Goal: Task Accomplishment & Management: Manage account settings

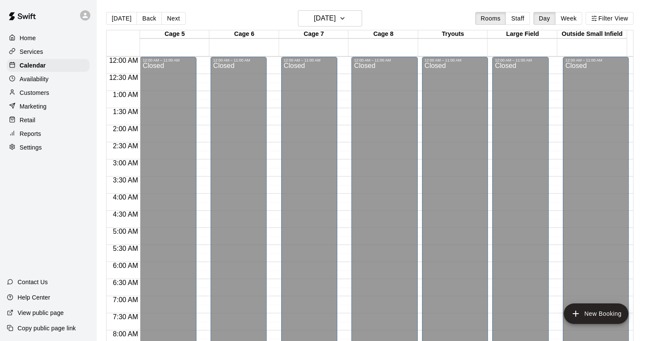
scroll to position [364, 0]
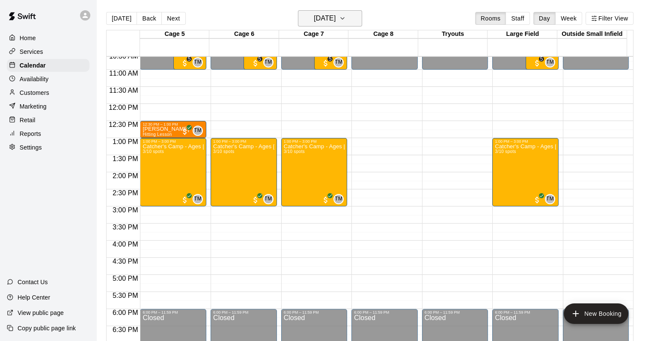
click at [328, 16] on h6 "Saturday Aug 09" at bounding box center [325, 18] width 22 height 12
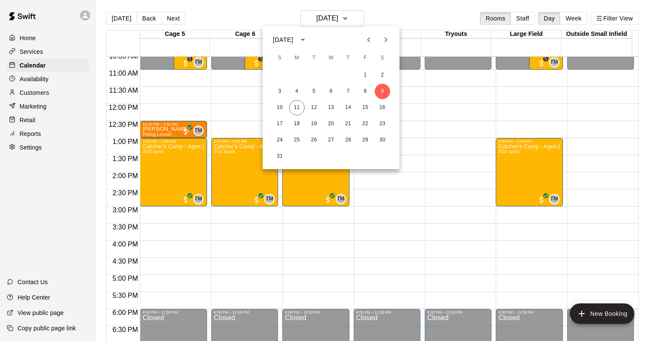
click at [127, 20] on div at bounding box center [328, 170] width 657 height 341
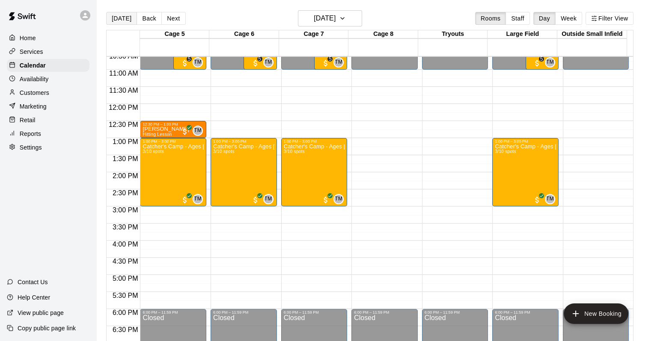
click at [127, 20] on button "Today" at bounding box center [121, 18] width 31 height 13
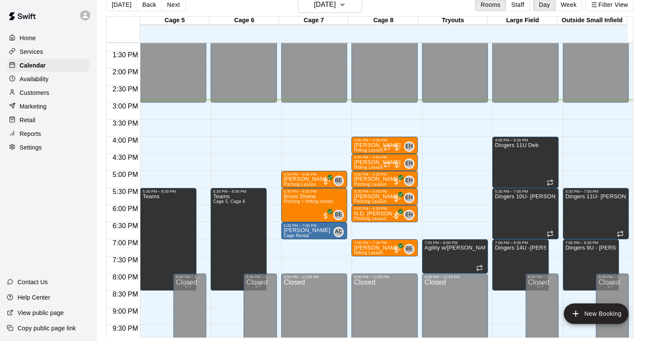
scroll to position [527, 0]
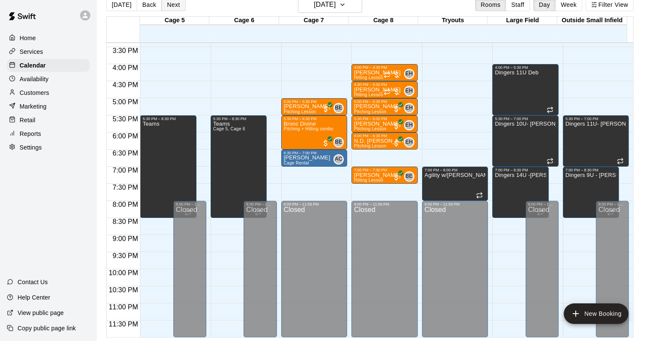
click at [163, 1] on button "Next" at bounding box center [173, 4] width 24 height 13
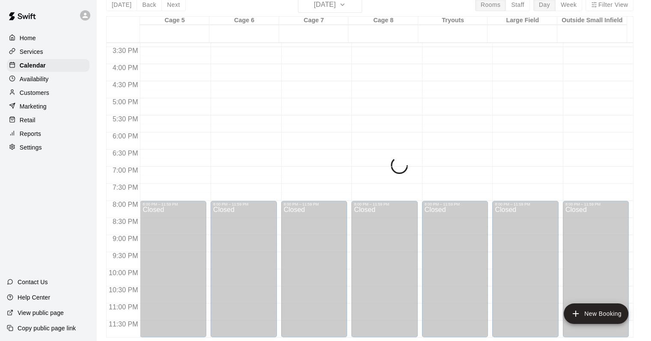
click at [176, 6] on div "Today Back Next Tuesday Aug 12 Rooms Staff Day Week Filter View Cage 5 12 Tue C…" at bounding box center [369, 167] width 527 height 341
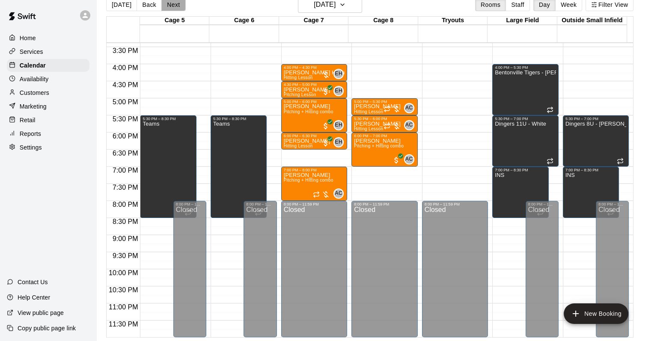
click at [177, 6] on button "Next" at bounding box center [173, 4] width 24 height 13
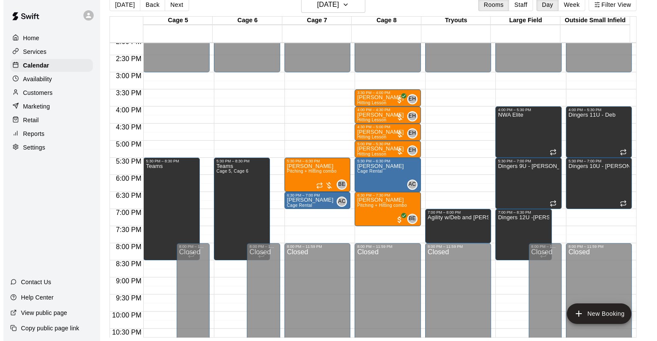
scroll to position [484, 0]
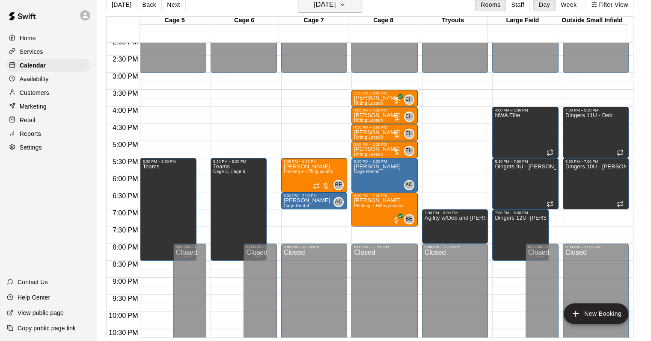
click at [334, 4] on h6 "Wednesday Aug 13" at bounding box center [325, 5] width 22 height 12
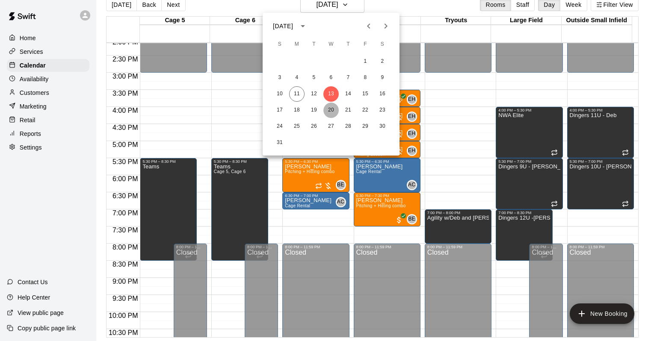
click at [329, 116] on button "20" at bounding box center [331, 110] width 15 height 15
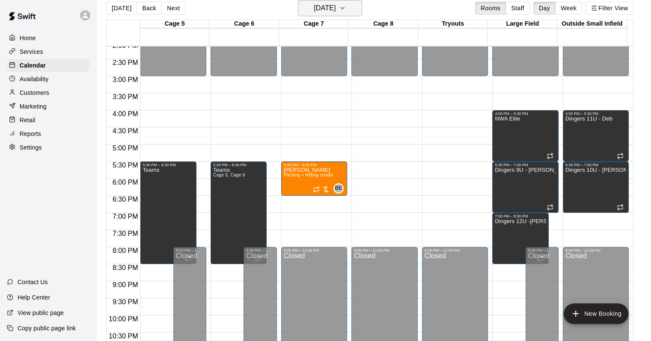
click at [314, 9] on h6 "Wednesday Aug 20" at bounding box center [325, 8] width 22 height 12
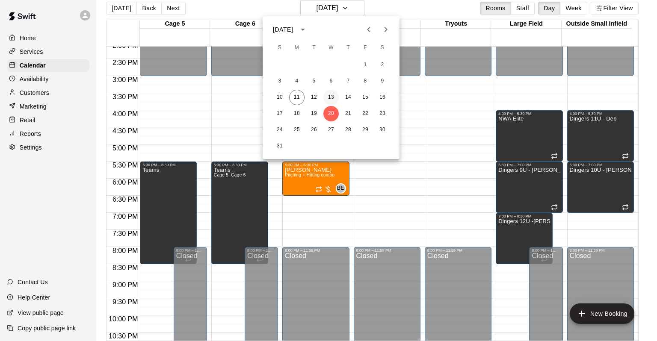
click at [335, 98] on button "13" at bounding box center [331, 97] width 15 height 15
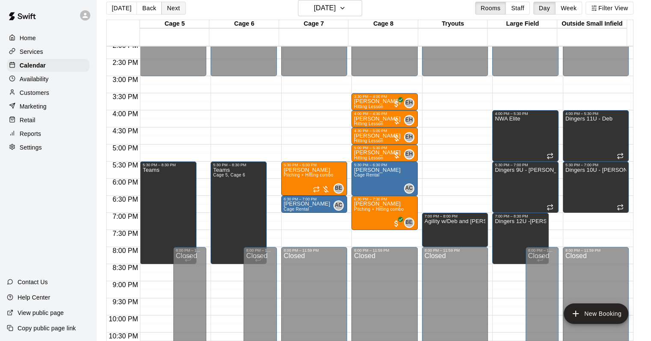
click at [173, 10] on button "Next" at bounding box center [173, 8] width 24 height 13
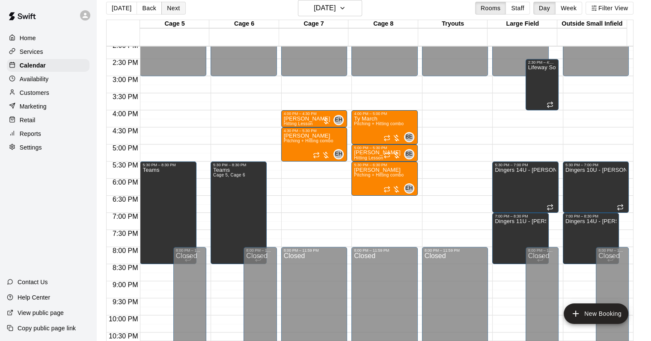
click at [178, 5] on button "Next" at bounding box center [173, 8] width 24 height 13
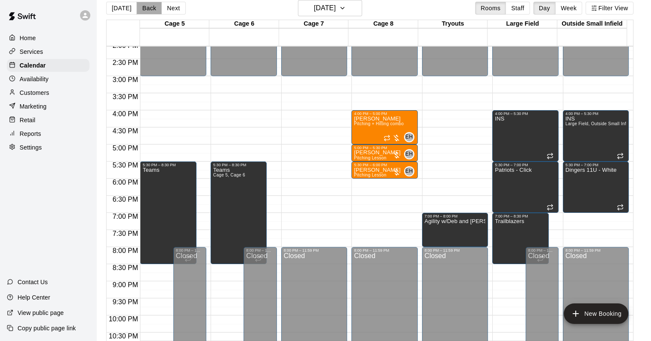
click at [145, 8] on button "Back" at bounding box center [149, 8] width 25 height 13
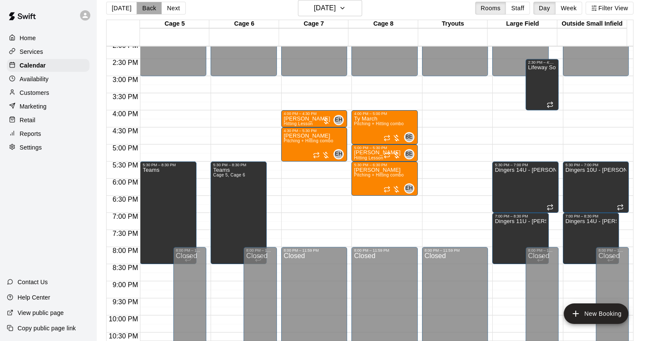
click at [145, 8] on button "Back" at bounding box center [149, 8] width 25 height 13
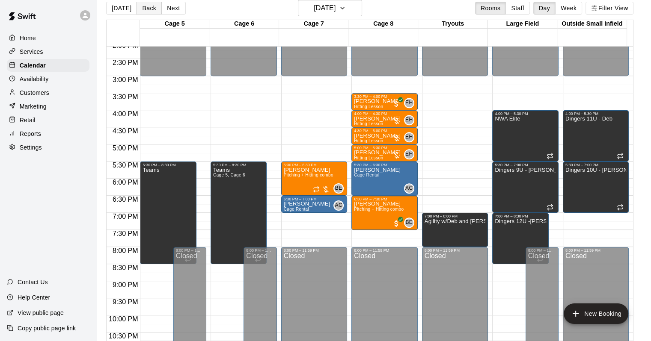
click at [145, 8] on button "Back" at bounding box center [149, 8] width 25 height 13
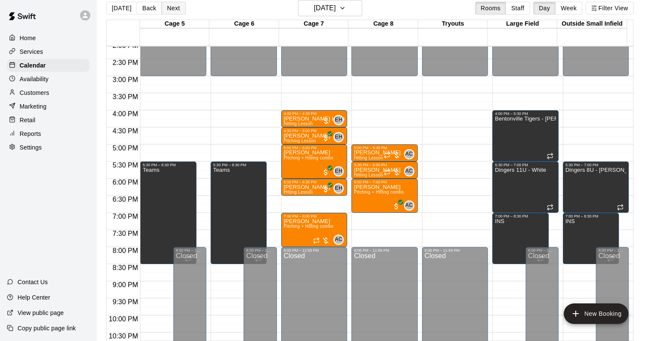
click at [172, 7] on button "Next" at bounding box center [173, 8] width 24 height 13
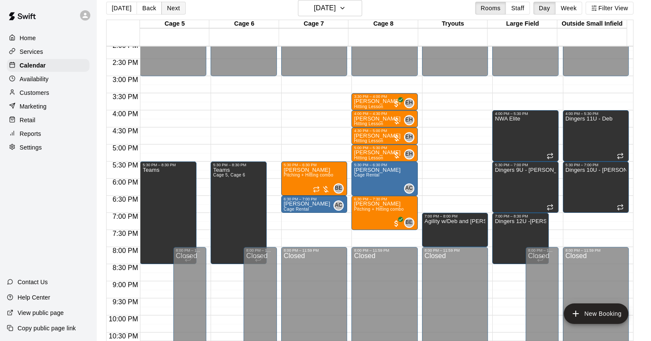
click at [163, 9] on button "Next" at bounding box center [173, 8] width 24 height 13
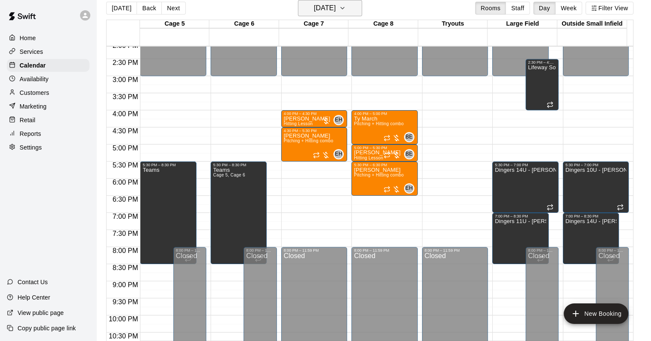
click at [335, 12] on h6 "Thursday Aug 14" at bounding box center [325, 8] width 22 height 12
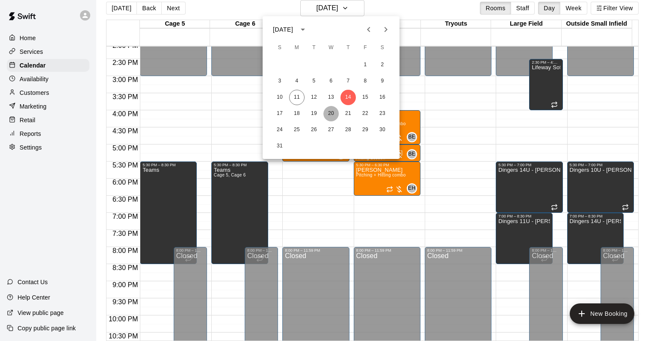
click at [332, 115] on button "20" at bounding box center [331, 113] width 15 height 15
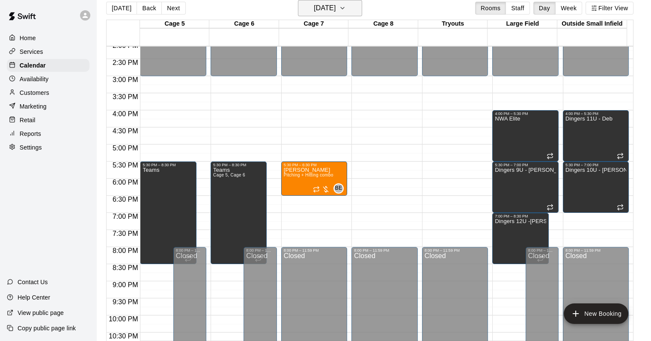
click at [320, 13] on h6 "Wednesday Aug 20" at bounding box center [325, 8] width 22 height 12
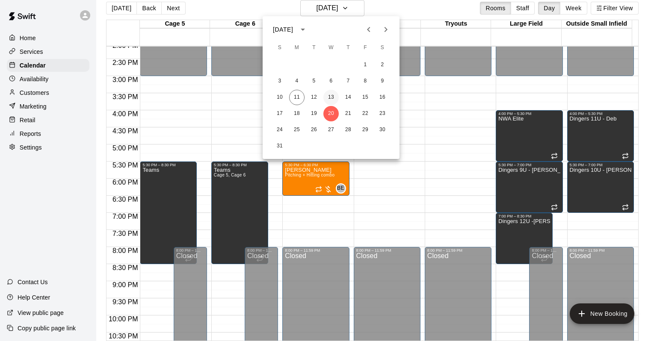
click at [335, 99] on button "13" at bounding box center [331, 97] width 15 height 15
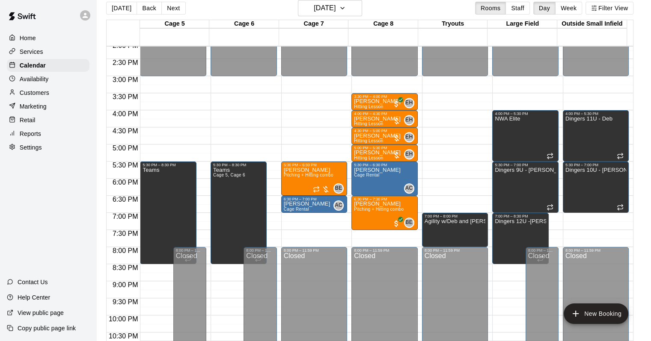
click at [46, 153] on div "Settings" at bounding box center [48, 147] width 83 height 13
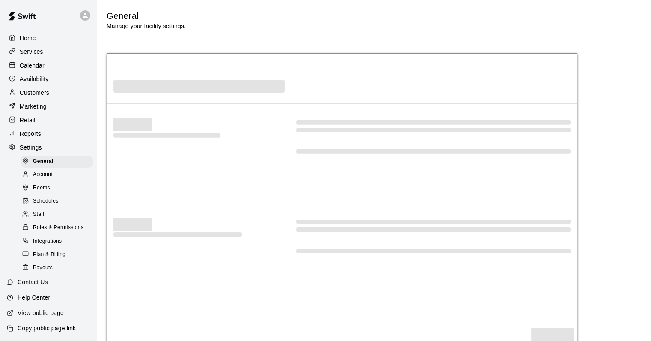
select select "**"
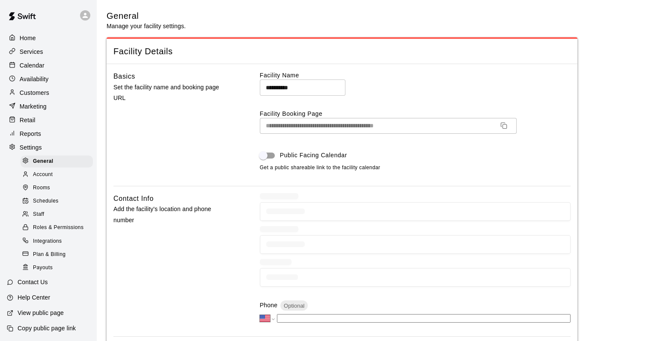
click at [46, 179] on span "Account" at bounding box center [43, 175] width 20 height 9
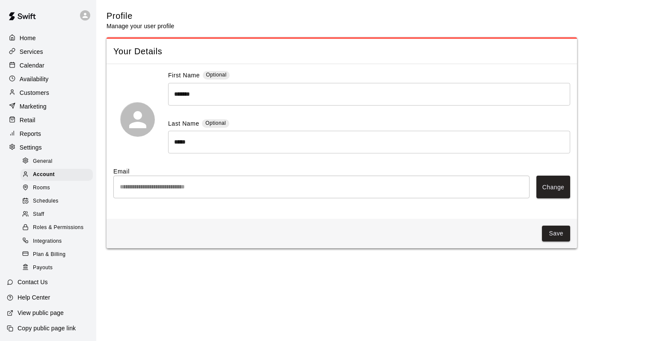
click at [41, 219] on span "Staff" at bounding box center [38, 215] width 11 height 9
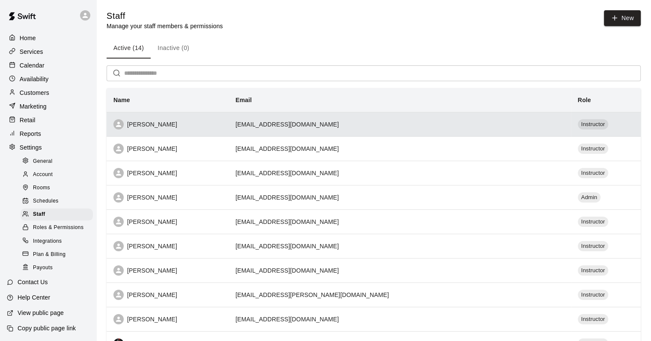
click at [229, 131] on th "[PERSON_NAME]" at bounding box center [168, 124] width 122 height 24
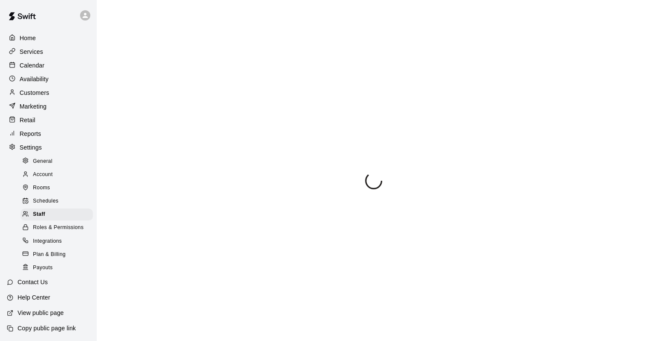
select select "**"
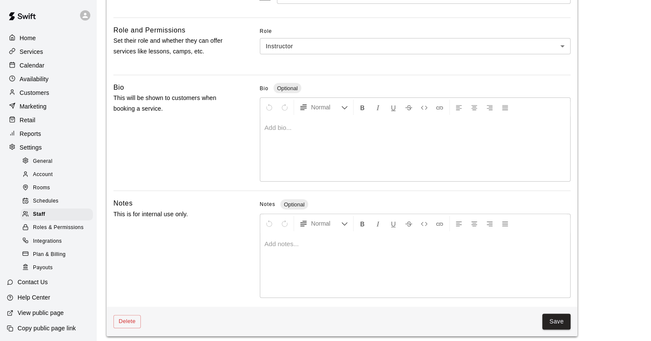
scroll to position [221, 0]
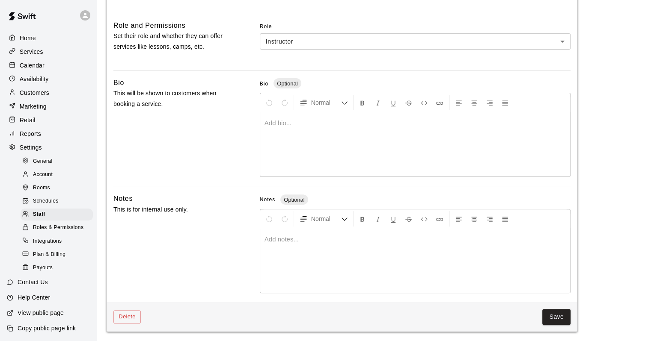
click at [46, 193] on span "Rooms" at bounding box center [41, 188] width 17 height 9
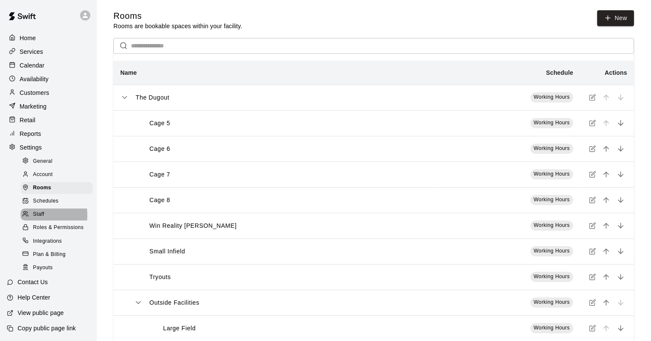
click at [30, 219] on div at bounding box center [27, 215] width 11 height 8
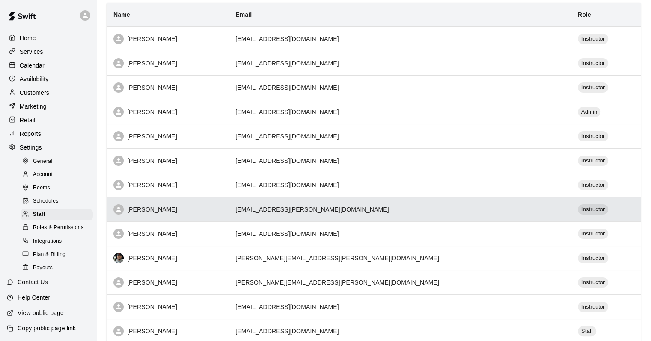
scroll to position [158, 0]
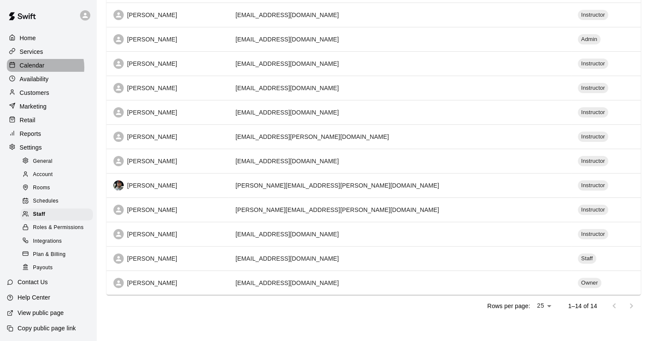
click at [39, 68] on p "Calendar" at bounding box center [32, 65] width 25 height 9
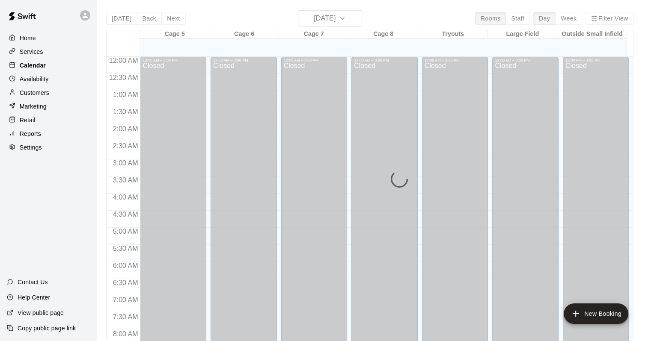
scroll to position [501, 0]
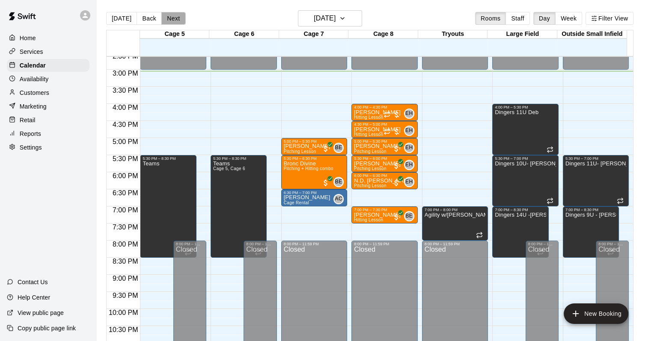
click at [175, 17] on button "Next" at bounding box center [173, 18] width 24 height 13
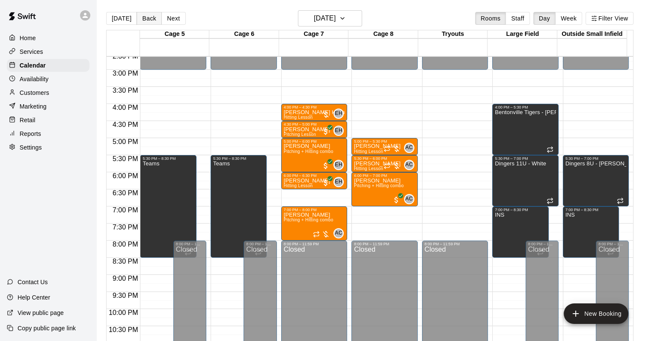
click at [151, 15] on button "Back" at bounding box center [149, 18] width 25 height 13
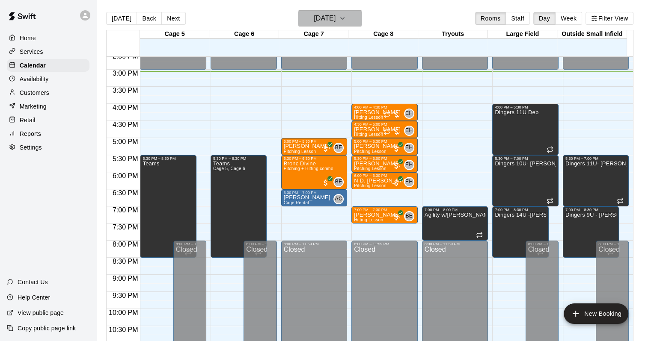
click at [346, 18] on icon "button" at bounding box center [342, 18] width 7 height 10
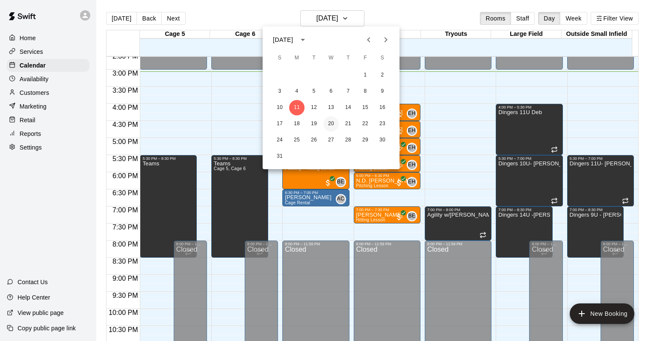
click at [333, 123] on button "20" at bounding box center [331, 123] width 15 height 15
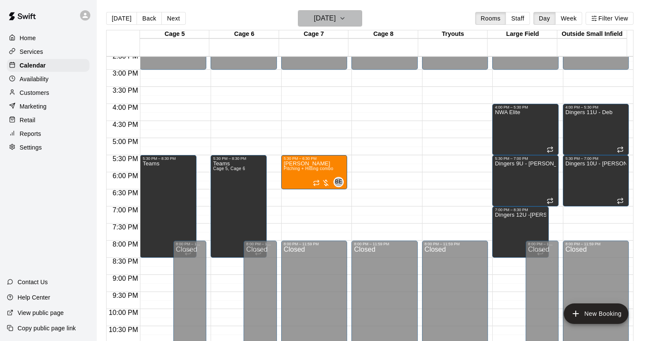
click at [314, 23] on h6 "Wednesday Aug 20" at bounding box center [325, 18] width 22 height 12
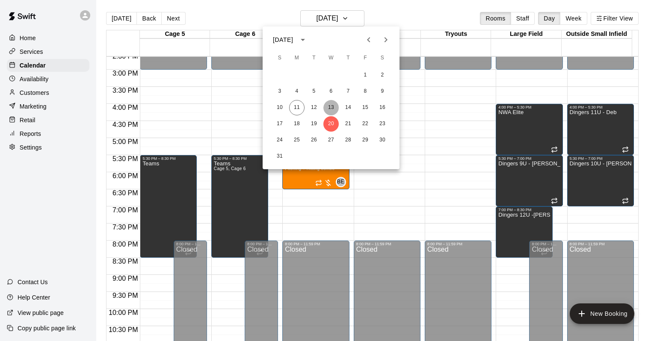
click at [331, 111] on button "13" at bounding box center [331, 107] width 15 height 15
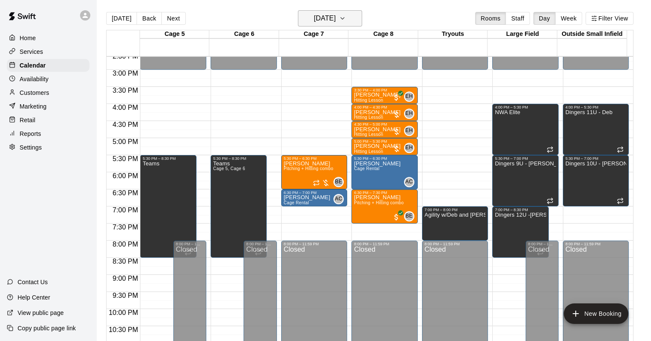
click at [358, 20] on button "Wednesday Aug 13" at bounding box center [330, 18] width 64 height 16
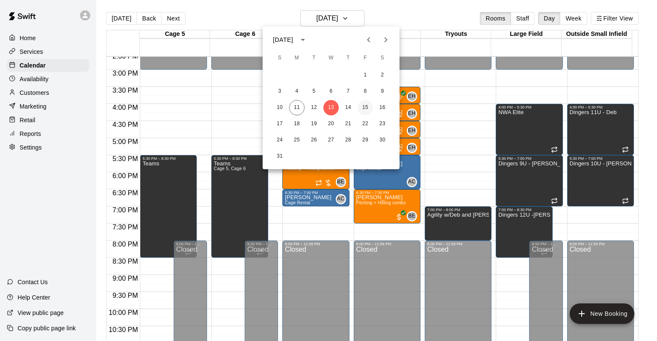
click at [362, 110] on button "15" at bounding box center [365, 107] width 15 height 15
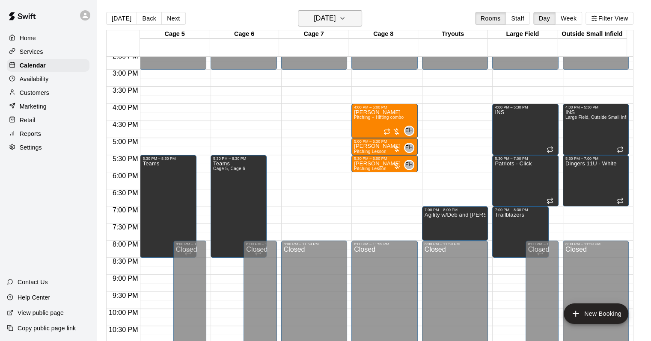
click at [335, 18] on h6 "Friday Aug 15" at bounding box center [325, 18] width 22 height 12
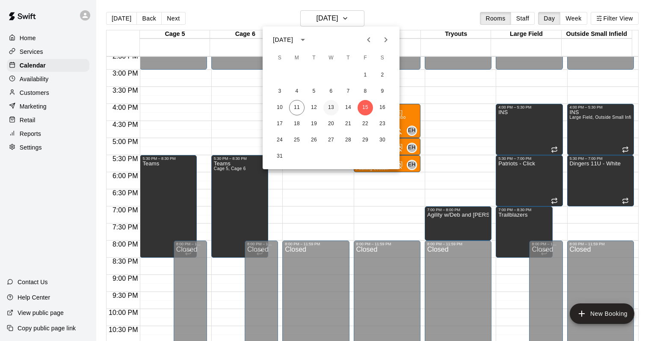
drag, startPoint x: 331, startPoint y: 104, endPoint x: 384, endPoint y: 149, distance: 69.9
click at [331, 104] on button "13" at bounding box center [331, 107] width 15 height 15
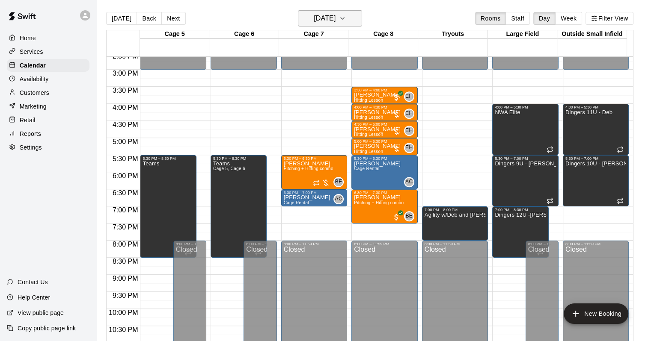
click at [335, 21] on h6 "[DATE]" at bounding box center [325, 18] width 22 height 12
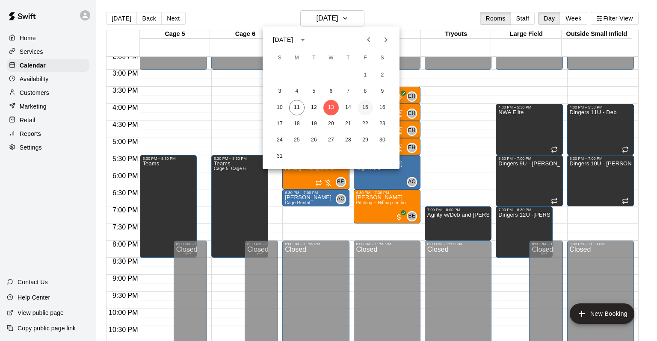
click at [364, 107] on button "15" at bounding box center [365, 107] width 15 height 15
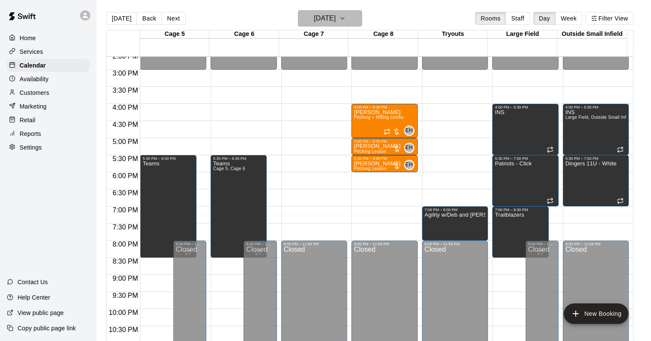
click at [325, 18] on h6 "Friday Aug 15" at bounding box center [325, 18] width 22 height 12
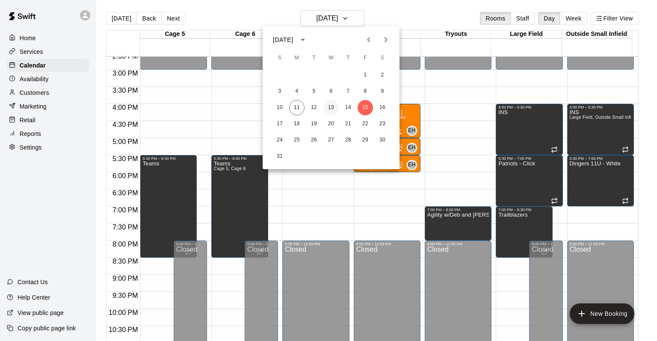
click at [328, 107] on button "13" at bounding box center [331, 107] width 15 height 15
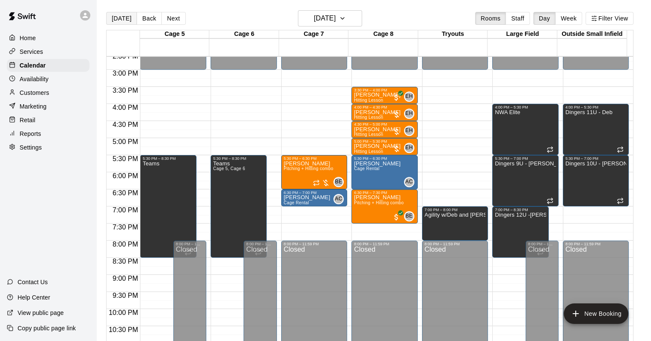
click at [111, 17] on button "[DATE]" at bounding box center [121, 18] width 31 height 13
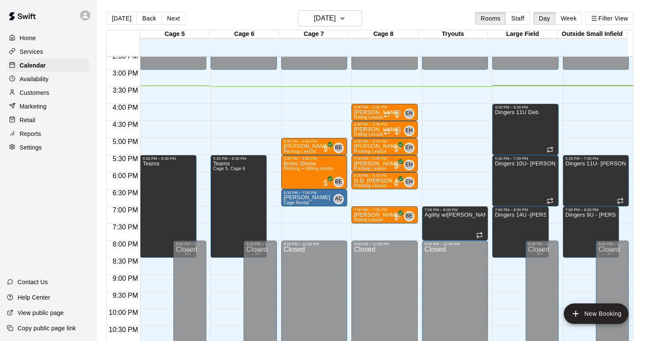
click at [73, 33] on div "Home" at bounding box center [48, 38] width 83 height 13
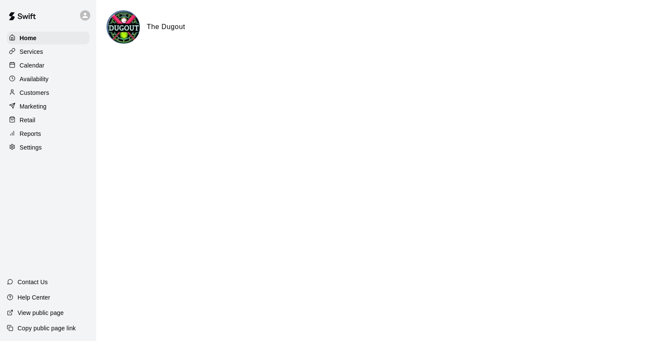
click at [45, 68] on div "Calendar" at bounding box center [48, 65] width 83 height 13
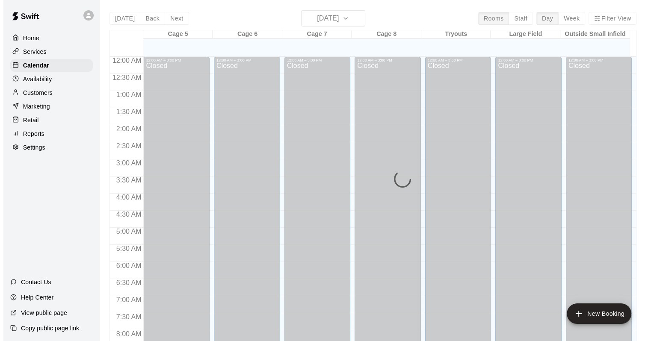
scroll to position [501, 0]
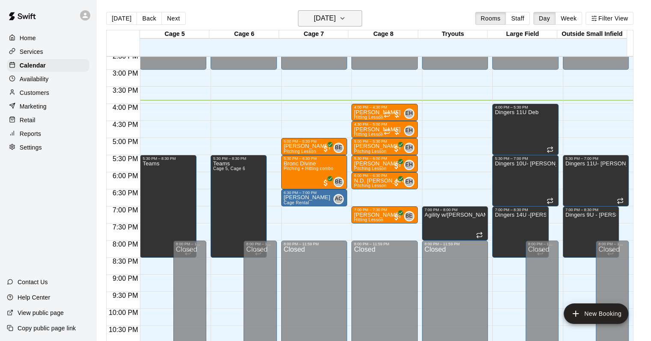
click at [361, 20] on button "[DATE]" at bounding box center [330, 18] width 64 height 16
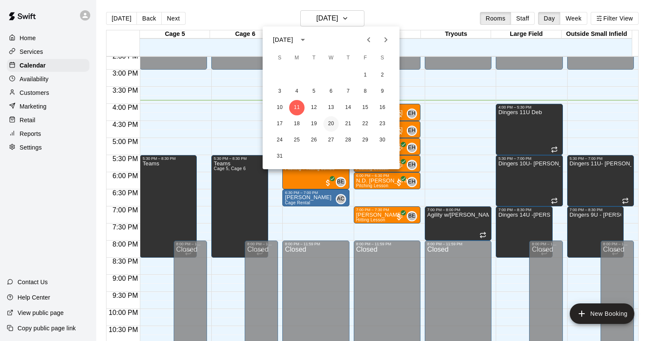
click at [330, 124] on button "20" at bounding box center [331, 123] width 15 height 15
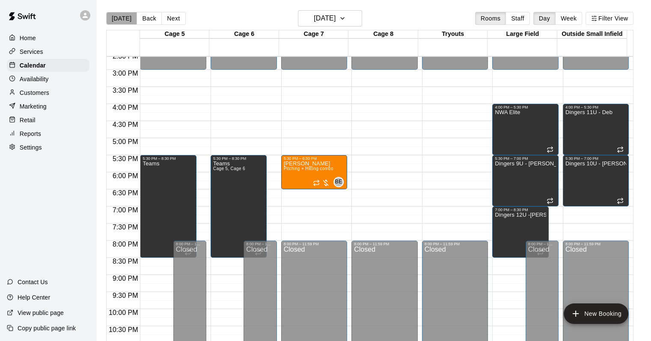
click at [123, 21] on button "[DATE]" at bounding box center [121, 18] width 31 height 13
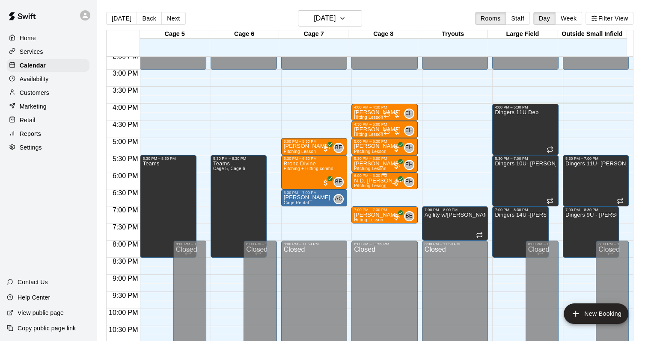
click at [371, 181] on p "N.D. Jones" at bounding box center [383, 181] width 59 height 0
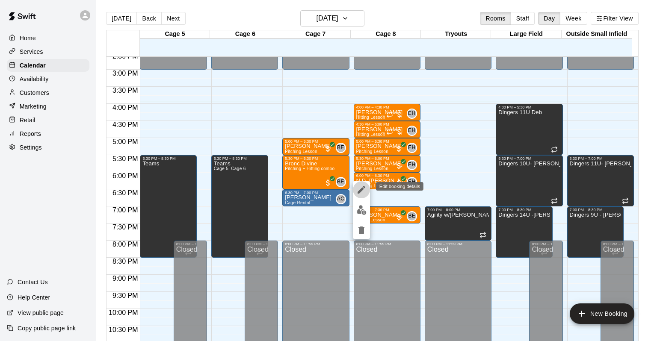
click at [365, 190] on icon "edit" at bounding box center [361, 190] width 10 height 10
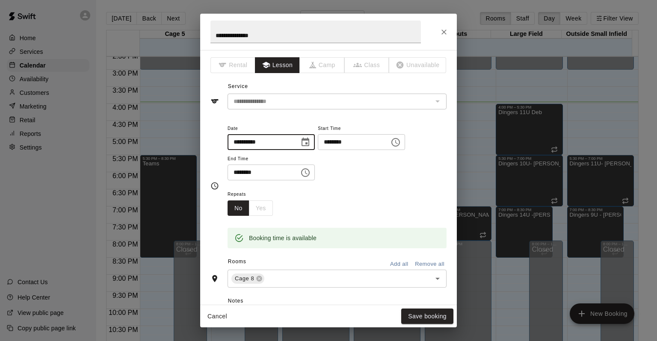
click at [249, 139] on input "**********" at bounding box center [261, 142] width 66 height 16
click at [311, 141] on icon "Choose date, selected date is Aug 11, 2025" at bounding box center [305, 142] width 10 height 10
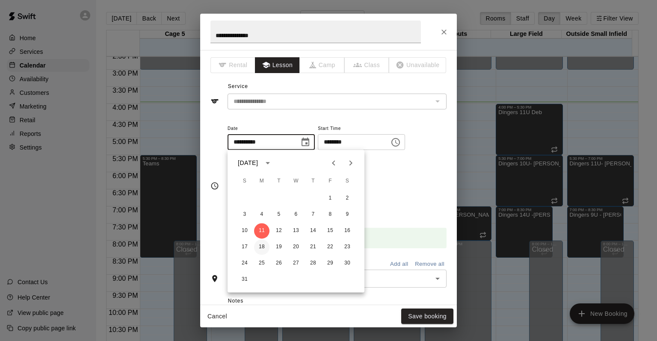
click at [257, 251] on button "18" at bounding box center [261, 247] width 15 height 15
type input "**********"
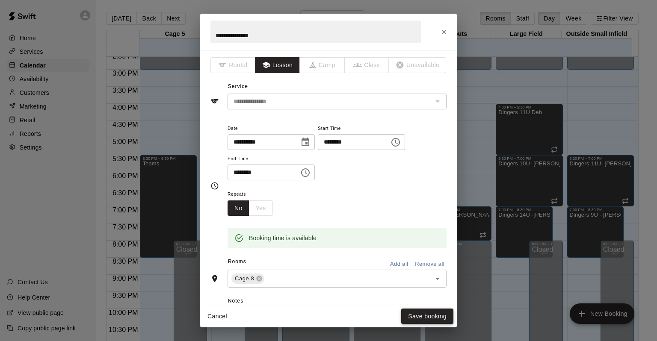
click at [416, 317] on button "Save booking" at bounding box center [427, 317] width 52 height 16
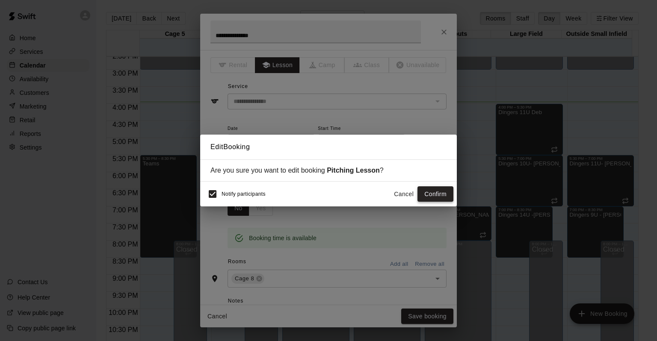
click at [423, 191] on button "Confirm" at bounding box center [436, 195] width 36 height 16
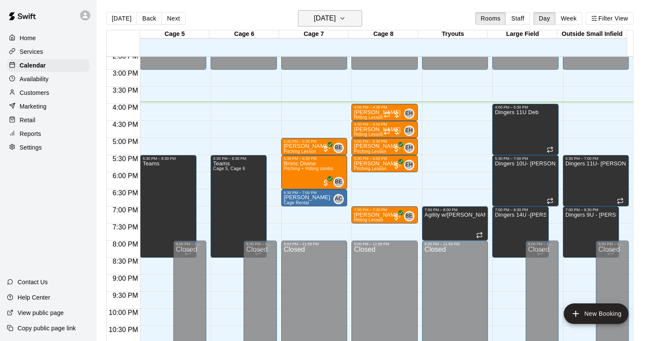
click at [319, 19] on h6 "[DATE]" at bounding box center [325, 18] width 22 height 12
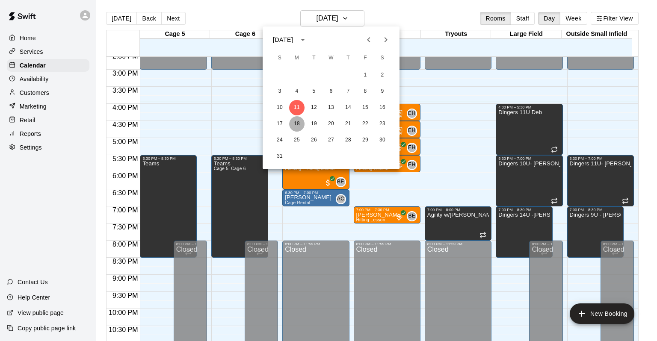
click at [296, 122] on button "18" at bounding box center [296, 123] width 15 height 15
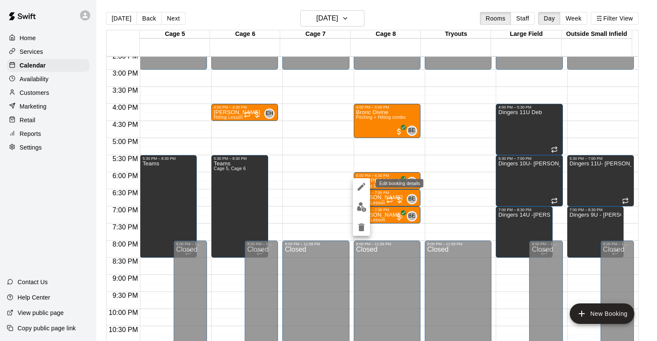
click at [363, 187] on icon "edit" at bounding box center [361, 187] width 10 height 10
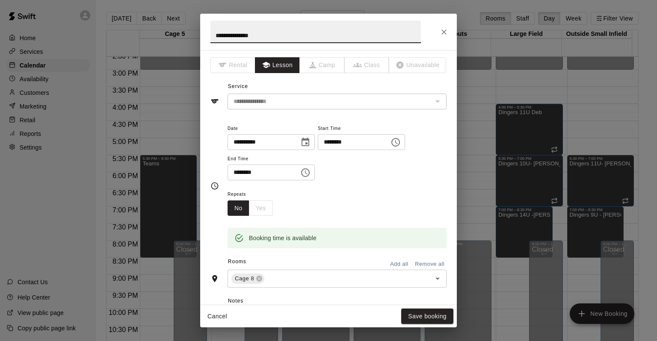
click at [258, 214] on div "No Yes" at bounding box center [250, 209] width 45 height 16
click at [447, 32] on icon "Close" at bounding box center [444, 32] width 9 height 9
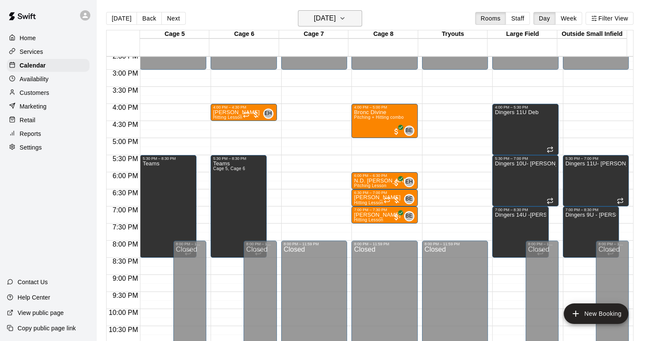
click at [335, 15] on h6 "Monday Aug 18" at bounding box center [325, 18] width 22 height 12
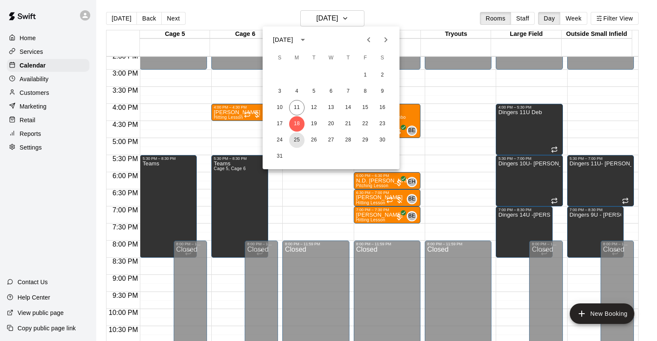
drag, startPoint x: 296, startPoint y: 141, endPoint x: 308, endPoint y: 164, distance: 26.0
click at [296, 141] on button "25" at bounding box center [296, 140] width 15 height 15
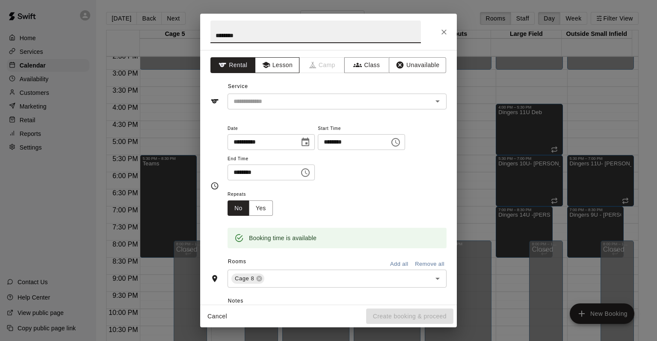
type input "********"
click at [284, 60] on button "Lesson" at bounding box center [277, 65] width 45 height 16
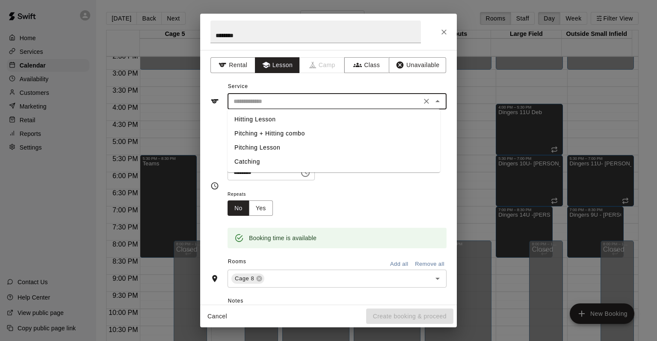
click at [310, 100] on input "text" at bounding box center [324, 101] width 189 height 11
click at [261, 146] on li "Pitching Lesson" at bounding box center [334, 148] width 213 height 14
type input "**********"
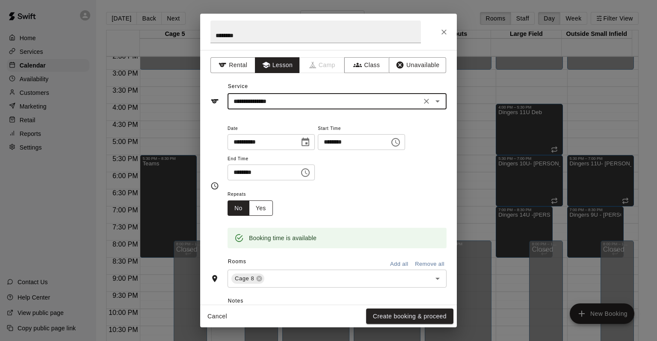
drag, startPoint x: 261, startPoint y: 210, endPoint x: 270, endPoint y: 209, distance: 9.0
click at [261, 210] on button "Yes" at bounding box center [261, 209] width 24 height 16
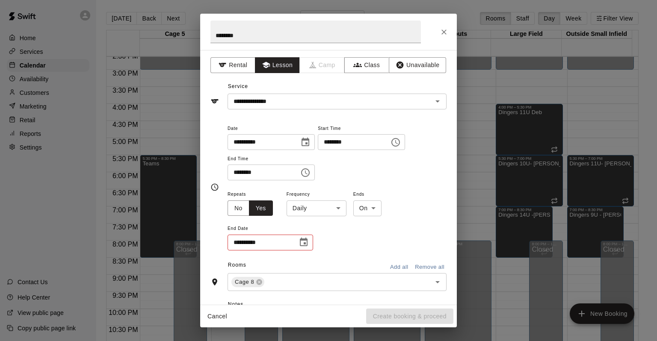
click at [324, 207] on body "Home Services Calendar Availability Customers Marketing Retail Reports Settings…" at bounding box center [328, 177] width 657 height 355
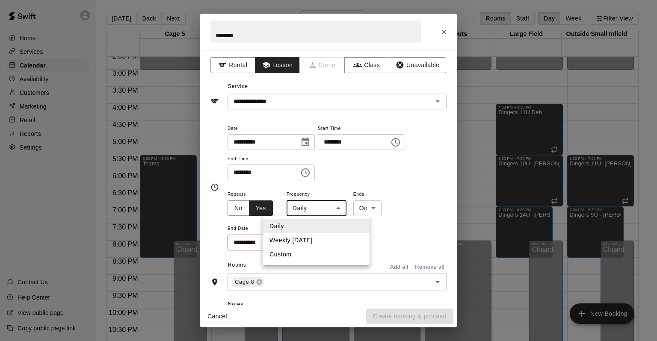
click at [326, 242] on li "Weekly on Monday" at bounding box center [316, 241] width 107 height 14
type input "******"
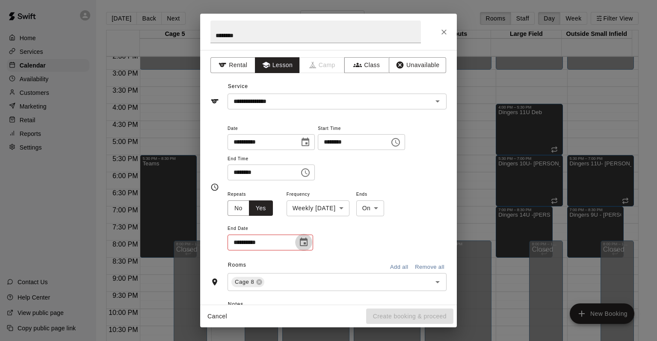
click at [307, 239] on icon "Choose date" at bounding box center [304, 242] width 8 height 9
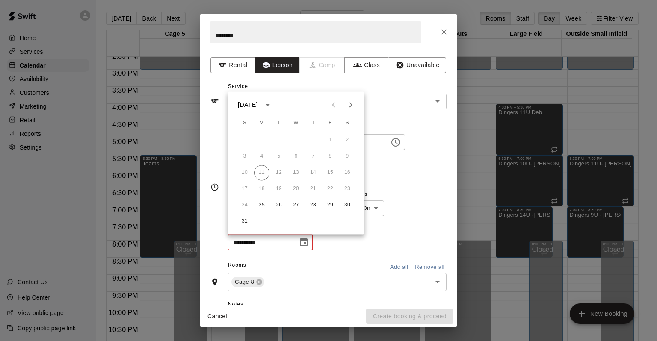
click at [354, 109] on icon "Next month" at bounding box center [351, 105] width 10 height 10
click at [332, 206] on button "31" at bounding box center [330, 205] width 15 height 15
type input "**********"
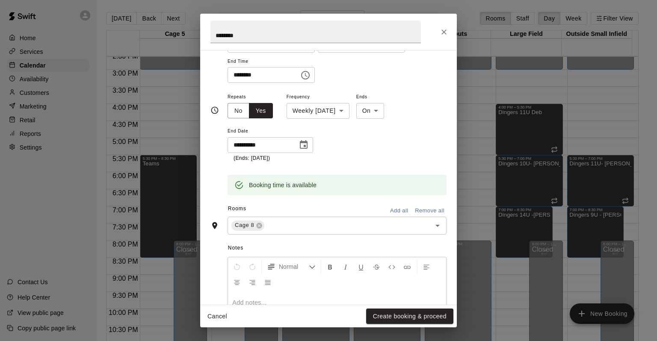
scroll to position [165, 0]
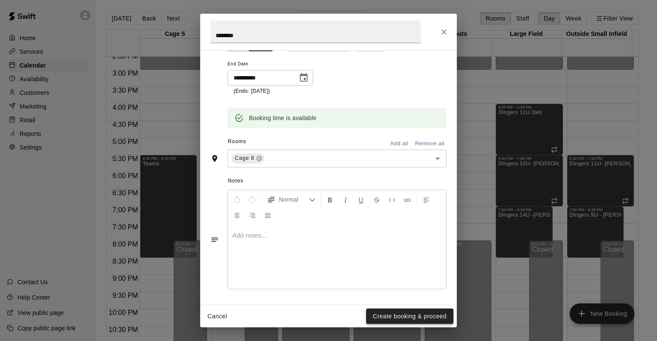
click at [407, 314] on button "Create booking & proceed" at bounding box center [409, 317] width 87 height 16
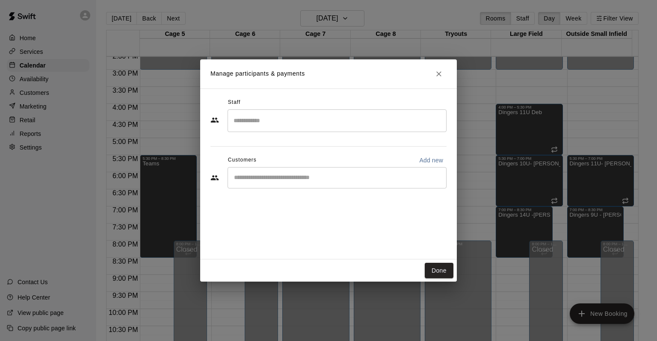
click at [312, 124] on input "Search staff" at bounding box center [337, 120] width 211 height 15
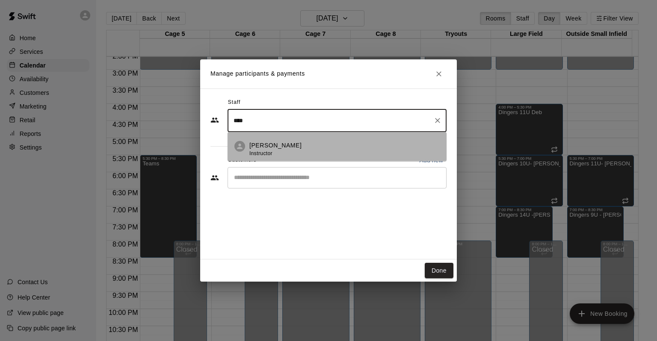
click at [306, 146] on div "Eric Harrington Instructor" at bounding box center [344, 149] width 190 height 17
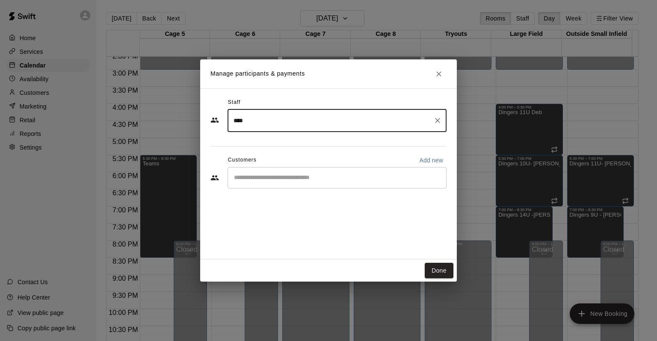
type input "****"
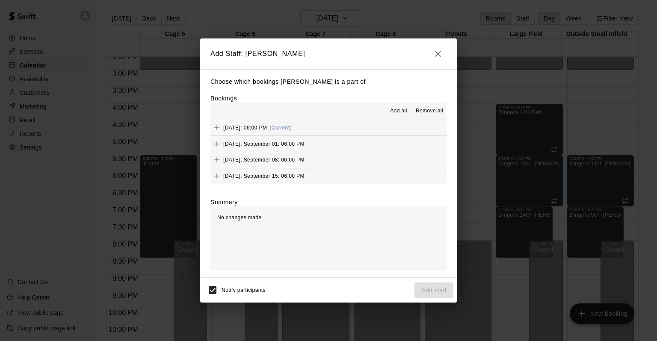
click at [403, 111] on span "Add all" at bounding box center [398, 111] width 17 height 9
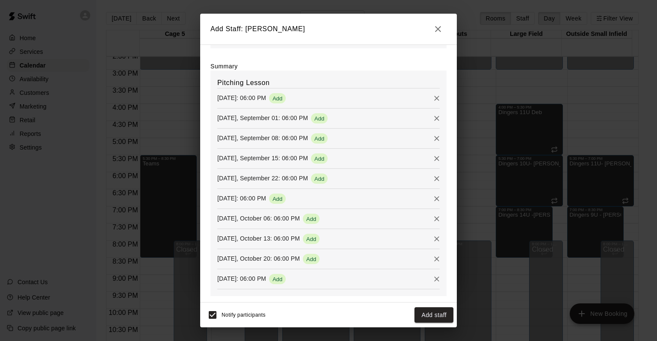
scroll to position [112, 0]
click at [425, 313] on button "Add staff" at bounding box center [434, 316] width 39 height 16
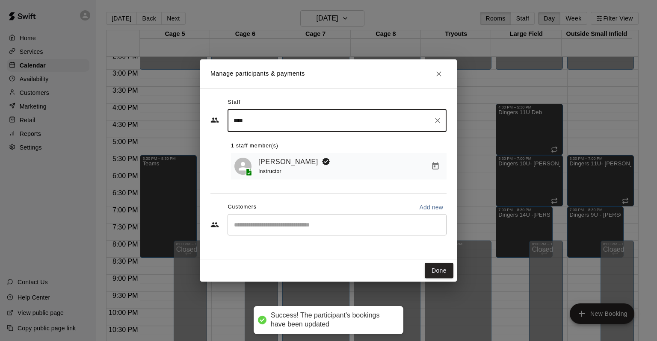
drag, startPoint x: 305, startPoint y: 226, endPoint x: 312, endPoint y: 211, distance: 16.1
click at [305, 223] on input "Start typing to search customers..." at bounding box center [337, 225] width 211 height 9
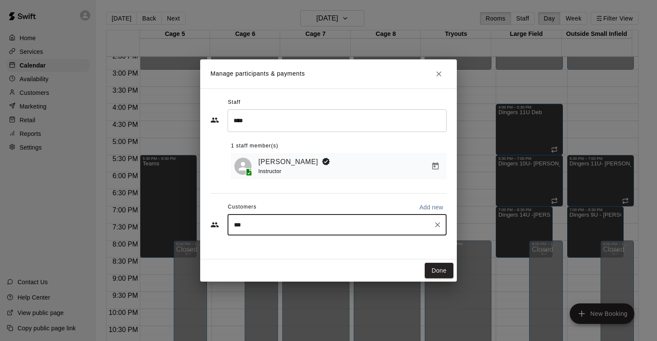
type input "****"
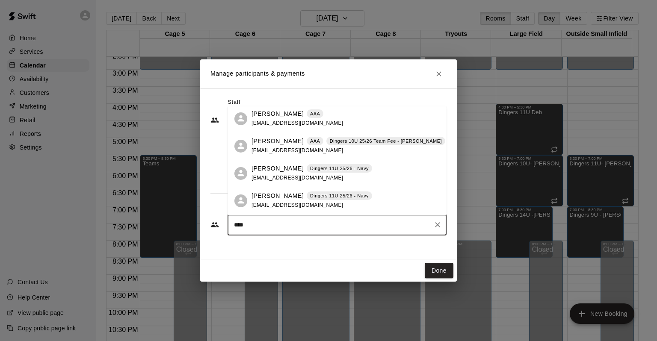
scroll to position [171, 0]
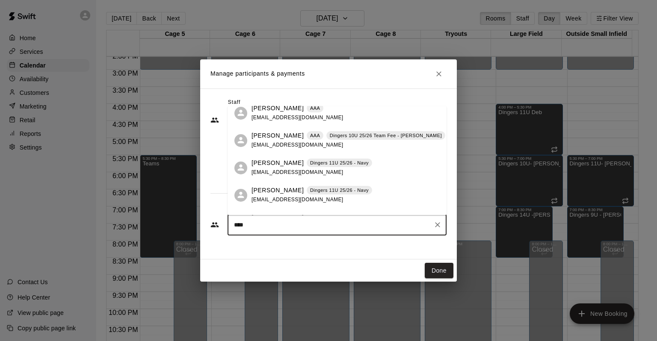
click at [347, 137] on p "Dingers 10U 25/26 Team Fee - [PERSON_NAME]" at bounding box center [386, 135] width 112 height 7
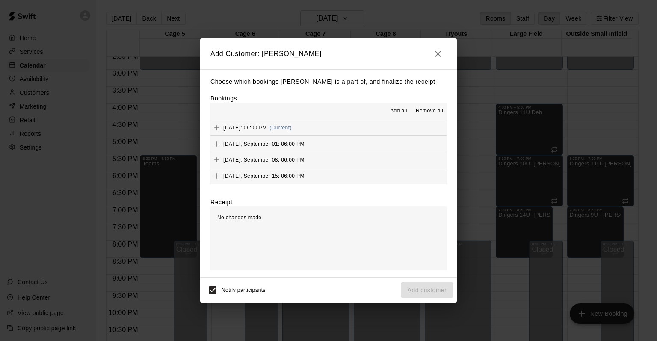
click at [440, 56] on icon "button" at bounding box center [438, 54] width 10 height 10
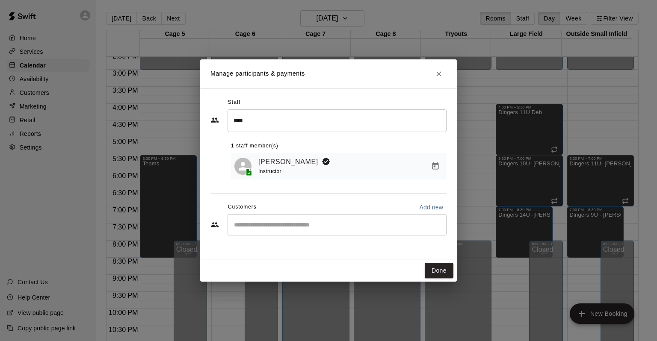
click at [321, 227] on input "Start typing to search customers..." at bounding box center [337, 225] width 211 height 9
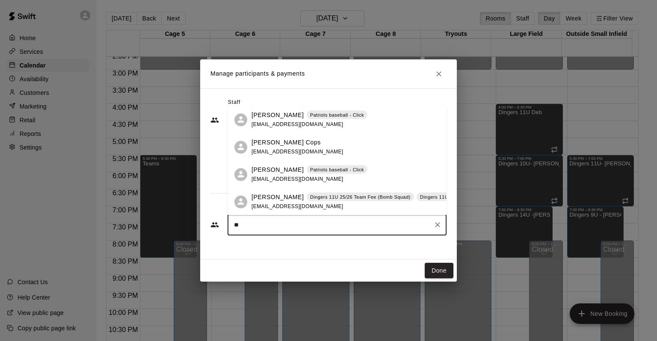
type input "*"
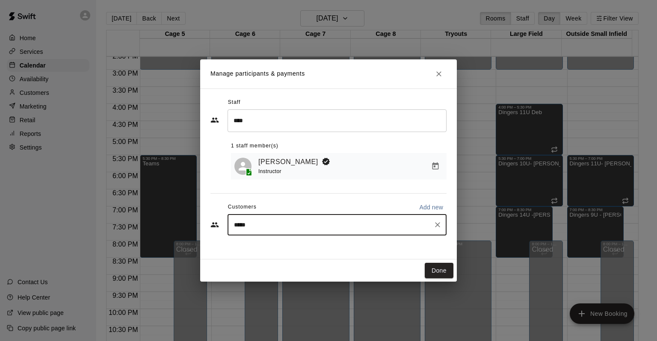
type input "******"
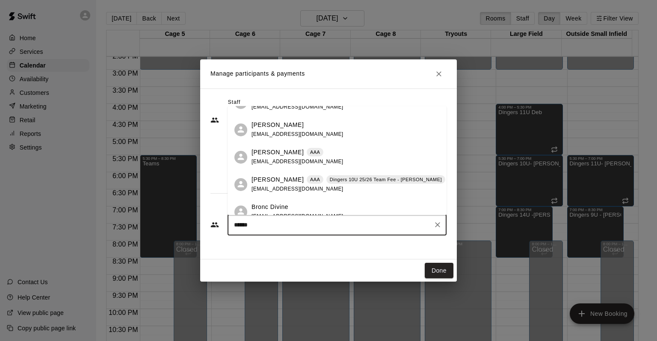
scroll to position [128, 0]
click at [287, 178] on p "Jessica Jones" at bounding box center [278, 178] width 52 height 9
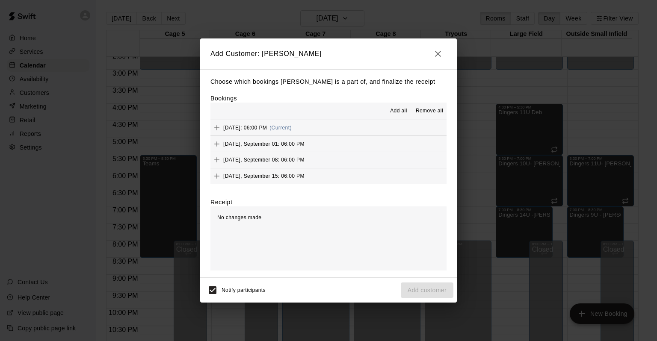
click at [401, 111] on span "Add all" at bounding box center [398, 111] width 17 height 9
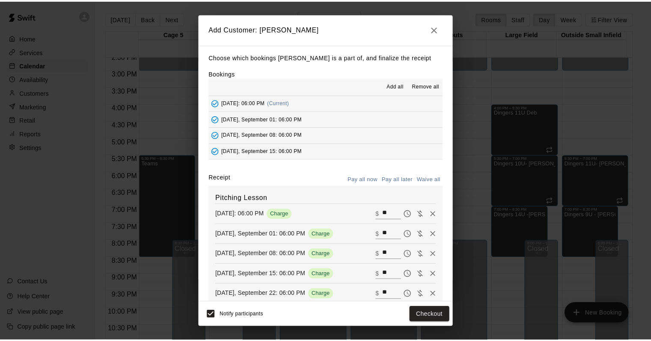
scroll to position [96, 0]
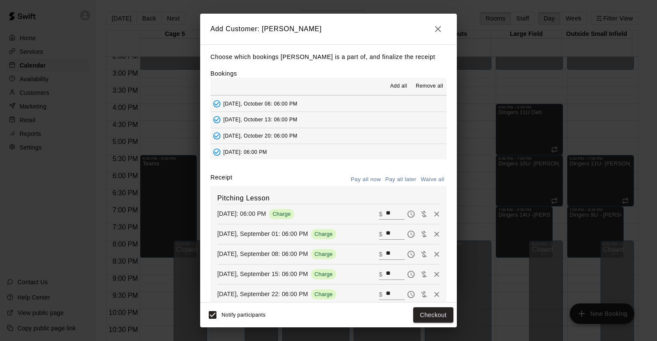
click at [442, 33] on icon "button" at bounding box center [438, 29] width 10 height 10
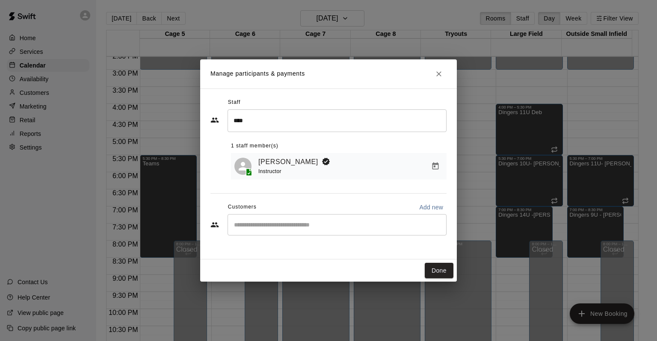
click at [255, 216] on div "​" at bounding box center [337, 224] width 219 height 21
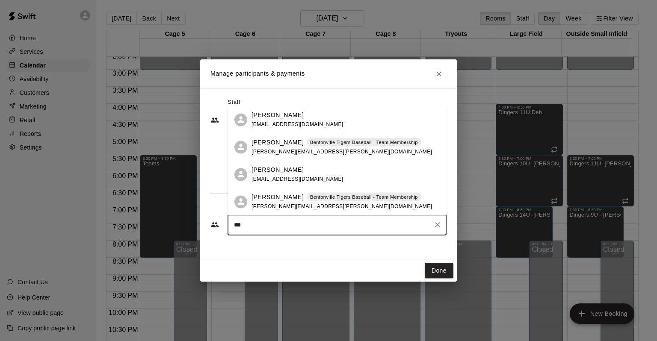
type input "****"
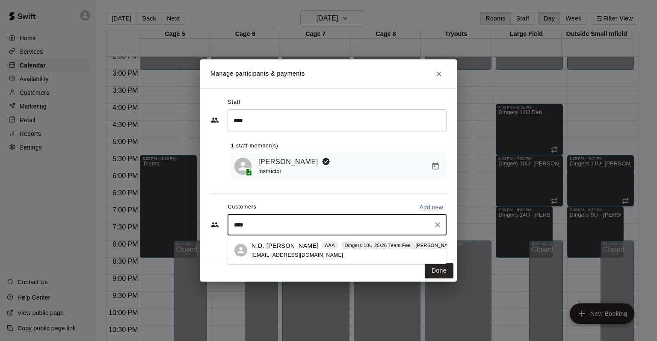
click at [262, 246] on p "N.D. Jones" at bounding box center [285, 245] width 67 height 9
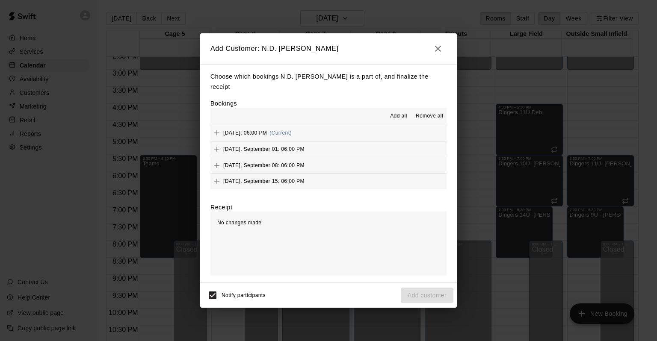
click at [396, 112] on span "Add all" at bounding box center [398, 116] width 17 height 9
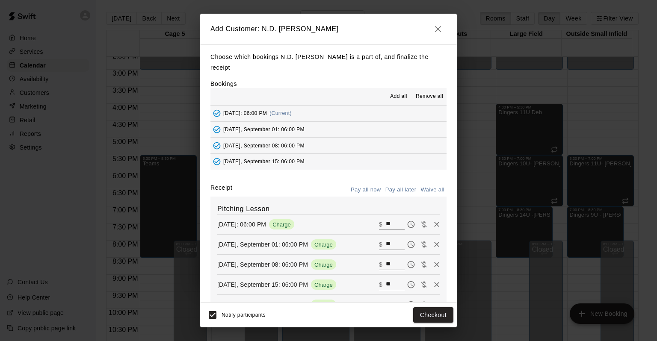
click at [394, 184] on button "Pay all later" at bounding box center [401, 190] width 36 height 13
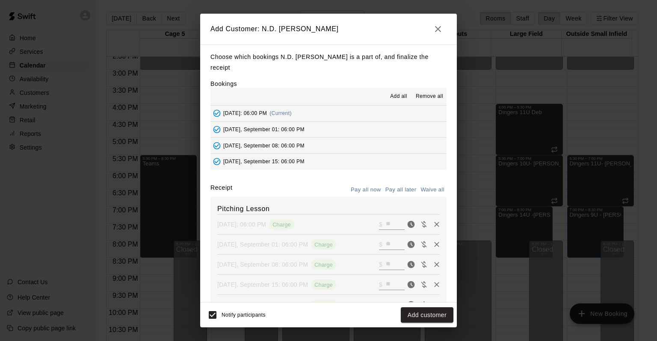
click at [365, 184] on button "Pay all now" at bounding box center [366, 190] width 35 height 13
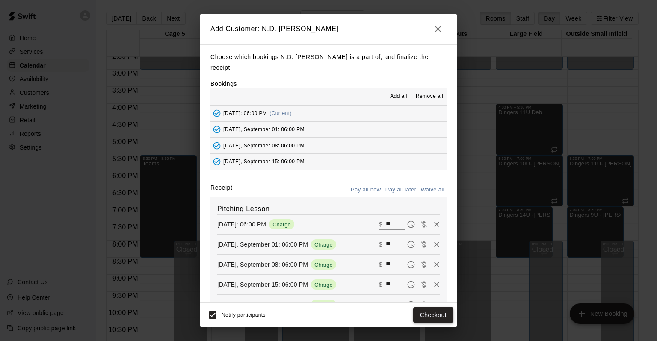
click at [424, 317] on button "Checkout" at bounding box center [433, 316] width 40 height 16
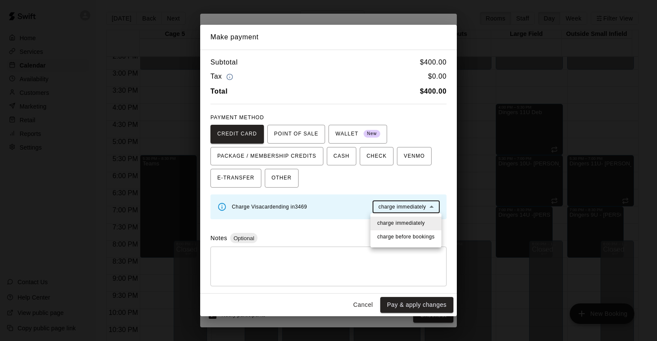
click at [407, 204] on body "Home Services Calendar Availability Customers Marketing Retail Reports Settings…" at bounding box center [328, 177] width 657 height 355
click at [404, 235] on span "charge before booking s" at bounding box center [405, 237] width 57 height 9
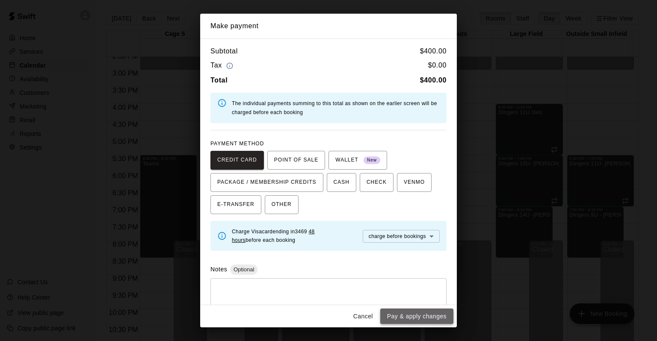
click at [409, 312] on button "Pay & apply changes" at bounding box center [416, 317] width 73 height 16
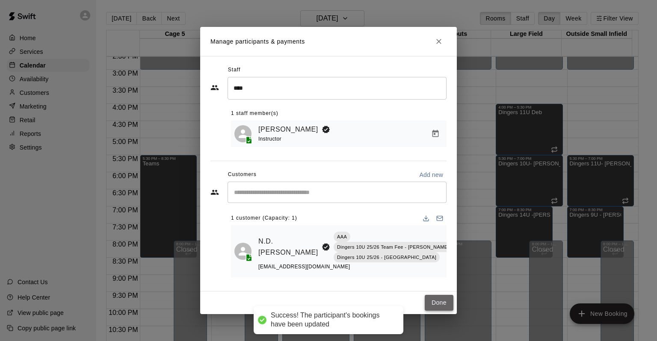
drag, startPoint x: 436, startPoint y: 299, endPoint x: 443, endPoint y: 295, distance: 7.9
click at [437, 299] on button "Done" at bounding box center [439, 303] width 29 height 16
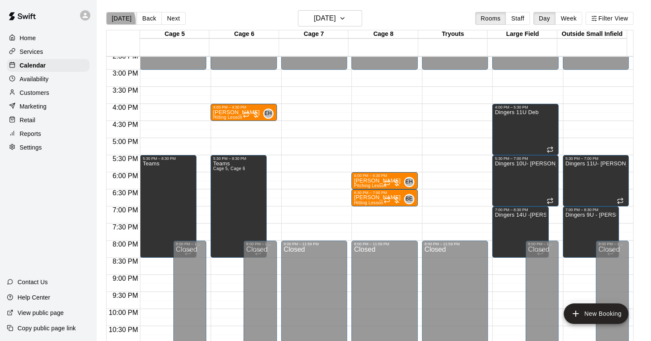
click at [108, 21] on button "[DATE]" at bounding box center [121, 18] width 31 height 13
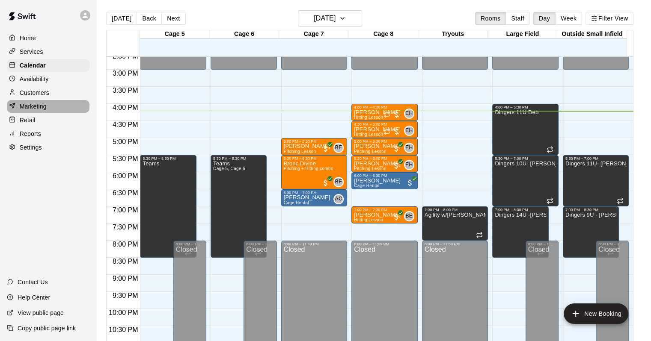
click at [39, 111] on p "Marketing" at bounding box center [33, 106] width 27 height 9
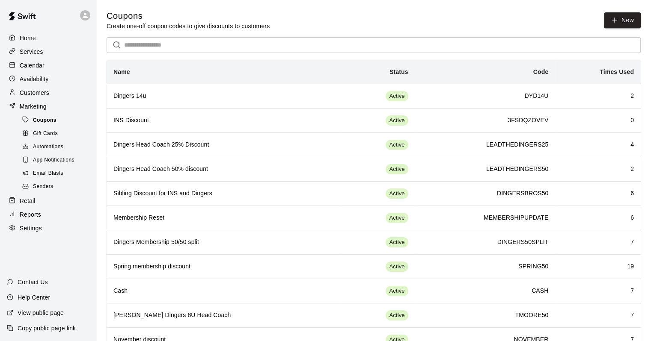
click at [63, 127] on div "Coupons" at bounding box center [57, 121] width 72 height 12
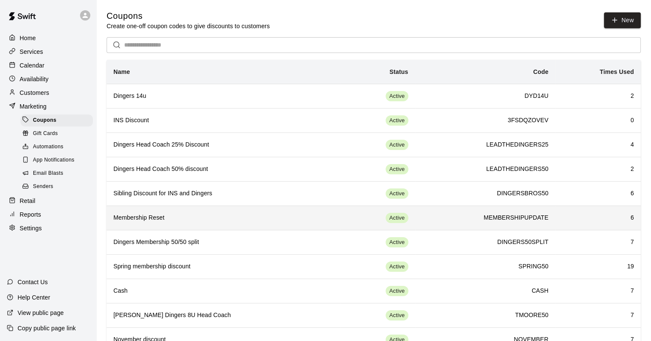
click at [341, 218] on td "Active" at bounding box center [378, 218] width 74 height 24
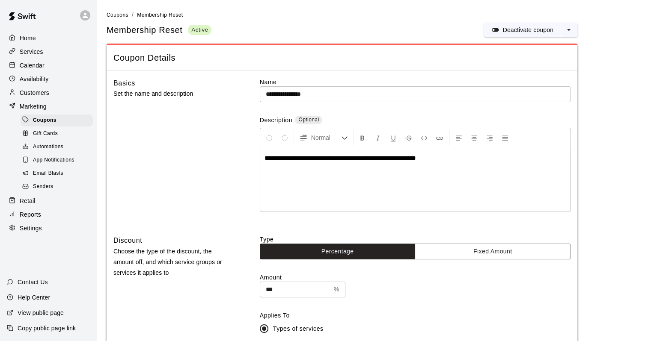
click at [24, 62] on p "Calendar" at bounding box center [32, 65] width 25 height 9
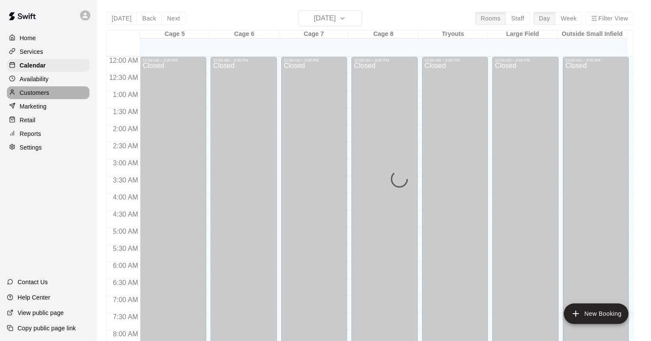
click at [36, 94] on p "Customers" at bounding box center [35, 93] width 30 height 9
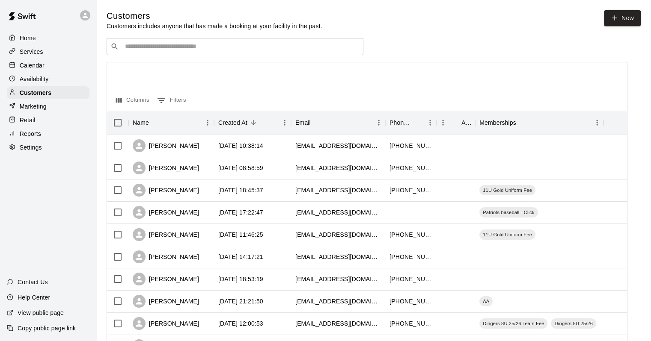
click at [234, 51] on input "Search customers by name or email" at bounding box center [240, 46] width 237 height 9
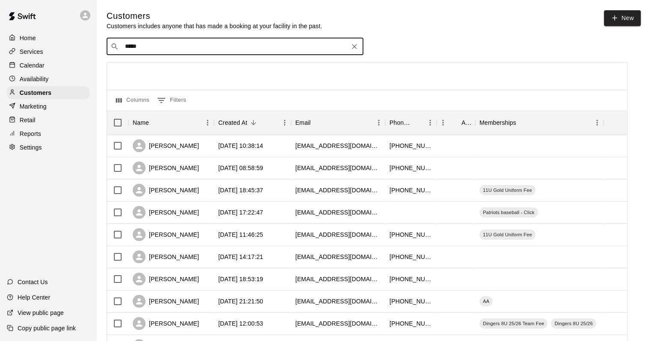
type input "******"
click at [165, 64] on p "Forest Mcvay" at bounding box center [167, 65] width 73 height 9
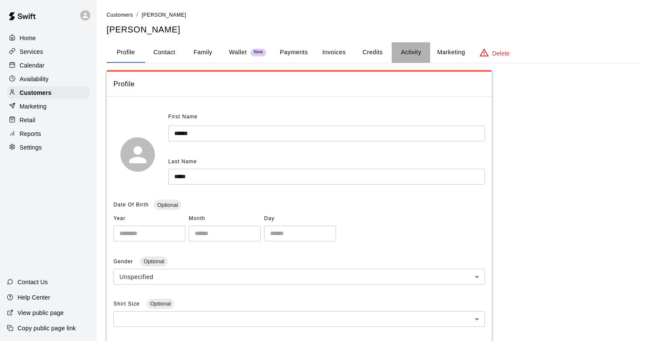
click at [414, 49] on button "Activity" at bounding box center [411, 52] width 39 height 21
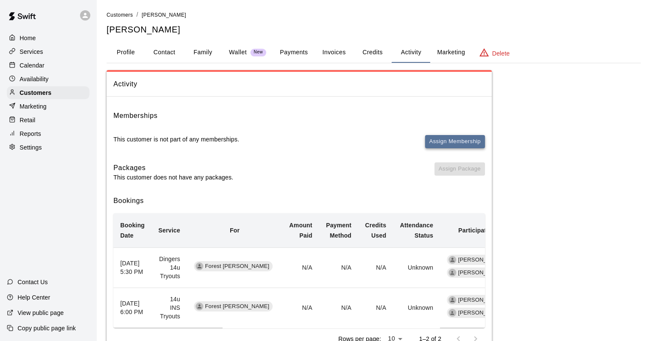
click at [445, 143] on button "Assign Membership" at bounding box center [455, 141] width 60 height 13
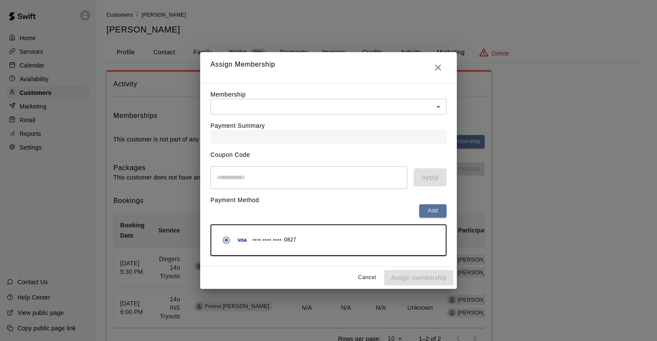
click at [434, 102] on body "Home Services Calendar Availability Customers Marketing Retail Reports Settings…" at bounding box center [328, 189] width 657 height 378
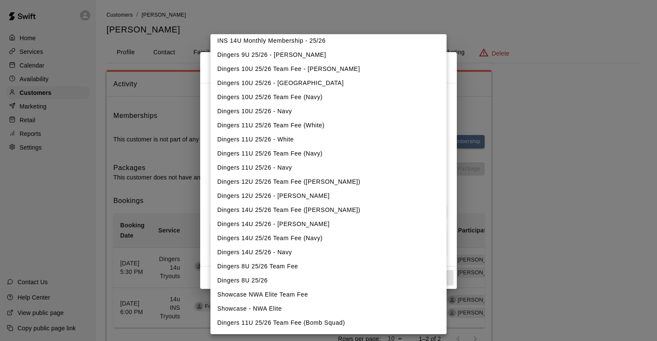
scroll to position [497, 0]
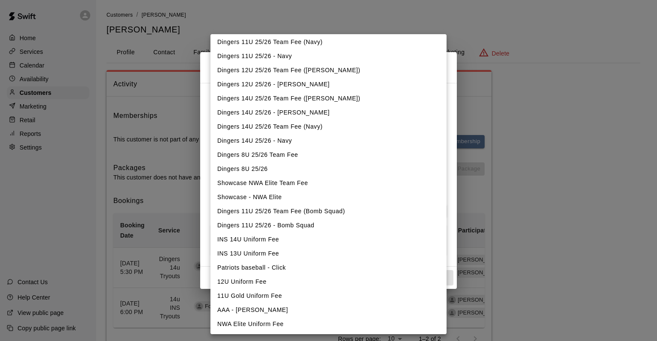
click at [274, 113] on li "Dingers 14U 25/26 - [PERSON_NAME]" at bounding box center [329, 113] width 236 height 14
type input "**********"
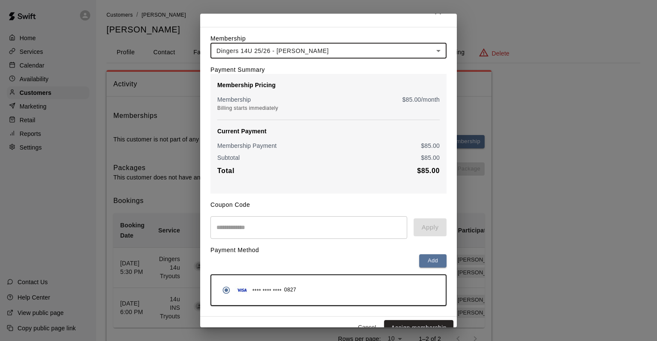
scroll to position [34, 0]
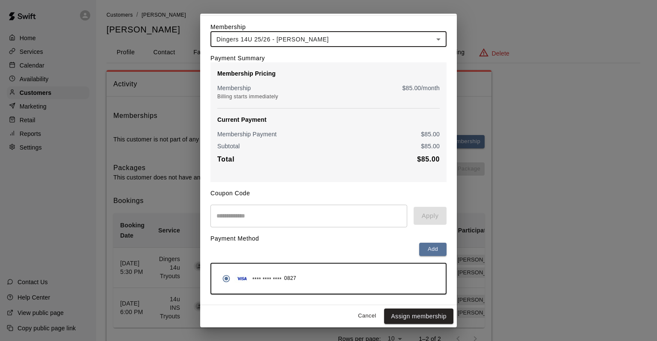
click at [437, 319] on button "Assign membership" at bounding box center [418, 317] width 69 height 16
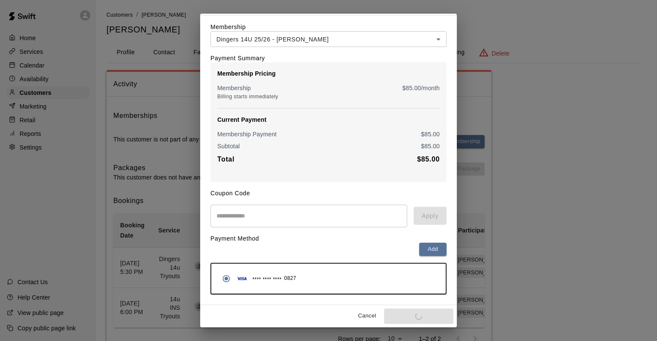
scroll to position [0, 0]
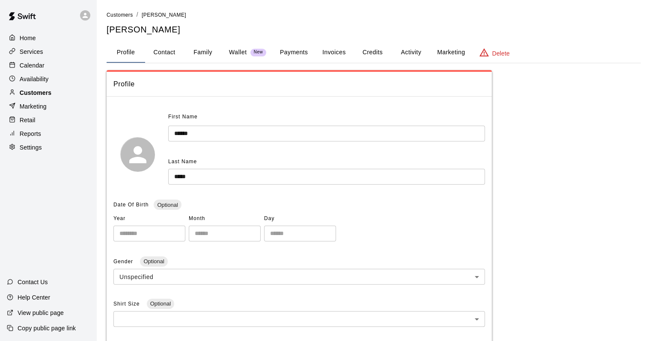
drag, startPoint x: 50, startPoint y: 94, endPoint x: 70, endPoint y: 95, distance: 20.2
click at [50, 94] on p "Customers" at bounding box center [36, 93] width 32 height 9
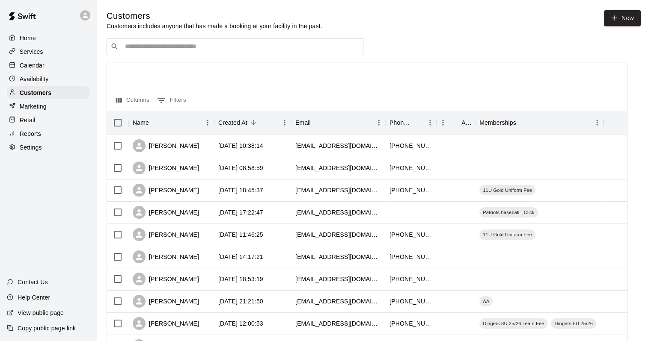
click at [139, 53] on div "​ ​" at bounding box center [235, 46] width 257 height 17
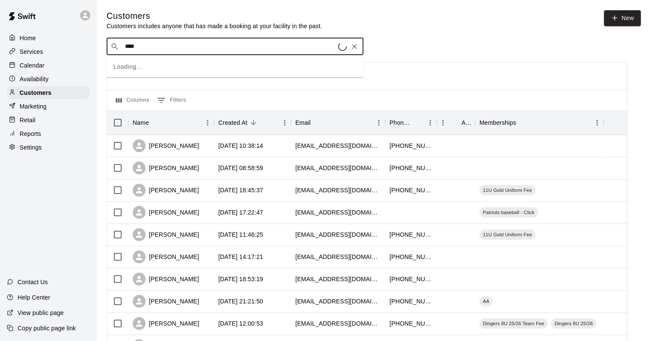
type input "*****"
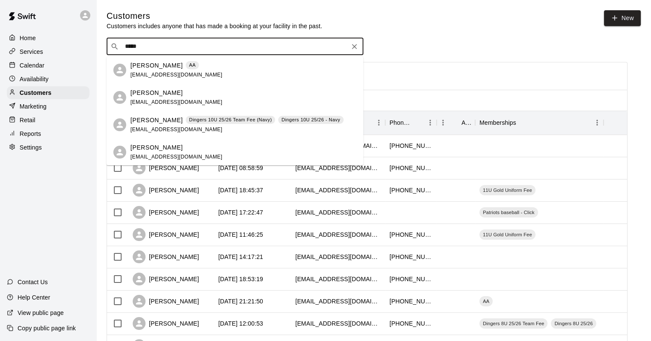
click at [152, 67] on p "[PERSON_NAME]" at bounding box center [157, 65] width 52 height 9
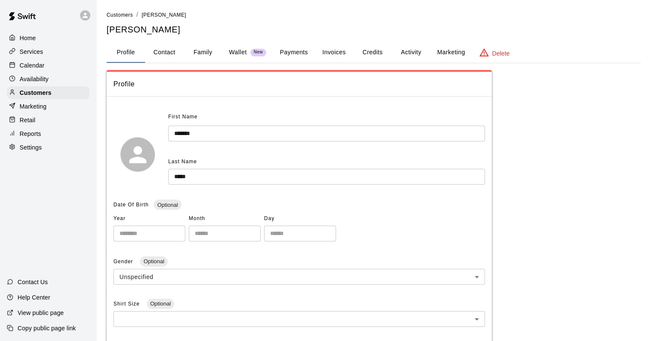
click at [404, 51] on button "Activity" at bounding box center [411, 52] width 39 height 21
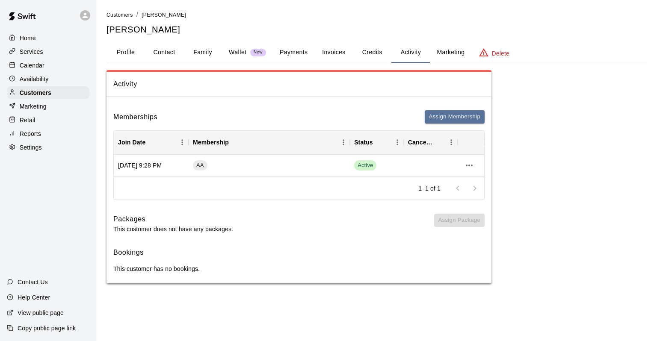
click at [302, 57] on button "Payments" at bounding box center [294, 52] width 42 height 21
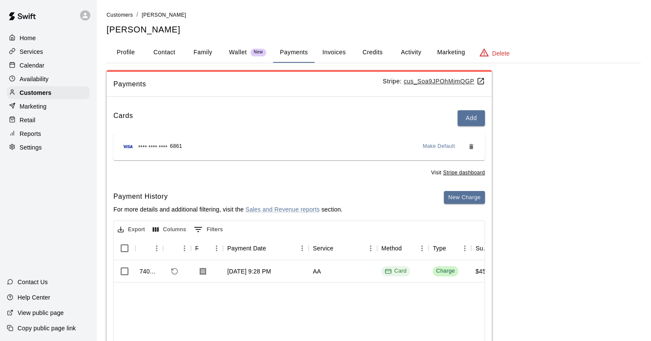
click at [45, 64] on div "Calendar" at bounding box center [48, 65] width 83 height 13
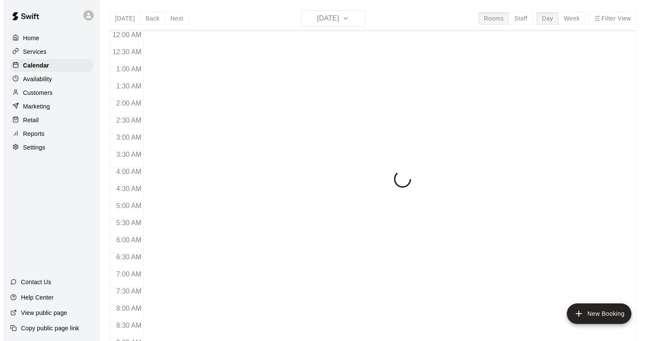
scroll to position [501, 0]
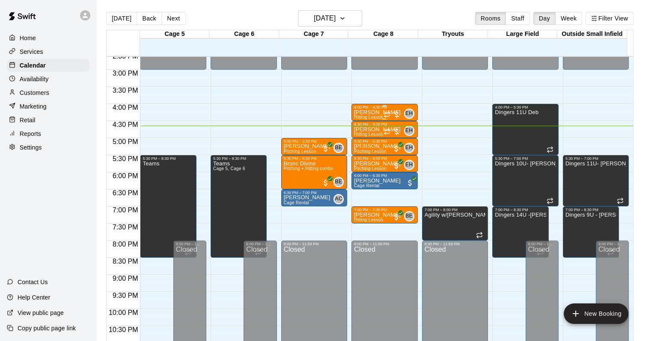
click at [392, 115] on div at bounding box center [391, 114] width 17 height 9
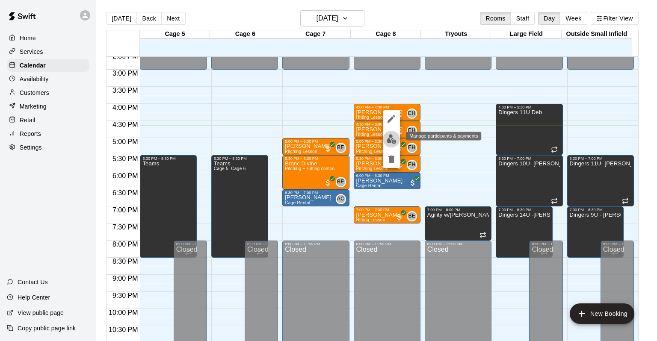
click at [394, 140] on img "edit" at bounding box center [392, 139] width 10 height 10
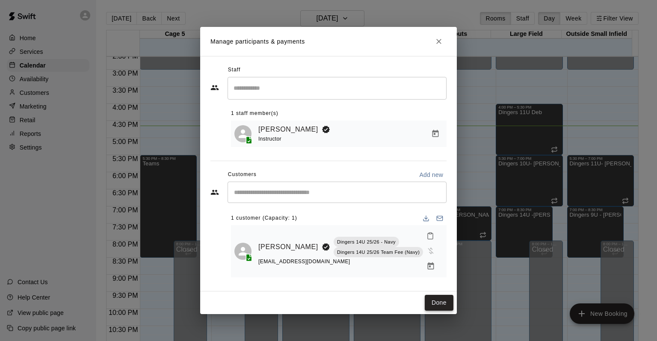
click at [440, 300] on button "Done" at bounding box center [439, 303] width 29 height 16
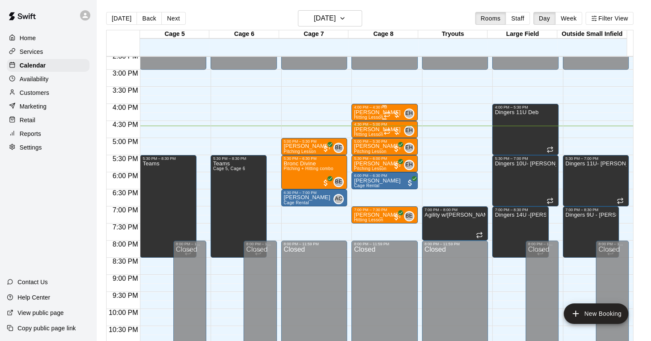
click at [371, 113] on p "Brooke Mathis" at bounding box center [377, 113] width 47 height 0
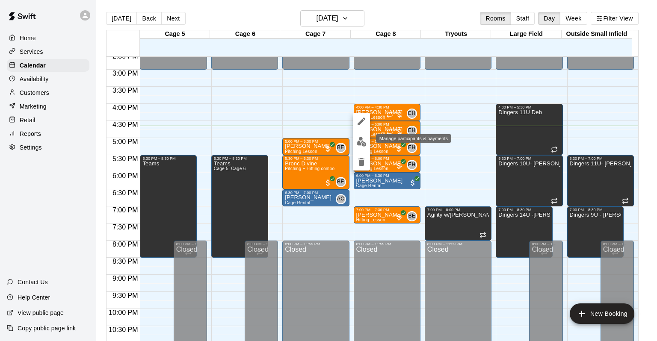
click at [364, 145] on img "edit" at bounding box center [362, 142] width 10 height 10
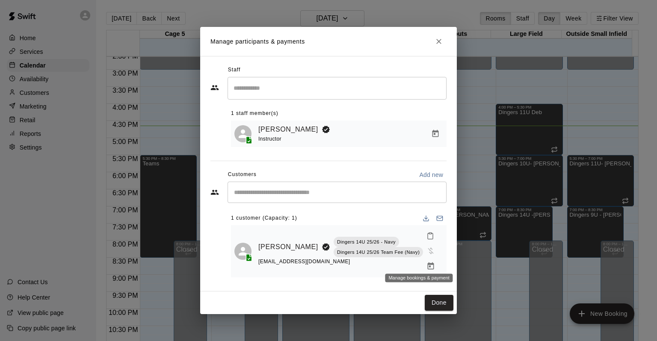
click at [427, 262] on icon "Manage bookings & payment" at bounding box center [431, 266] width 9 height 9
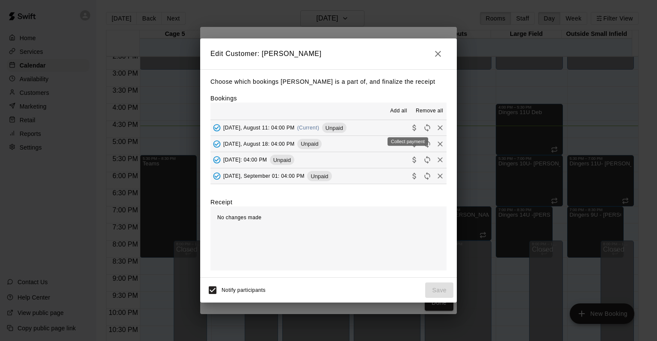
click at [410, 130] on icon "Collect payment" at bounding box center [414, 128] width 9 height 9
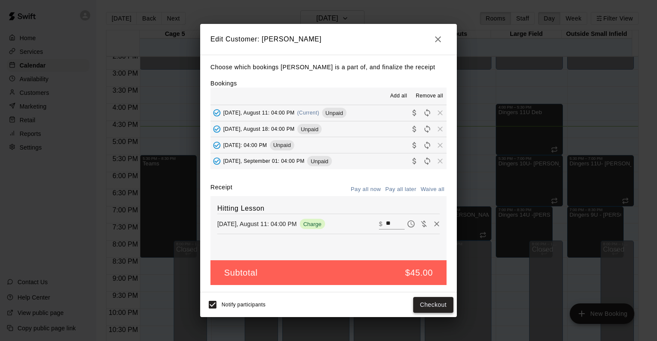
click at [430, 301] on button "Checkout" at bounding box center [433, 305] width 40 height 16
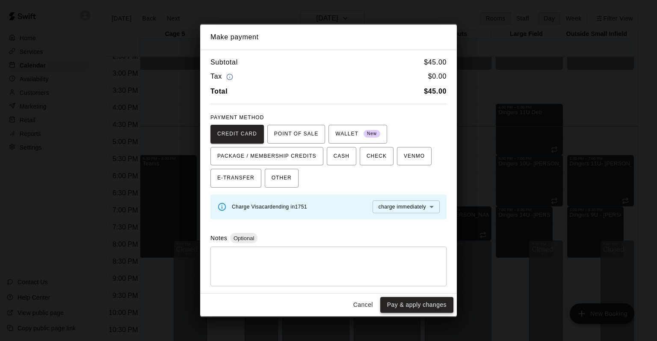
click at [411, 306] on button "Pay & apply changes" at bounding box center [416, 305] width 73 height 16
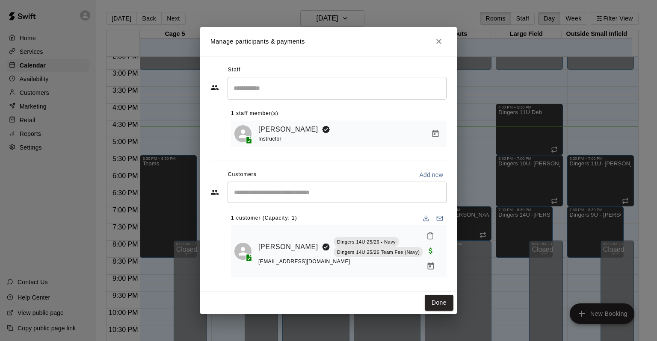
click at [442, 295] on button "Done" at bounding box center [439, 303] width 29 height 16
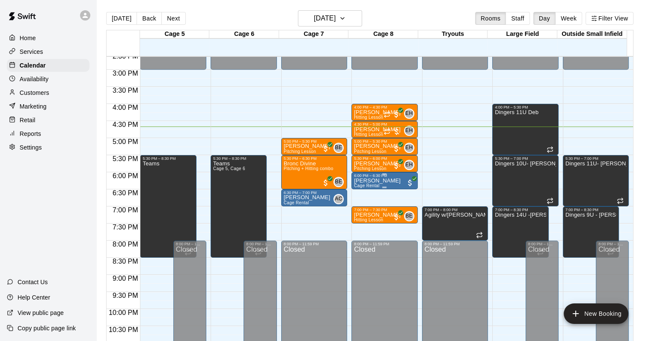
click at [368, 184] on span "Cage Rental" at bounding box center [366, 186] width 25 height 5
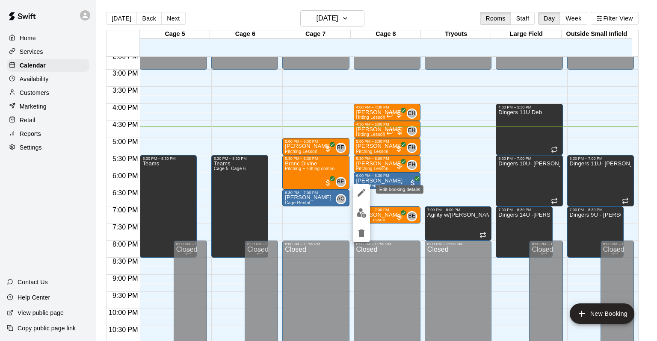
click at [365, 197] on icon "edit" at bounding box center [361, 193] width 10 height 10
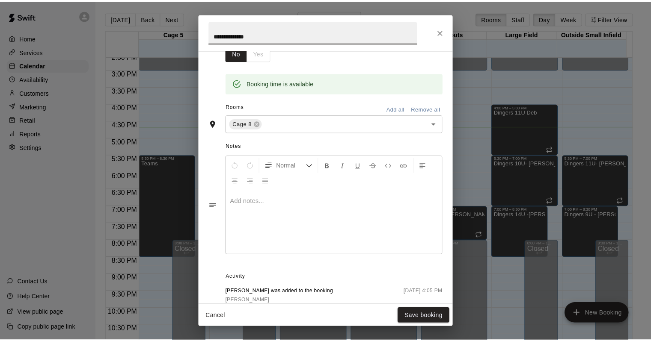
scroll to position [0, 0]
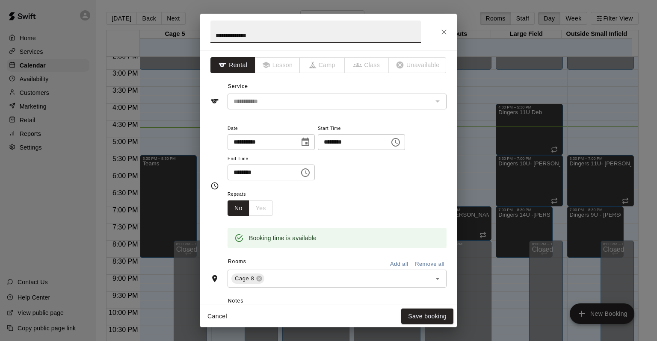
click at [448, 30] on icon "Close" at bounding box center [444, 32] width 9 height 9
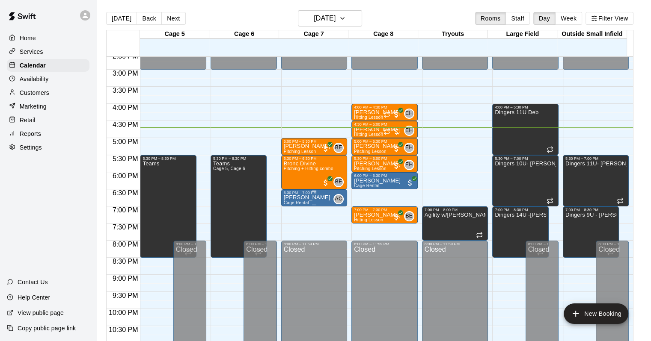
click at [297, 205] on div at bounding box center [314, 204] width 61 height 1
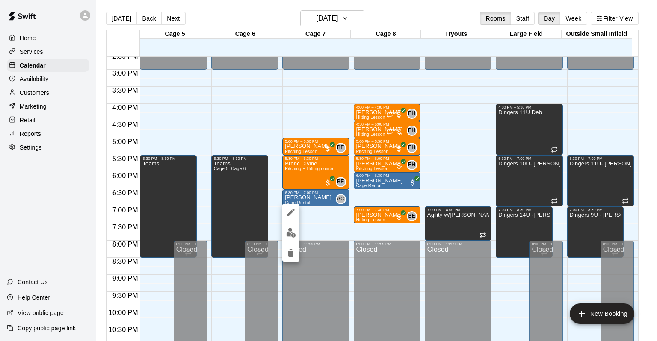
click at [39, 66] on div at bounding box center [328, 170] width 657 height 341
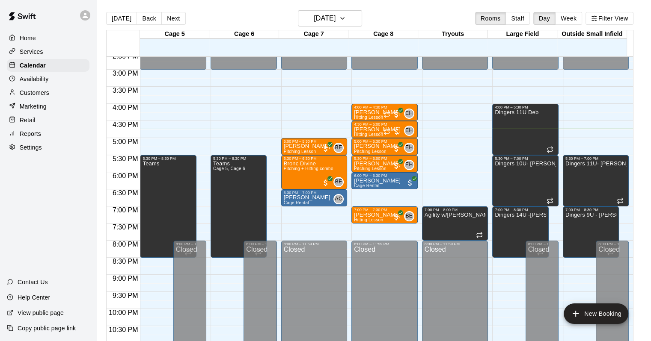
click at [33, 55] on p "Services" at bounding box center [32, 51] width 24 height 9
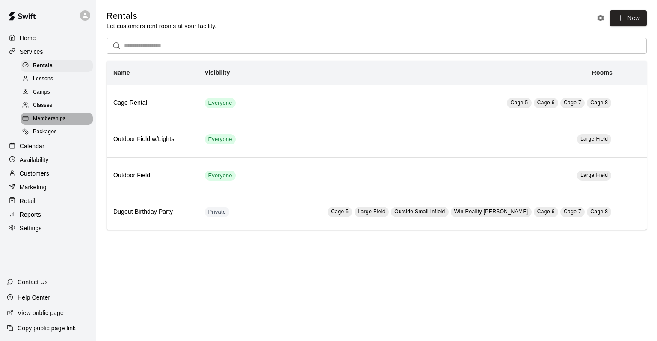
click at [55, 123] on span "Memberships" at bounding box center [49, 119] width 33 height 9
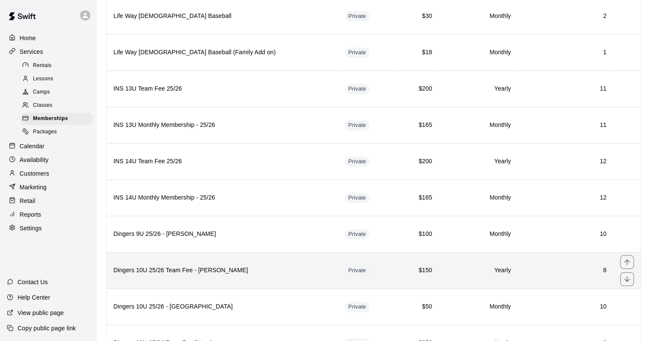
scroll to position [941, 0]
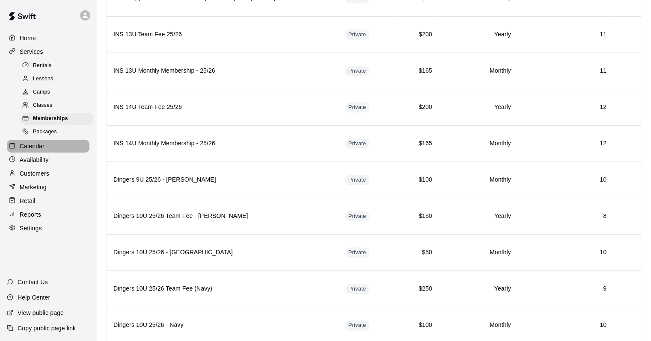
click at [28, 151] on p "Calendar" at bounding box center [32, 146] width 25 height 9
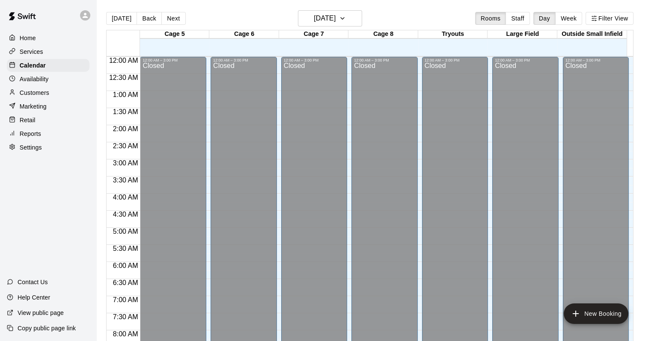
scroll to position [501, 0]
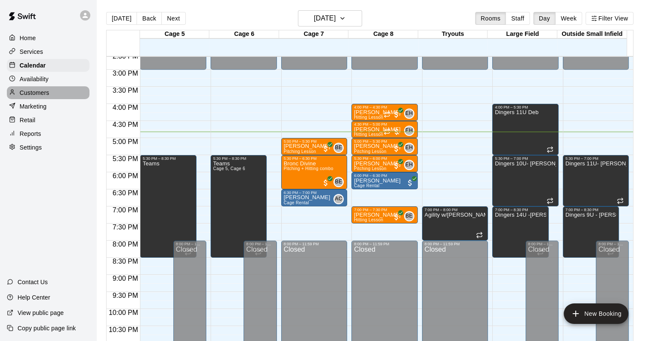
click at [39, 97] on p "Customers" at bounding box center [35, 93] width 30 height 9
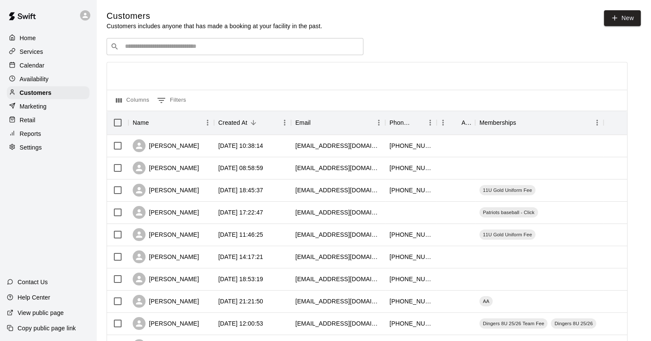
click at [26, 56] on p "Services" at bounding box center [32, 51] width 24 height 9
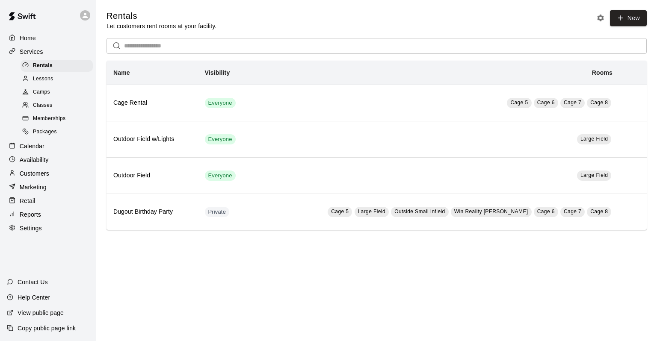
click at [45, 122] on span "Memberships" at bounding box center [49, 119] width 33 height 9
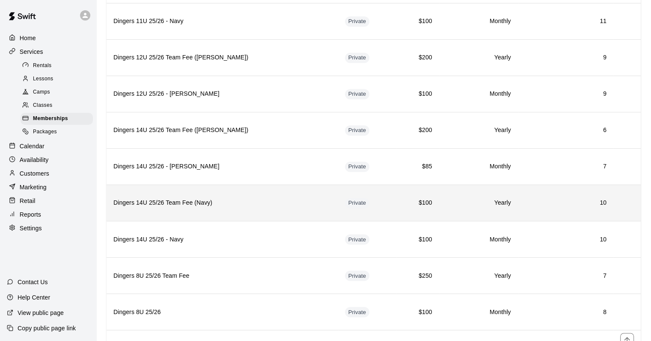
scroll to position [1498, 0]
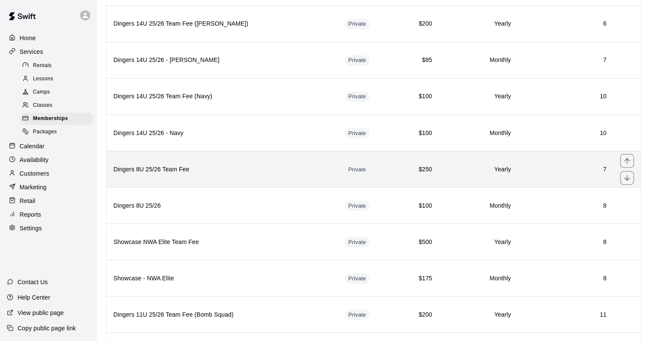
click at [227, 165] on h6 "Dingers 8U 25/26 Team Fee" at bounding box center [222, 169] width 218 height 9
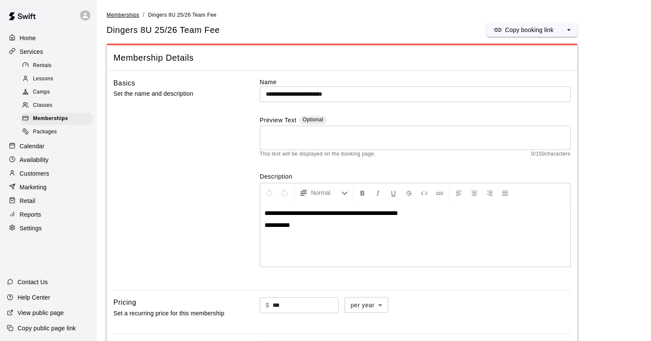
click at [132, 15] on span "Memberships" at bounding box center [123, 15] width 33 height 6
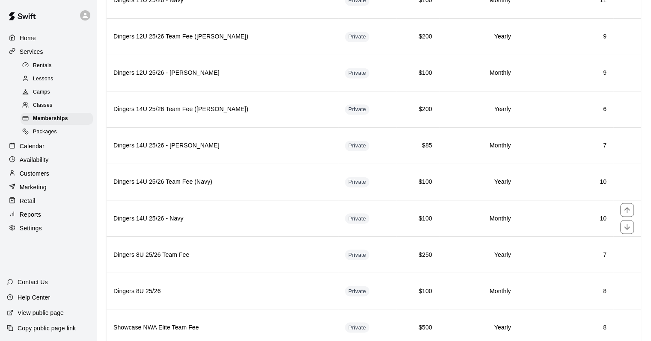
scroll to position [1455, 0]
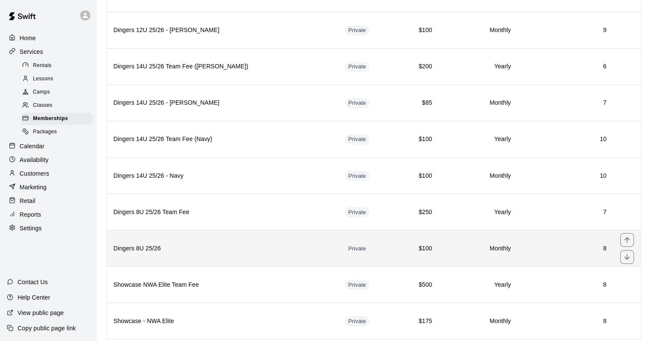
click at [244, 230] on th "Dingers 8U 25/26" at bounding box center [223, 248] width 232 height 36
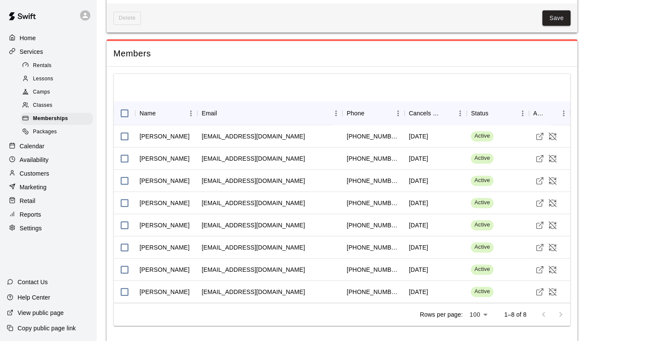
scroll to position [576, 0]
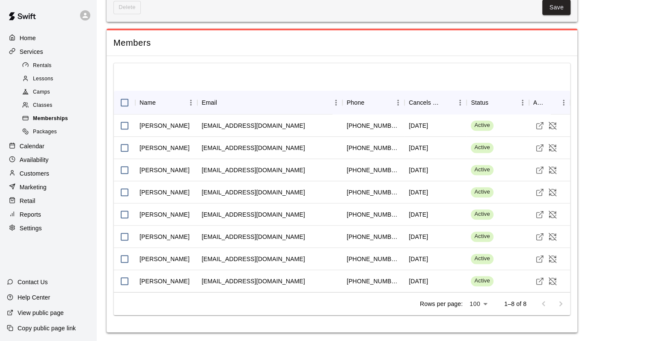
click at [77, 122] on div "Memberships" at bounding box center [57, 119] width 72 height 12
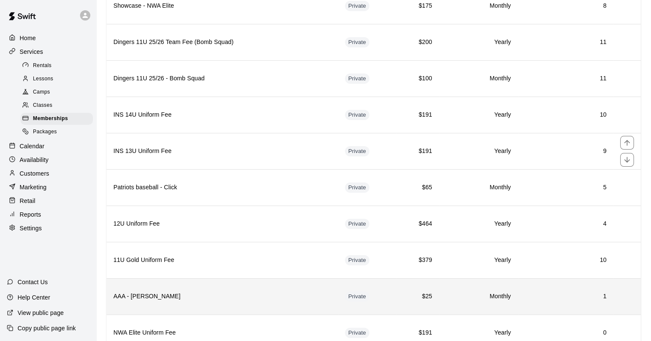
scroll to position [1781, 0]
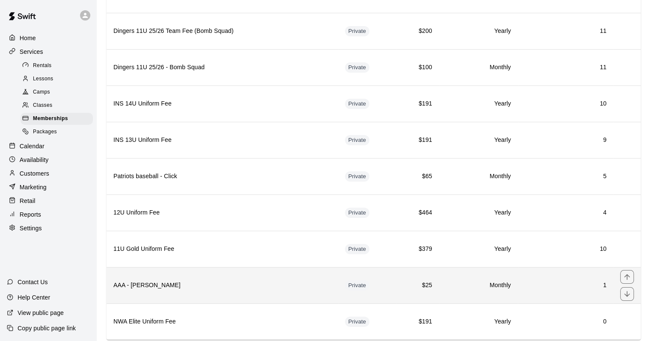
click at [281, 281] on h6 "AAA - [PERSON_NAME]" at bounding box center [222, 285] width 218 height 9
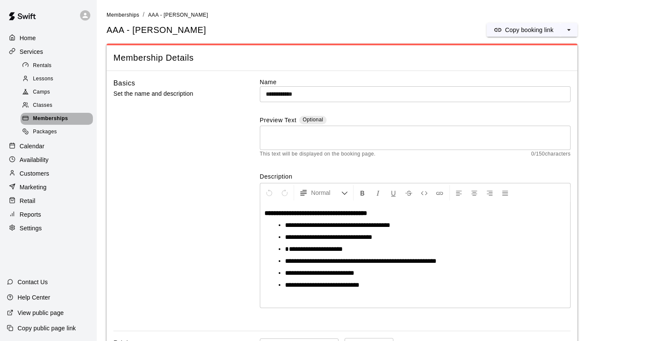
click at [61, 123] on span "Memberships" at bounding box center [50, 119] width 35 height 9
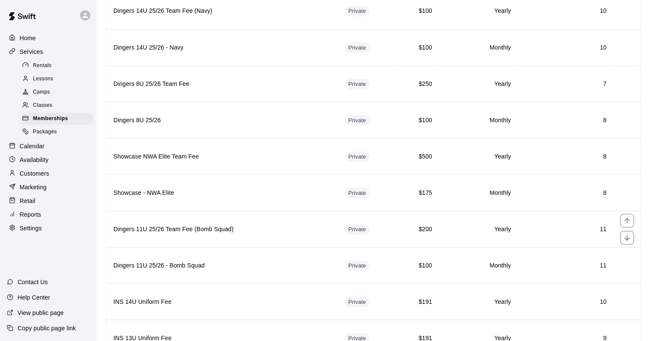
scroll to position [1626, 0]
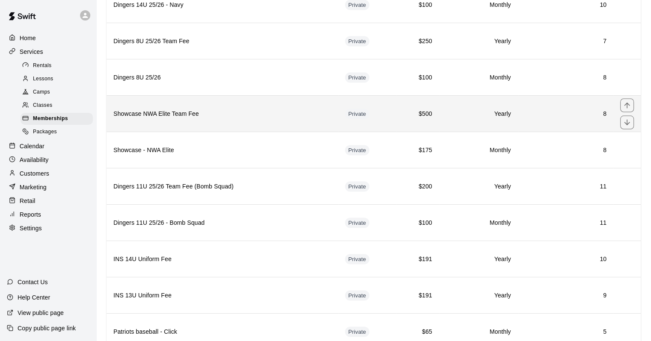
click at [262, 109] on h6 "Showcase NWA Elite Team Fee" at bounding box center [222, 113] width 218 height 9
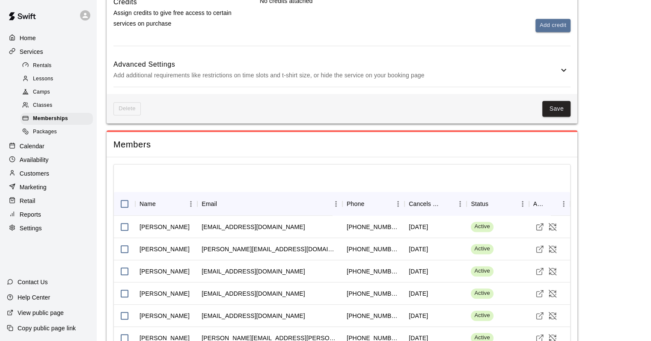
scroll to position [539, 0]
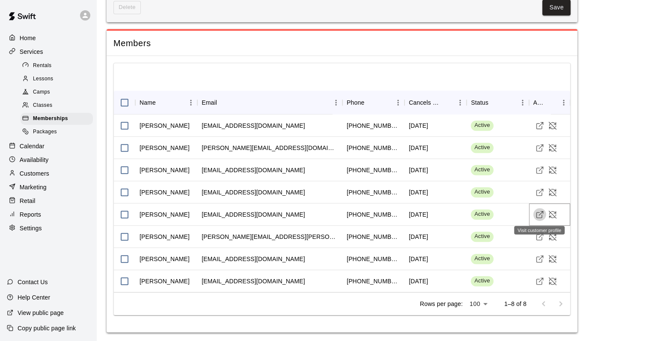
click at [539, 215] on icon "Visit customer profile" at bounding box center [539, 215] width 9 height 9
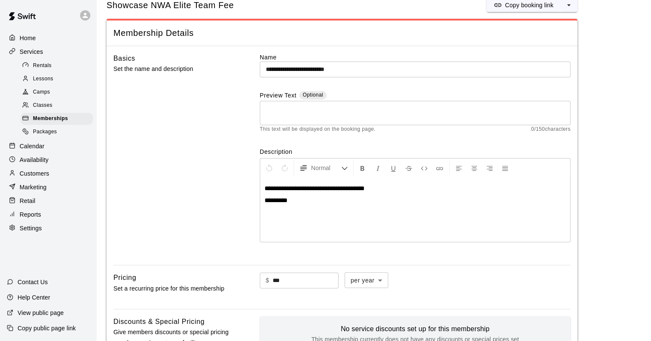
scroll to position [0, 0]
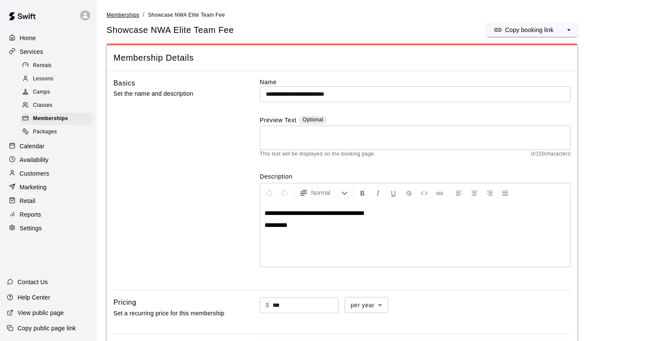
click at [134, 15] on span "Memberships" at bounding box center [123, 15] width 33 height 6
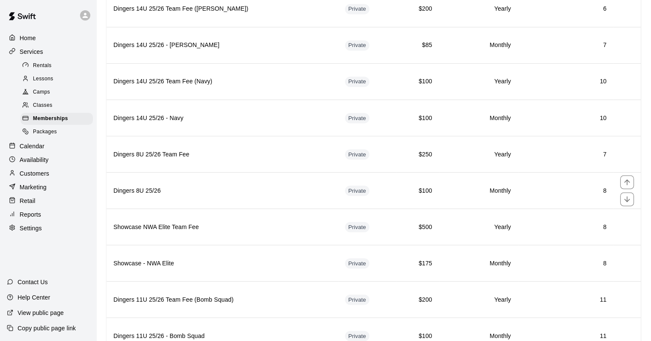
scroll to position [1540, 0]
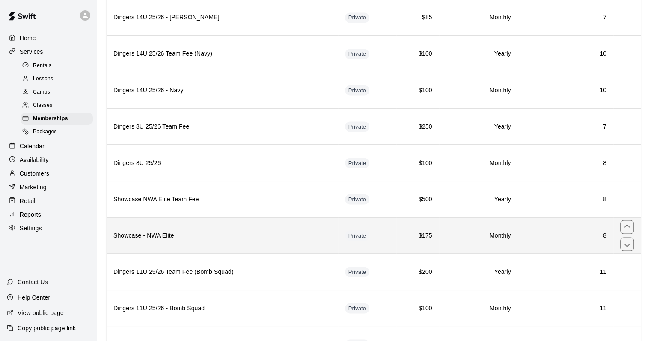
click at [264, 231] on h6 "Showcase - NWA Elite" at bounding box center [222, 235] width 218 height 9
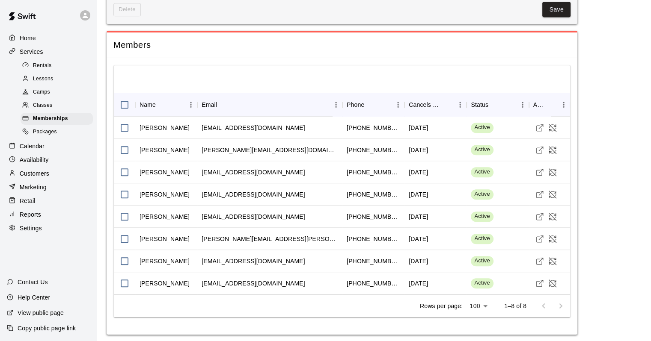
scroll to position [576, 0]
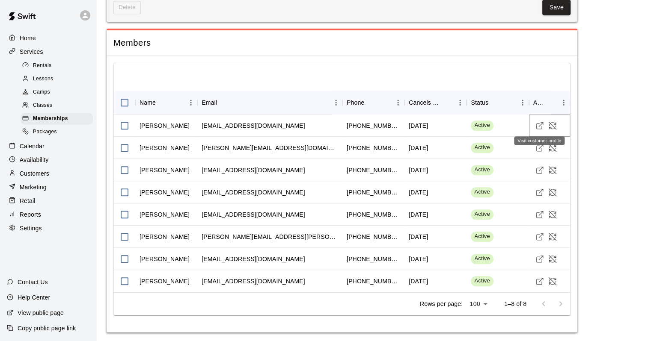
click at [534, 123] on button "Visit customer profile" at bounding box center [539, 125] width 13 height 13
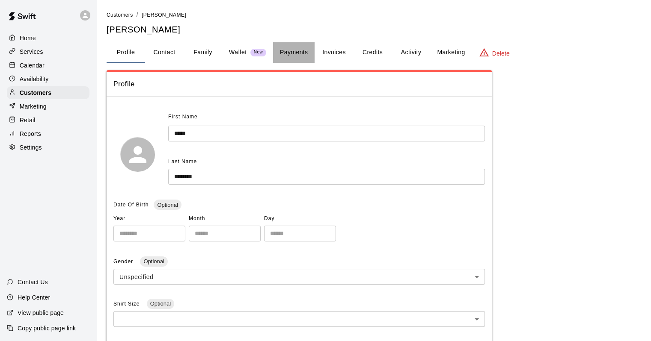
click at [300, 52] on button "Payments" at bounding box center [294, 52] width 42 height 21
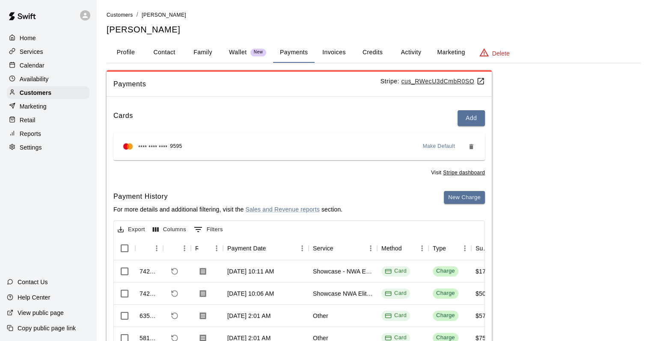
click at [195, 50] on button "Family" at bounding box center [203, 52] width 39 height 21
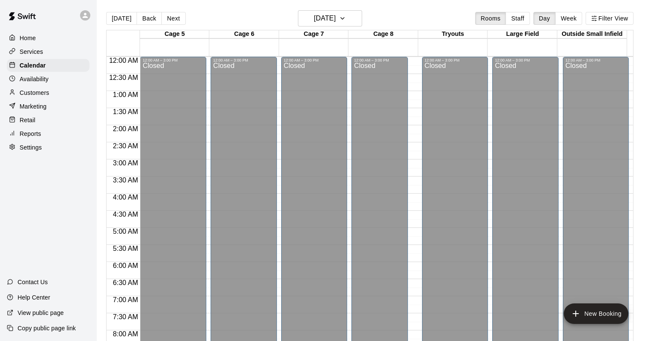
scroll to position [501, 0]
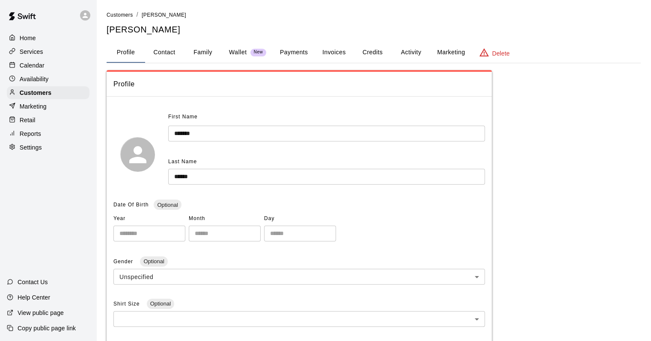
click at [408, 48] on button "Activity" at bounding box center [411, 52] width 39 height 21
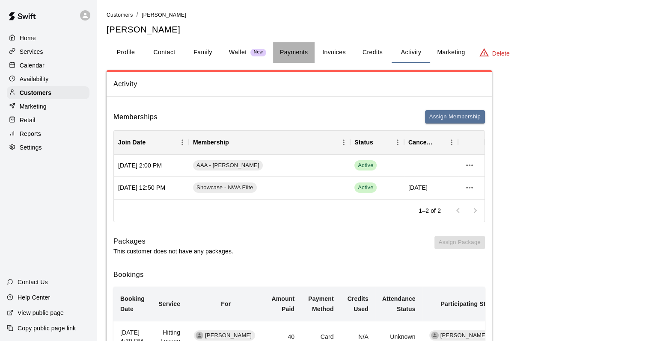
click at [295, 49] on button "Payments" at bounding box center [294, 52] width 42 height 21
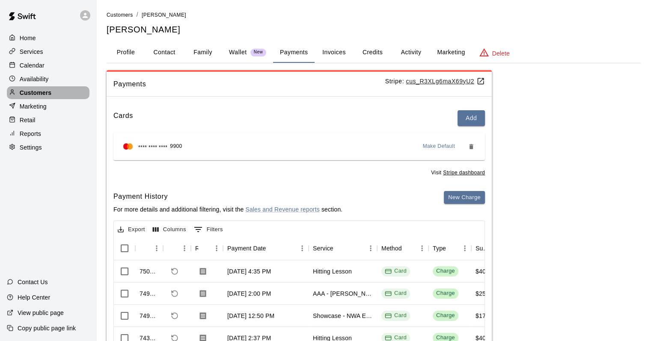
click at [47, 96] on p "Customers" at bounding box center [36, 93] width 32 height 9
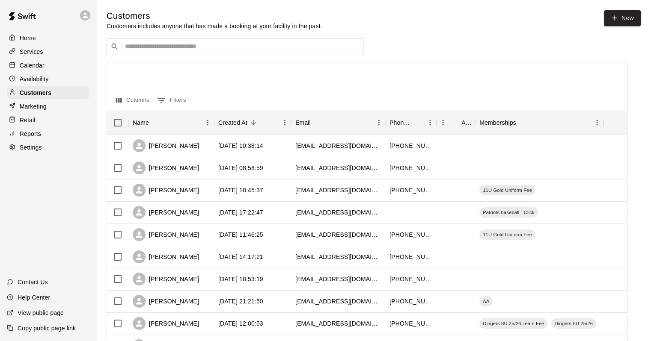
click at [39, 68] on p "Calendar" at bounding box center [32, 65] width 25 height 9
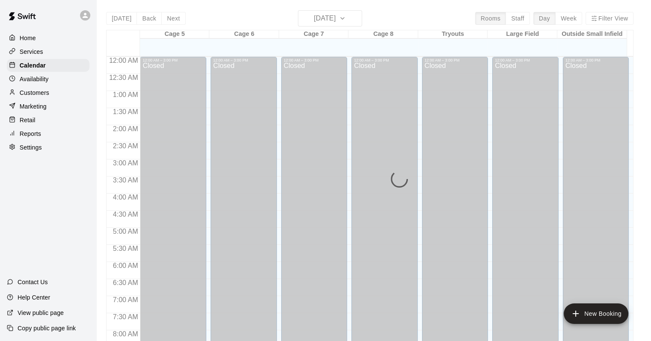
scroll to position [501, 0]
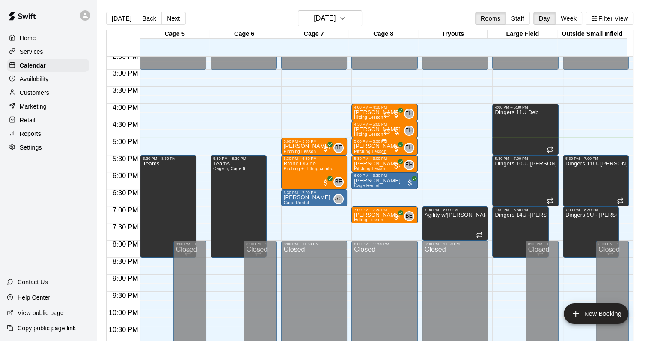
click at [389, 146] on p "Zachary Taylor" at bounding box center [377, 146] width 47 height 0
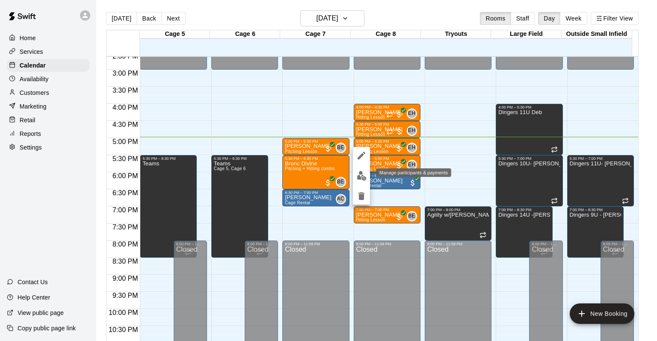
click at [363, 179] on img "edit" at bounding box center [362, 176] width 10 height 10
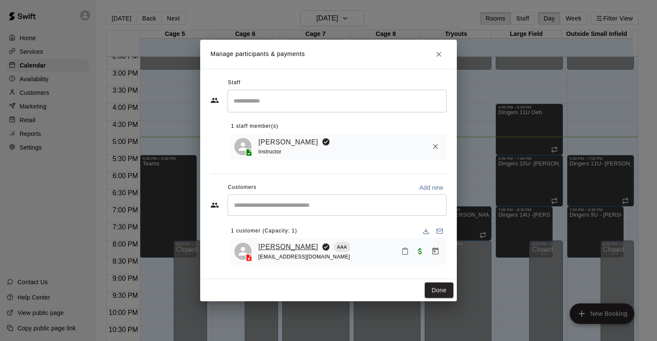
click at [292, 249] on link "Zachary Taylor" at bounding box center [288, 247] width 60 height 11
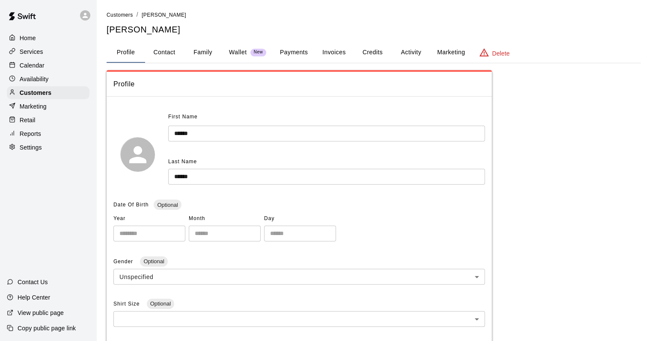
click at [407, 52] on button "Activity" at bounding box center [411, 52] width 39 height 21
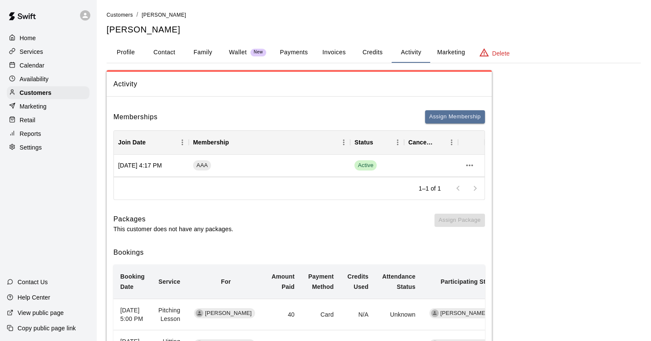
click at [282, 47] on button "Payments" at bounding box center [294, 52] width 42 height 21
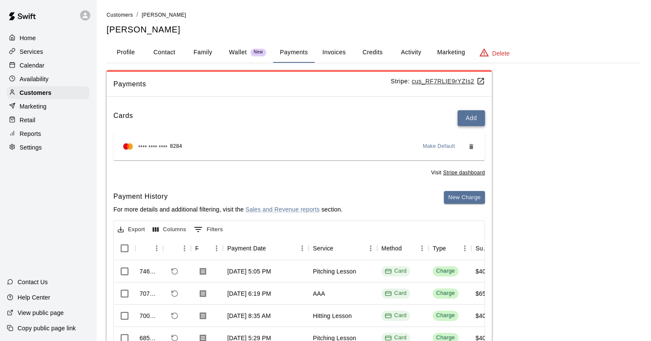
click at [478, 119] on button "Add" at bounding box center [470, 118] width 27 height 16
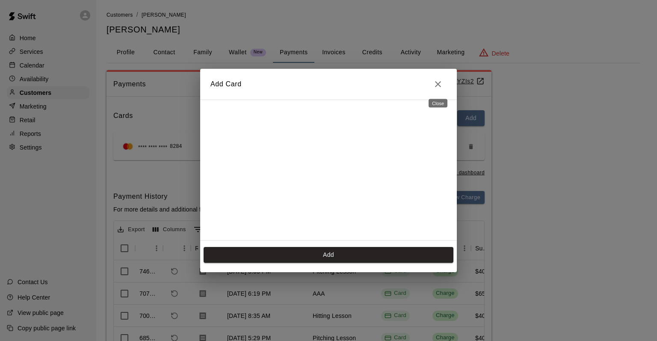
click at [442, 84] on icon "Close" at bounding box center [438, 84] width 10 height 10
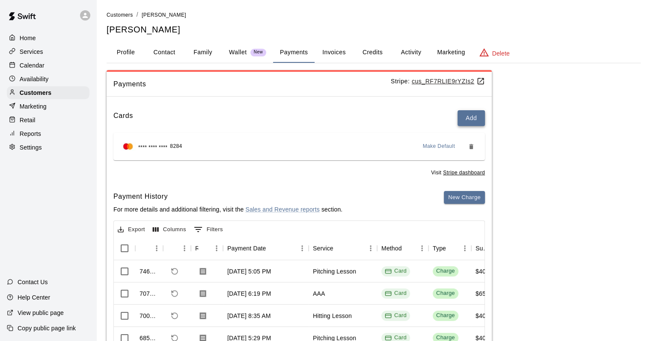
click at [472, 118] on button "Add" at bounding box center [470, 118] width 27 height 16
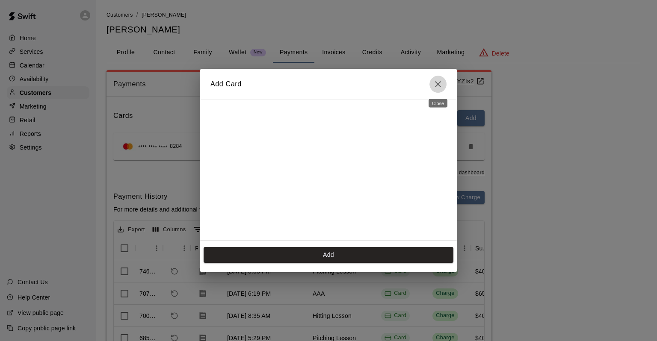
click at [438, 84] on icon "Close" at bounding box center [438, 84] width 6 height 6
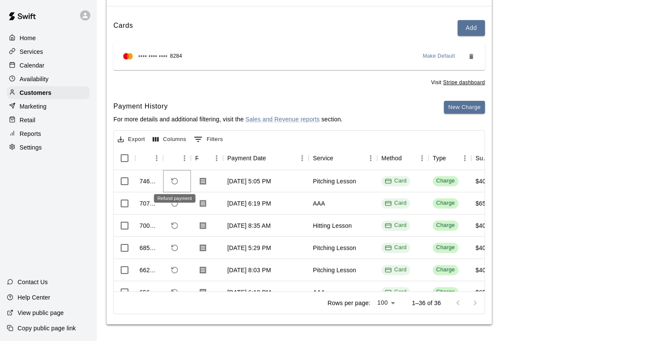
click at [173, 178] on icon "Refund payment" at bounding box center [175, 182] width 8 height 8
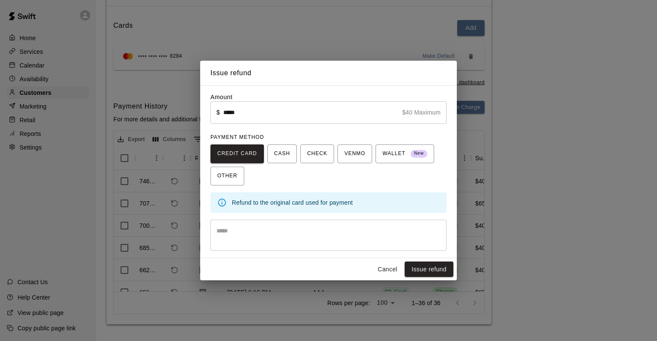
click at [393, 273] on button "Cancel" at bounding box center [387, 270] width 27 height 16
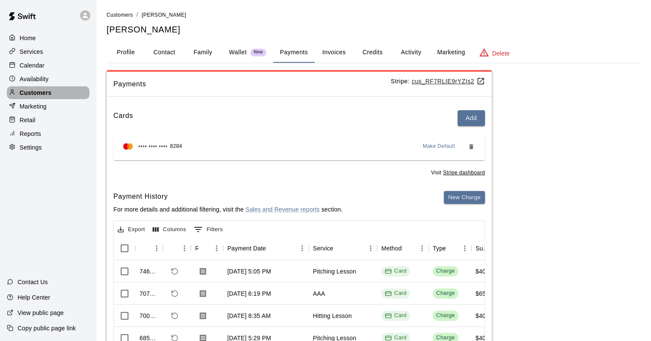
click at [56, 96] on div "Customers" at bounding box center [48, 92] width 83 height 13
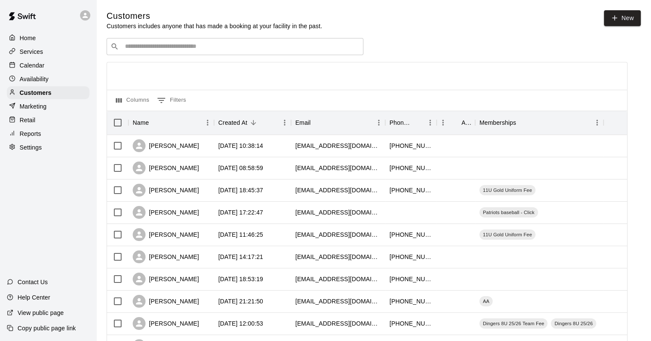
click at [186, 53] on div "​ ​" at bounding box center [235, 46] width 257 height 17
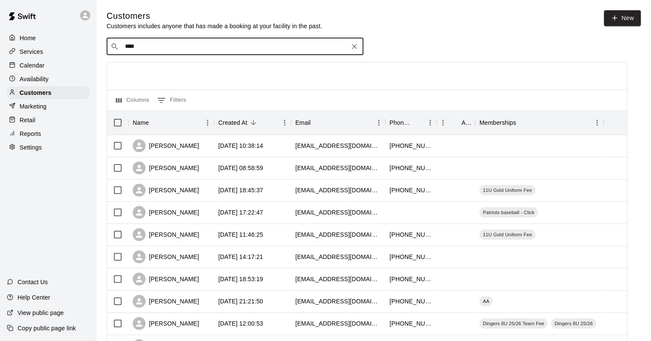
type input "*****"
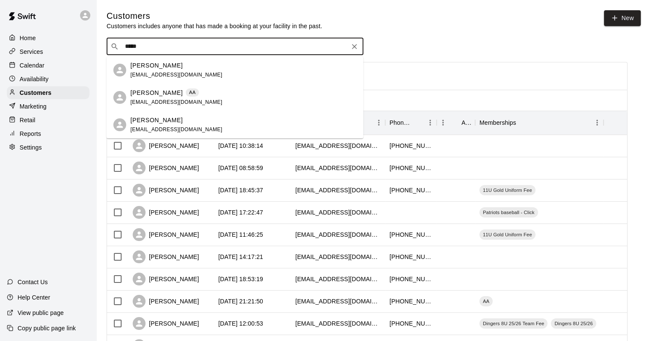
click at [171, 122] on p "[PERSON_NAME]" at bounding box center [157, 120] width 52 height 9
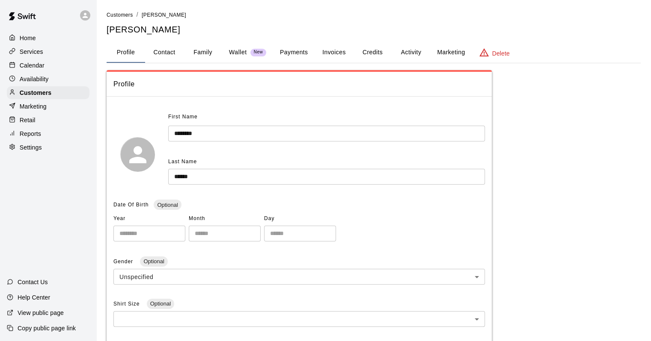
click at [413, 54] on button "Activity" at bounding box center [411, 52] width 39 height 21
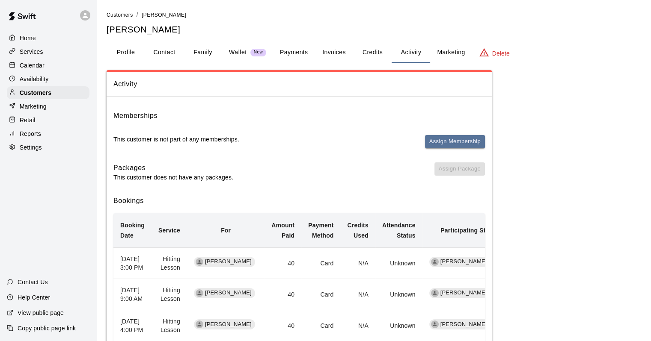
click at [300, 51] on button "Payments" at bounding box center [294, 52] width 42 height 21
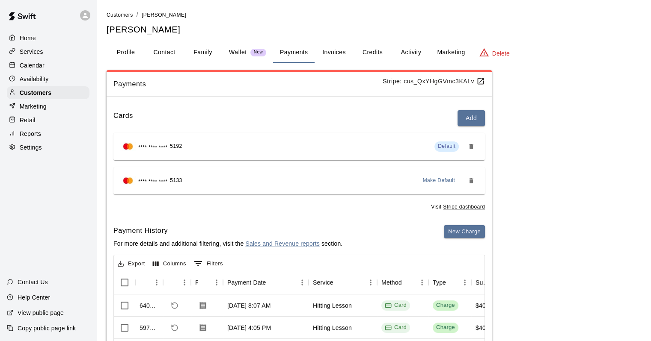
click at [469, 144] on icon "Remove" at bounding box center [471, 146] width 7 height 7
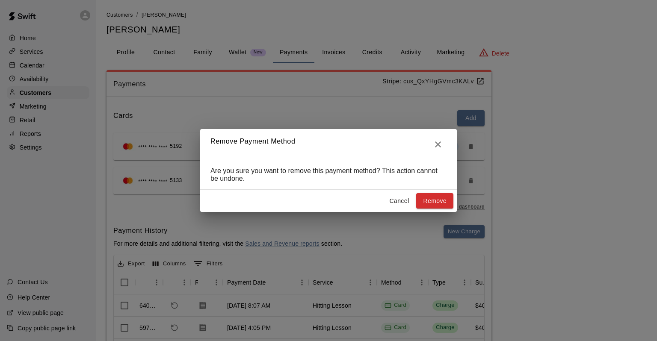
click at [428, 198] on button "Remove" at bounding box center [434, 201] width 37 height 16
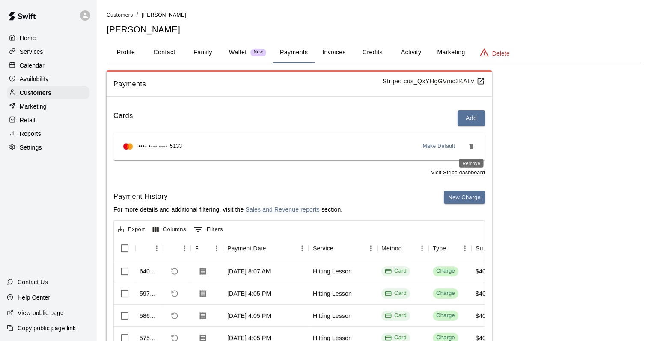
click at [471, 147] on icon "Remove" at bounding box center [471, 146] width 4 height 5
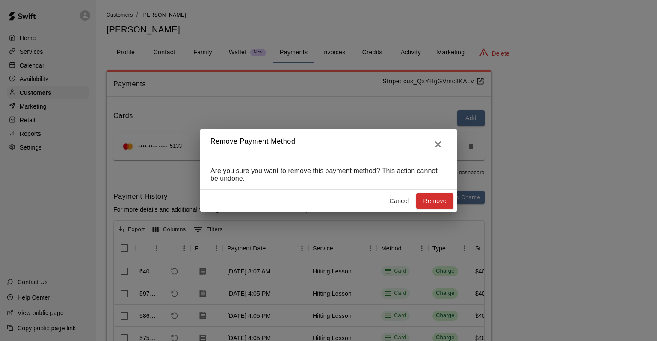
click at [444, 200] on button "Remove" at bounding box center [434, 201] width 37 height 16
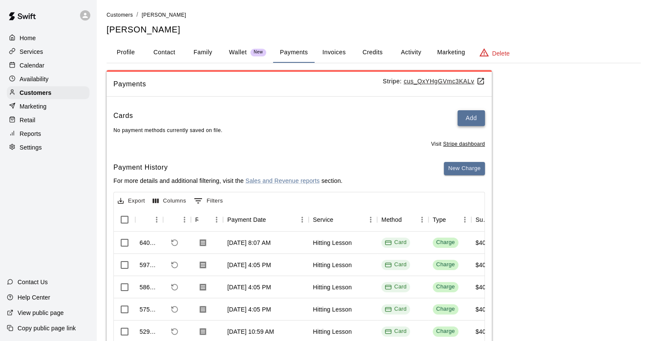
click at [474, 119] on button "Add" at bounding box center [470, 118] width 27 height 16
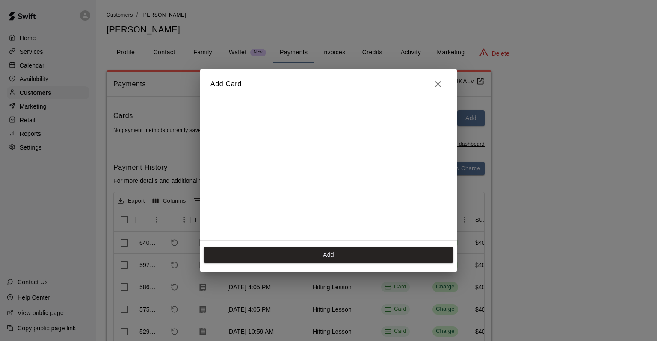
scroll to position [86, 0]
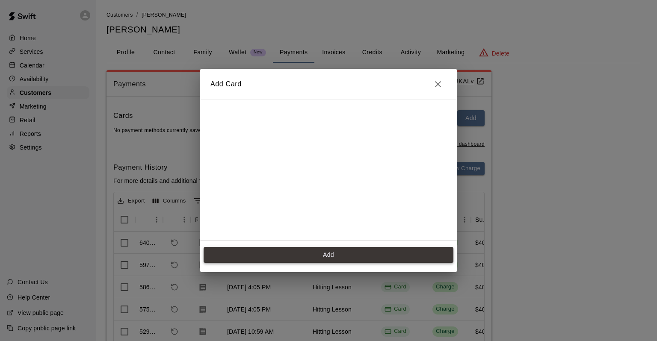
click at [372, 256] on button "Add" at bounding box center [329, 255] width 250 height 16
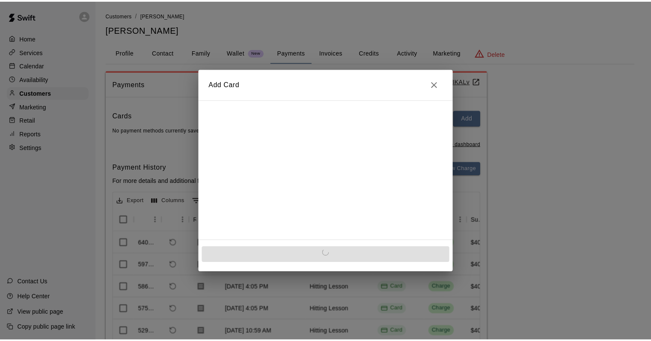
scroll to position [0, 0]
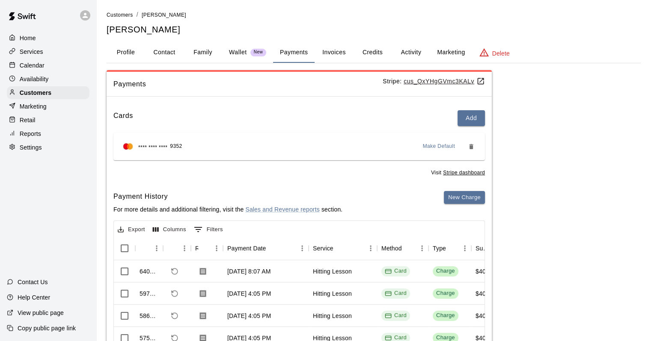
click at [438, 147] on span "Make Default" at bounding box center [439, 146] width 33 height 9
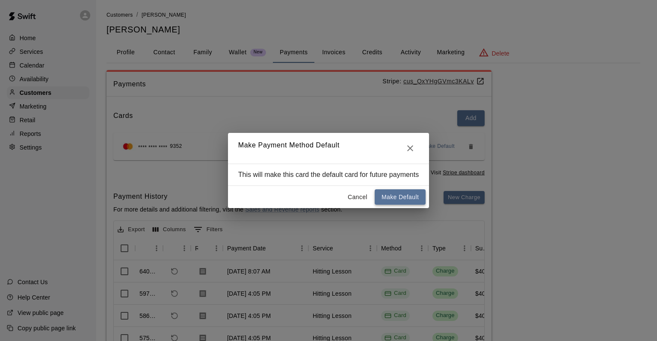
click at [402, 200] on button "Make Default" at bounding box center [400, 198] width 51 height 16
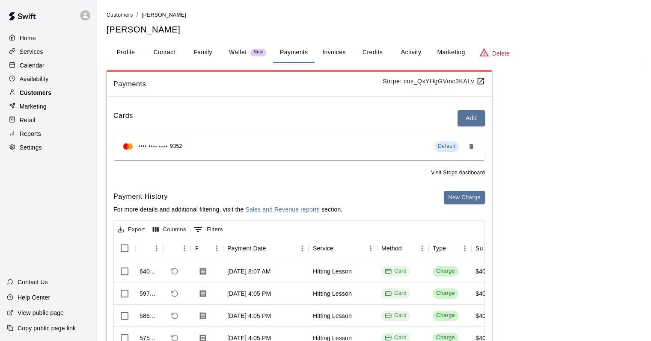
click at [56, 98] on div "Customers" at bounding box center [48, 92] width 83 height 13
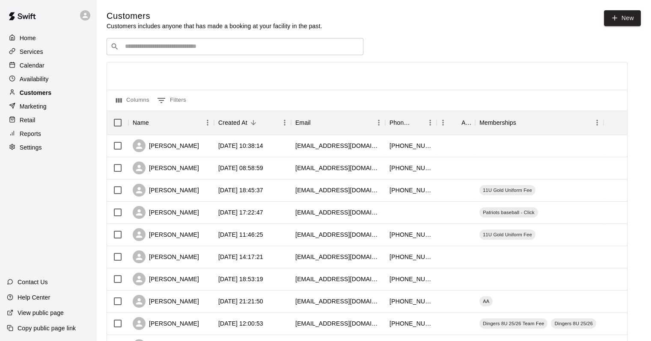
click at [59, 95] on div "Customers" at bounding box center [48, 92] width 83 height 13
click at [53, 93] on div "Customers" at bounding box center [48, 92] width 83 height 13
click at [38, 65] on p "Calendar" at bounding box center [32, 65] width 25 height 9
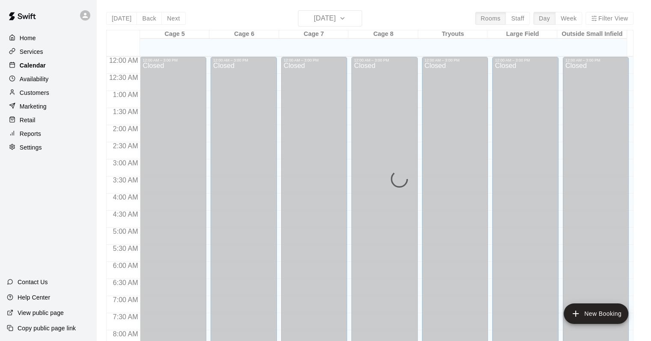
scroll to position [501, 0]
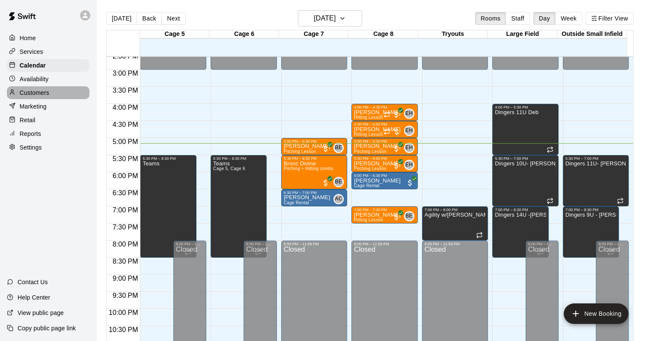
drag, startPoint x: 50, startPoint y: 90, endPoint x: 98, endPoint y: 112, distance: 51.7
click at [50, 91] on div "Customers" at bounding box center [48, 92] width 83 height 13
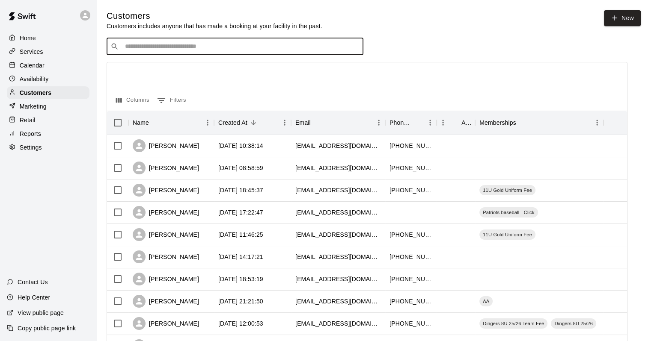
click at [163, 50] on input "Search customers by name or email" at bounding box center [240, 46] width 237 height 9
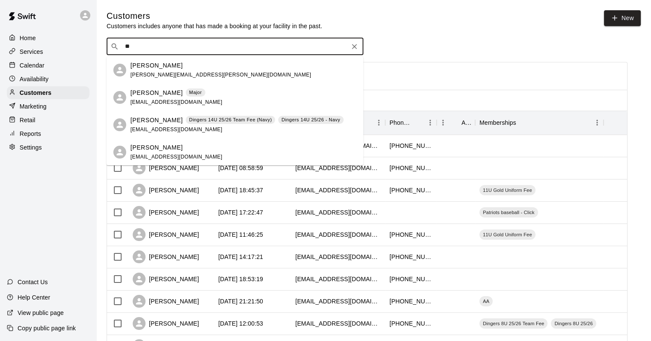
type input "*"
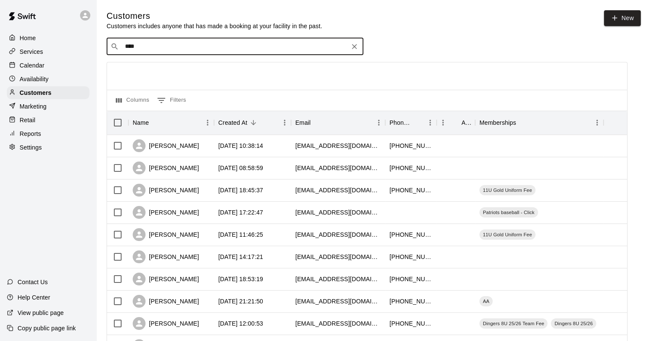
type input "*****"
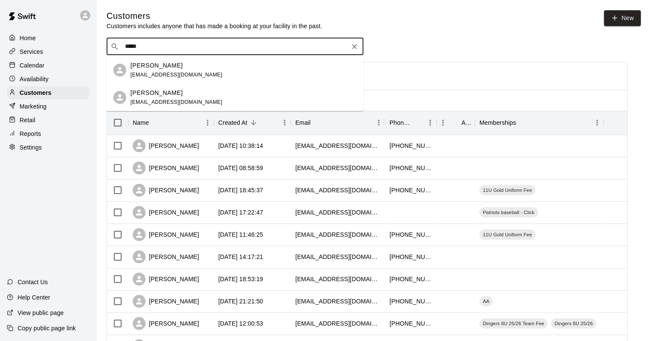
click at [148, 96] on p "Clarke McCoy" at bounding box center [157, 93] width 52 height 9
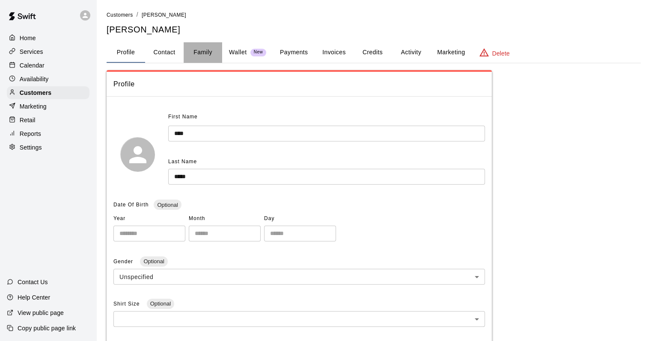
drag, startPoint x: 203, startPoint y: 47, endPoint x: 241, endPoint y: 67, distance: 43.1
click at [203, 47] on button "Family" at bounding box center [203, 52] width 39 height 21
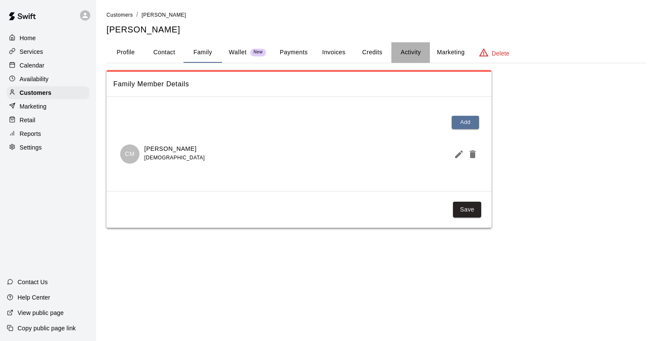
click at [414, 54] on button "Activity" at bounding box center [411, 52] width 39 height 21
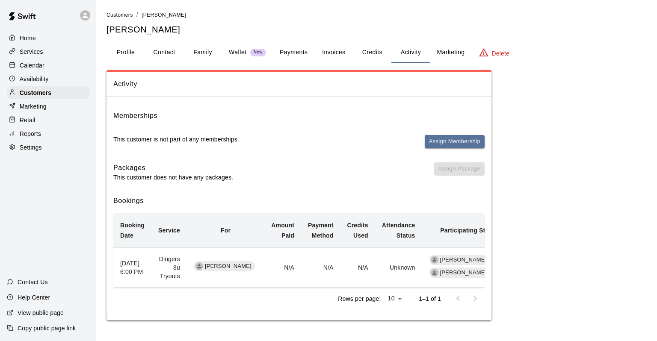
click at [298, 57] on button "Payments" at bounding box center [294, 52] width 42 height 21
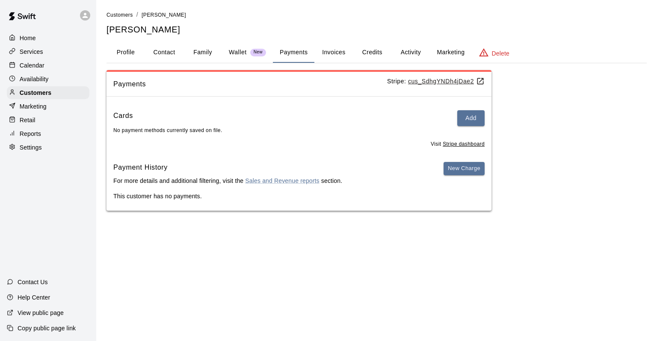
click at [217, 53] on button "Family" at bounding box center [203, 52] width 39 height 21
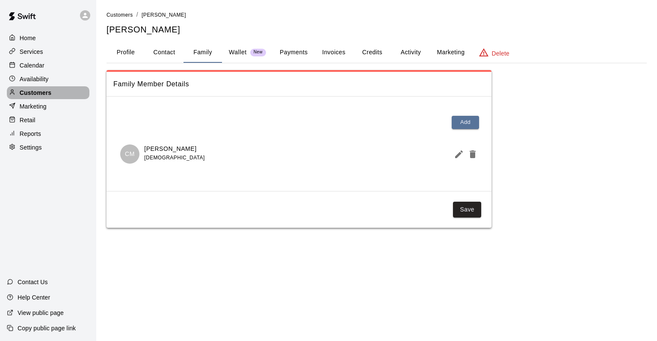
click at [53, 95] on div "Customers" at bounding box center [48, 92] width 83 height 13
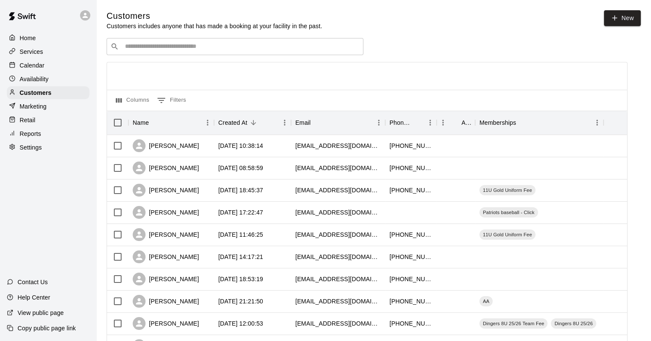
click at [202, 49] on input "Search customers by name or email" at bounding box center [240, 46] width 237 height 9
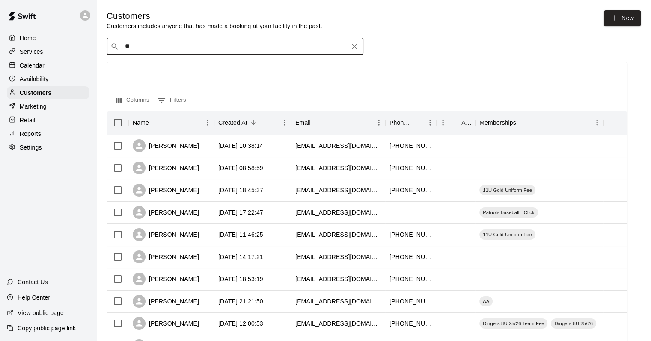
type input "*"
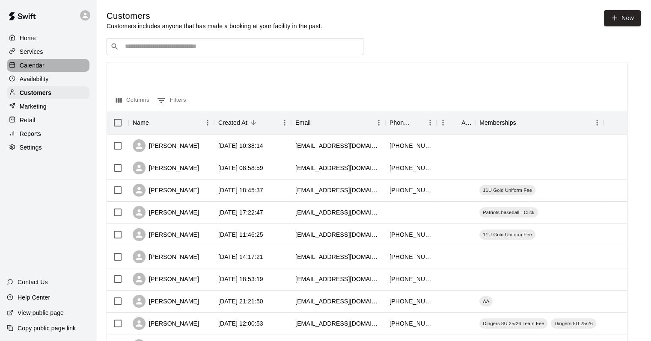
click at [28, 64] on p "Calendar" at bounding box center [32, 65] width 25 height 9
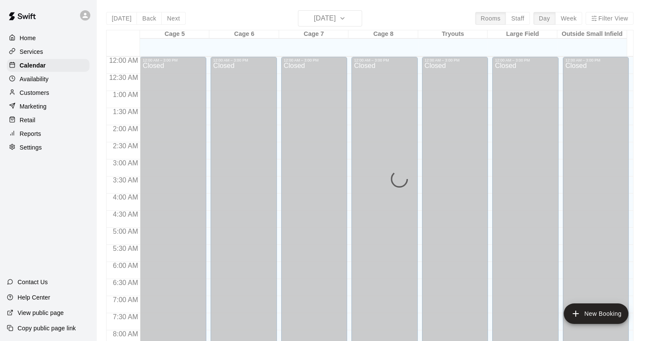
scroll to position [501, 0]
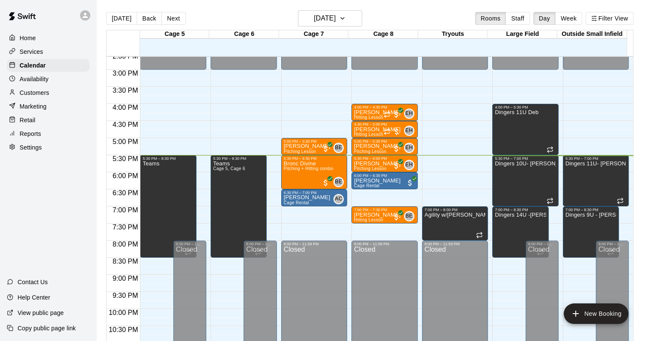
click at [41, 83] on p "Availability" at bounding box center [34, 79] width 29 height 9
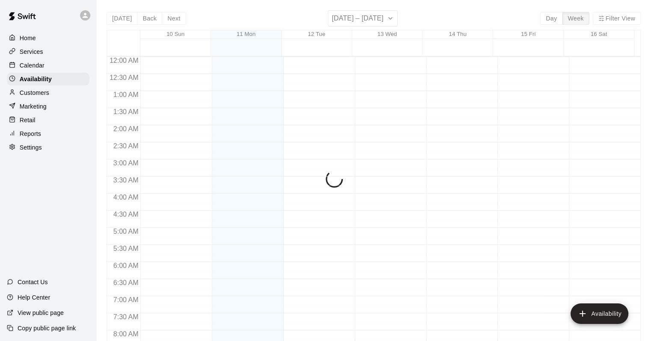
click at [39, 97] on p "Customers" at bounding box center [35, 93] width 30 height 9
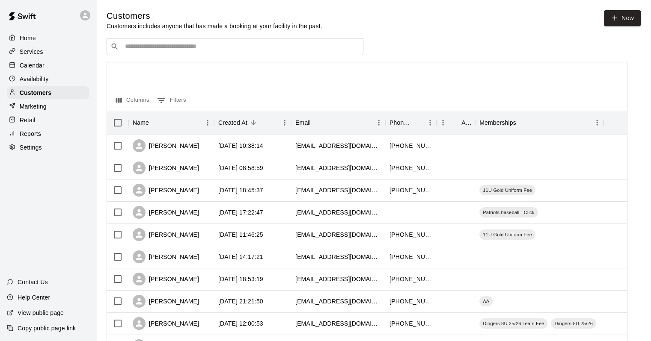
click at [205, 39] on div "​ ​" at bounding box center [235, 46] width 257 height 17
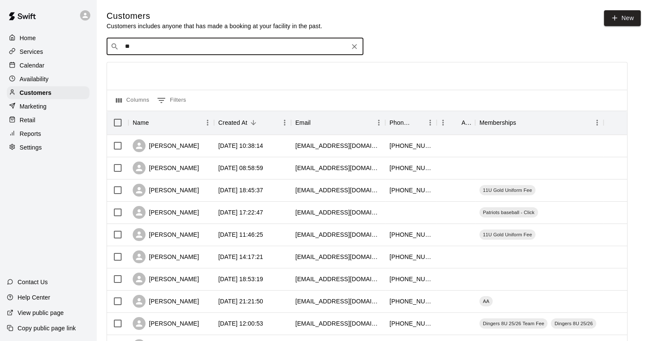
type input "***"
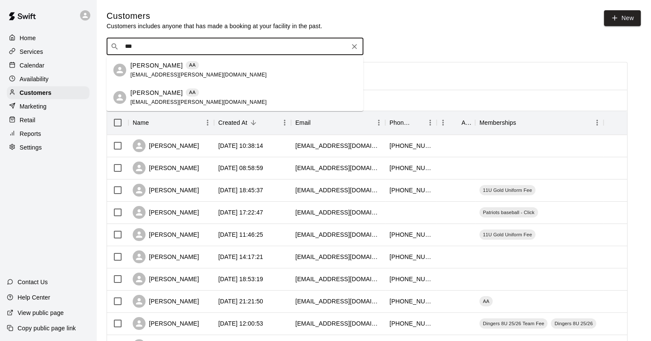
click at [170, 70] on div "Yurgis Bacallao AA yusleidy.bacallao@gmail.com" at bounding box center [199, 70] width 136 height 18
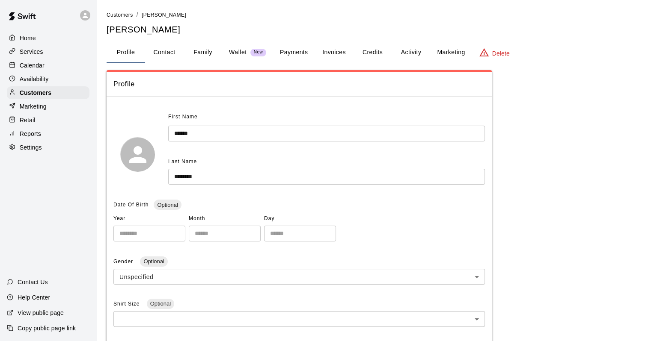
click at [209, 56] on button "Family" at bounding box center [203, 52] width 39 height 21
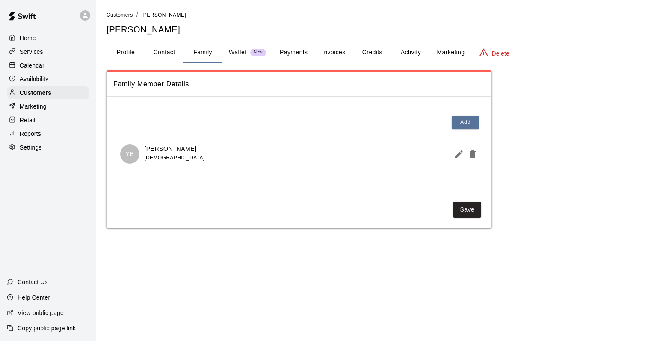
click at [413, 51] on button "Activity" at bounding box center [411, 52] width 39 height 21
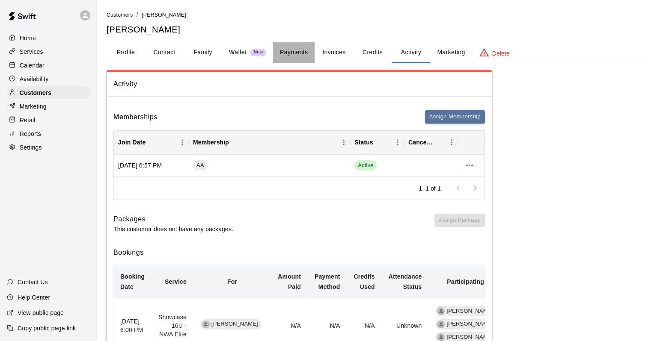
click at [299, 53] on button "Payments" at bounding box center [294, 52] width 42 height 21
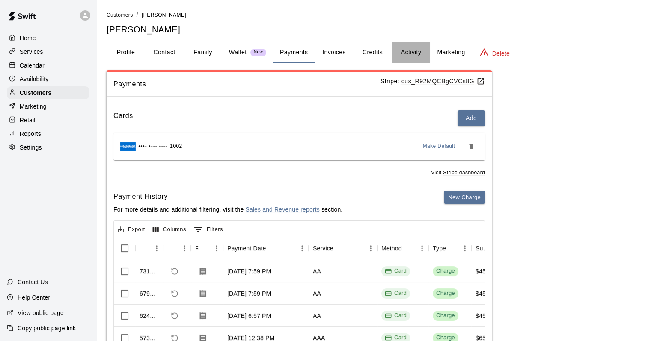
click at [403, 51] on button "Activity" at bounding box center [411, 52] width 39 height 21
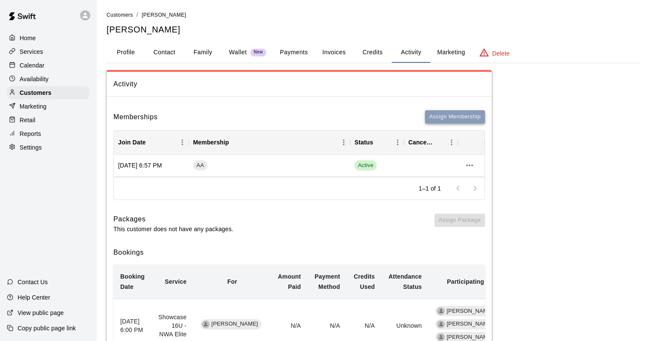
click at [440, 118] on button "Assign Membership" at bounding box center [455, 116] width 60 height 13
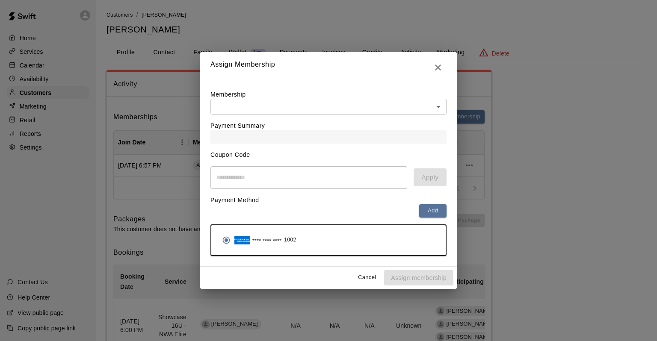
click at [248, 106] on body "Home Services Calendar Availability Customers Marketing Retail Reports Settings…" at bounding box center [328, 227] width 657 height 455
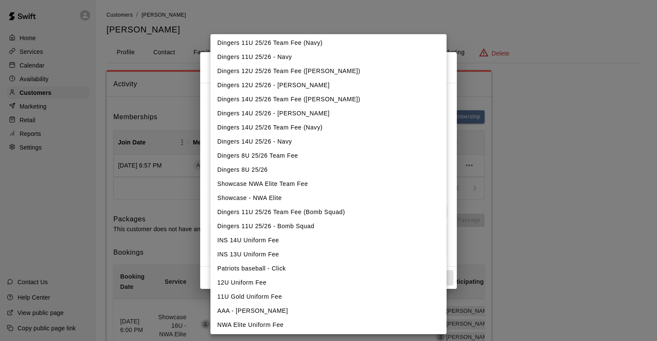
scroll to position [497, 0]
click at [243, 195] on li "Showcase - NWA Elite" at bounding box center [329, 197] width 236 height 14
type input "**********"
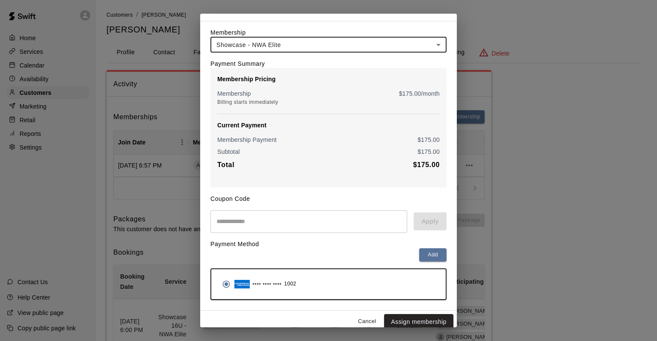
scroll to position [34, 0]
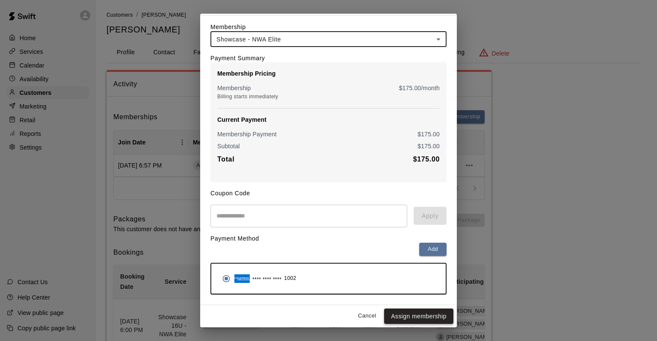
click at [401, 318] on button "Assign membership" at bounding box center [418, 317] width 69 height 16
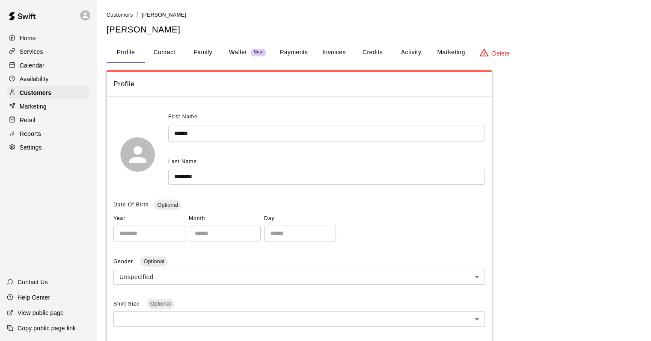
click at [405, 56] on button "Activity" at bounding box center [411, 52] width 39 height 21
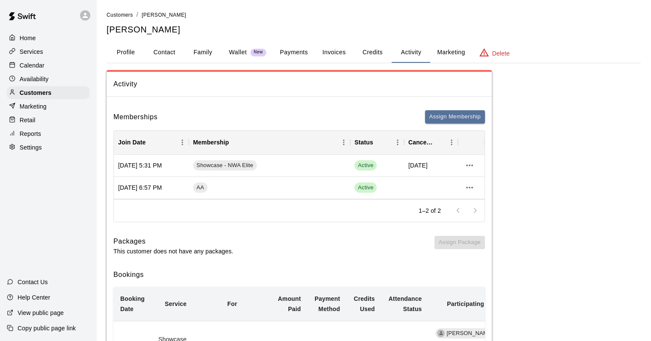
click at [305, 54] on button "Payments" at bounding box center [294, 52] width 42 height 21
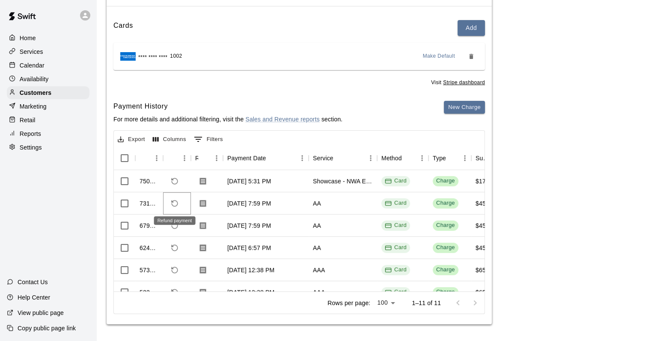
click at [171, 205] on icon "Refund payment" at bounding box center [175, 204] width 8 height 8
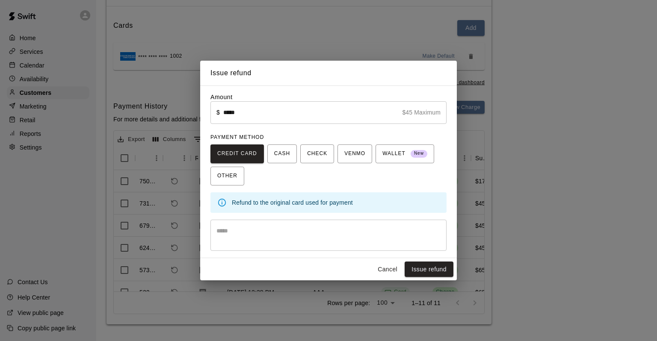
click at [290, 229] on textarea at bounding box center [329, 235] width 224 height 17
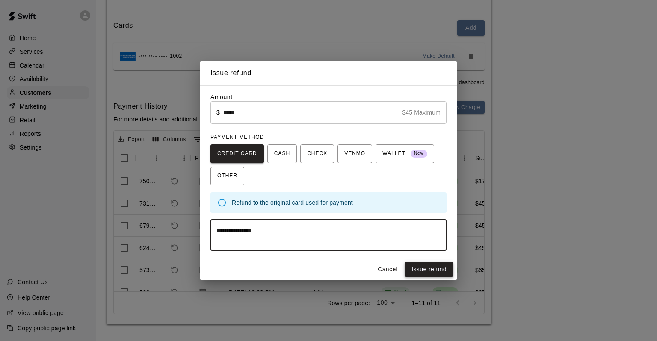
type textarea "**********"
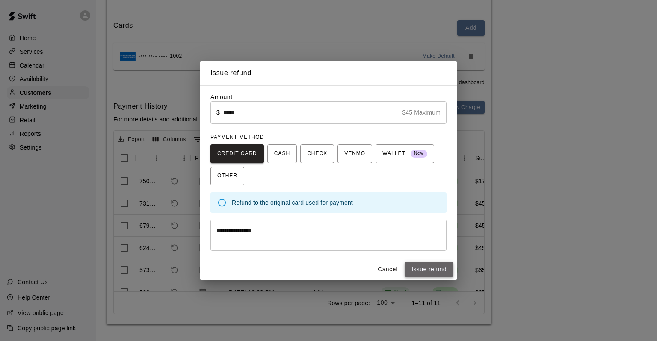
click at [445, 269] on button "Issue refund" at bounding box center [429, 270] width 49 height 16
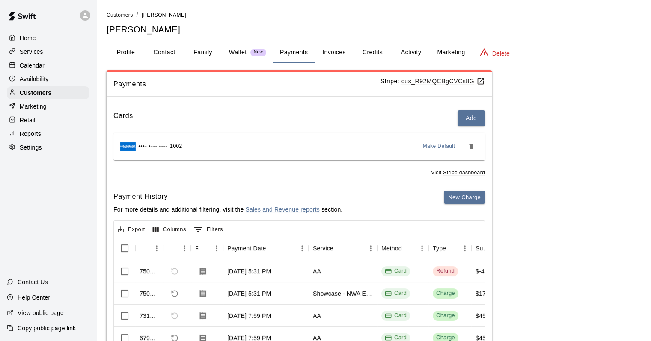
click at [404, 50] on button "Activity" at bounding box center [411, 52] width 39 height 21
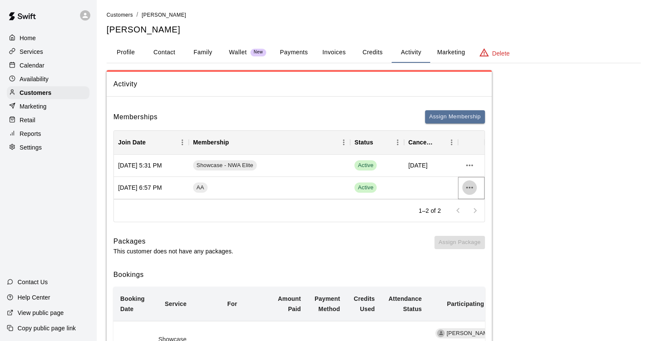
drag, startPoint x: 467, startPoint y: 187, endPoint x: 467, endPoint y: 183, distance: 4.7
click at [467, 183] on icon "more actions" at bounding box center [469, 188] width 10 height 10
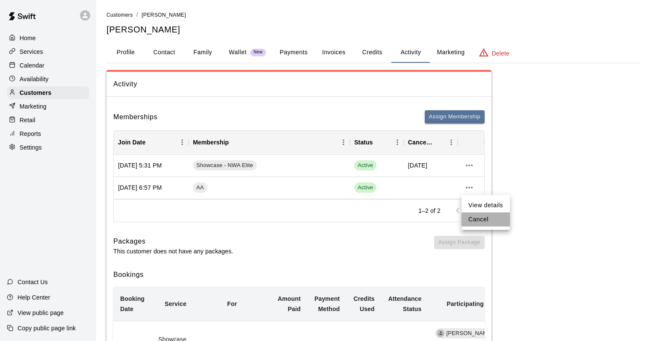
click at [470, 218] on li "Cancel" at bounding box center [486, 220] width 48 height 14
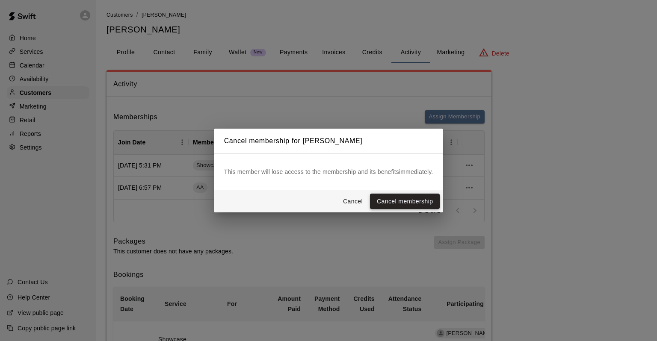
click at [413, 198] on button "Cancel membership" at bounding box center [405, 202] width 70 height 16
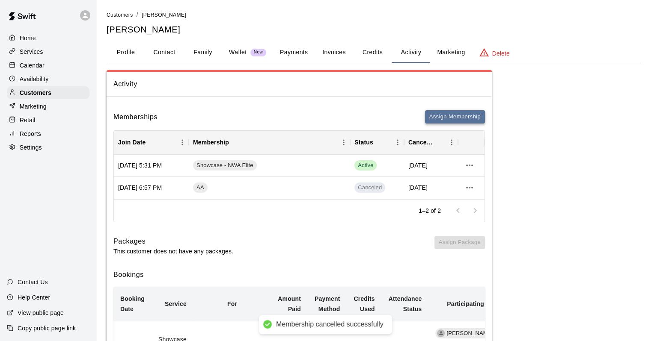
click at [457, 119] on button "Assign Membership" at bounding box center [455, 116] width 60 height 13
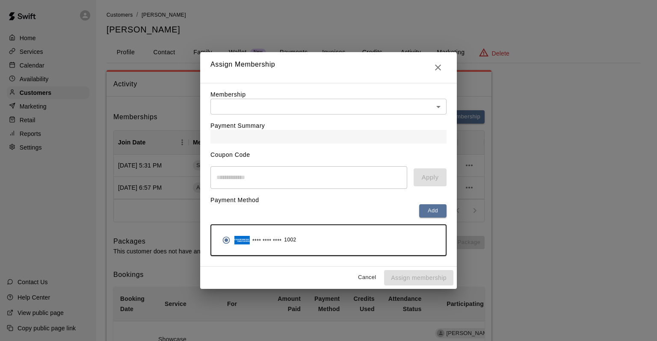
click at [383, 119] on div "Payment Summary" at bounding box center [329, 129] width 236 height 29
click at [386, 109] on body "Home Services Calendar Availability Customers Marketing Retail Reports Settings…" at bounding box center [328, 239] width 657 height 478
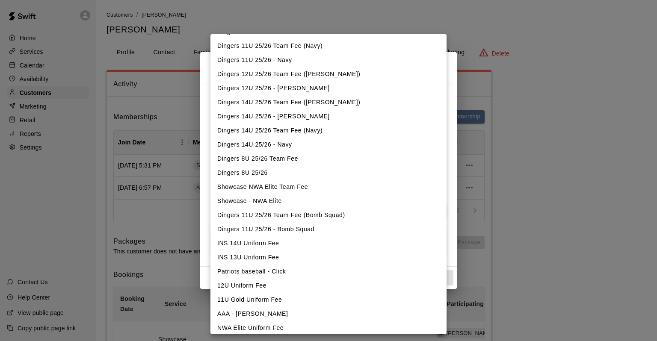
scroll to position [497, 0]
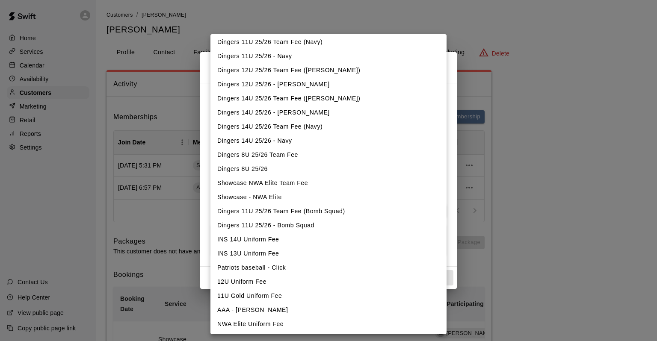
click at [261, 186] on li "Showcase NWA Elite Team Fee" at bounding box center [329, 183] width 236 height 14
type input "**********"
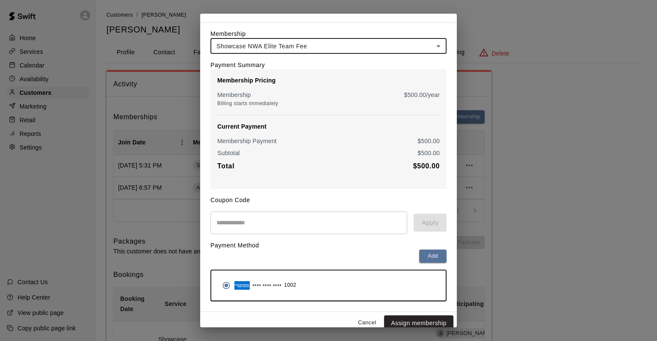
scroll to position [34, 0]
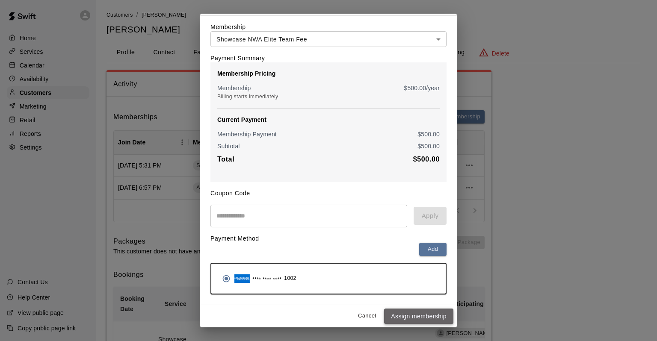
click at [418, 318] on button "Assign membership" at bounding box center [418, 317] width 69 height 16
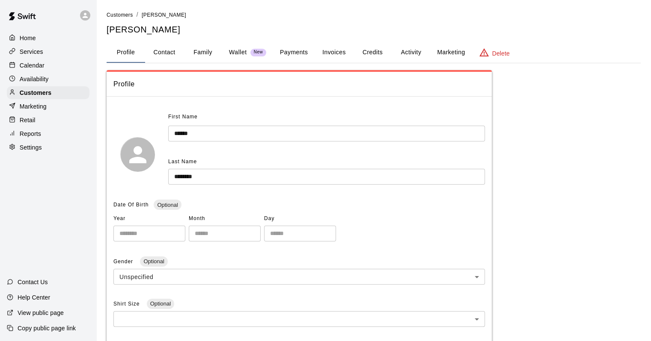
click at [172, 52] on button "Contact" at bounding box center [164, 52] width 39 height 21
select select "**"
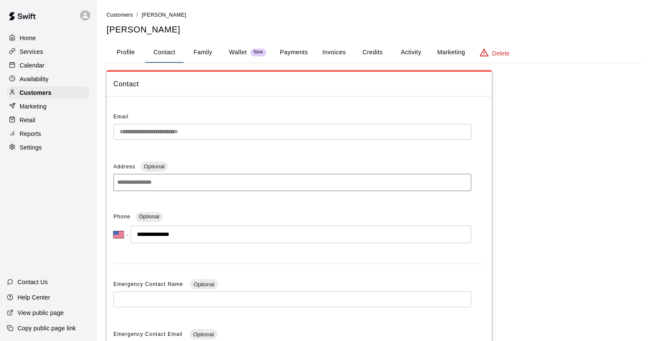
scroll to position [148, 0]
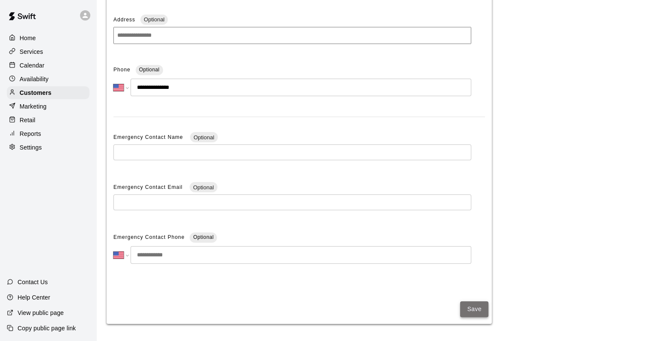
click at [484, 312] on button "Save" at bounding box center [474, 310] width 28 height 16
click at [472, 306] on button "Save" at bounding box center [474, 310] width 28 height 16
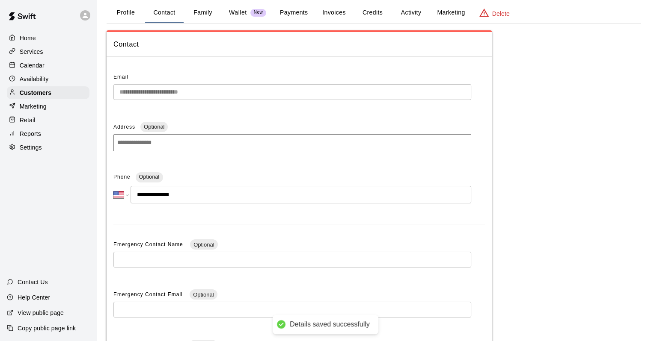
scroll to position [0, 0]
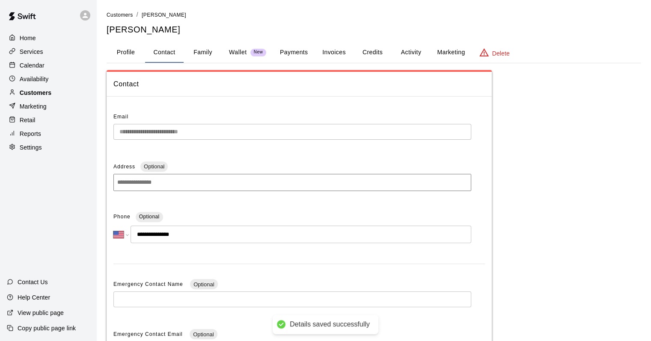
click at [42, 95] on p "Customers" at bounding box center [36, 93] width 32 height 9
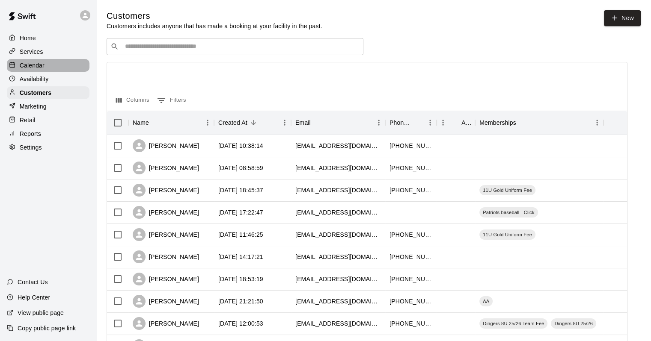
click at [27, 62] on p "Calendar" at bounding box center [32, 65] width 25 height 9
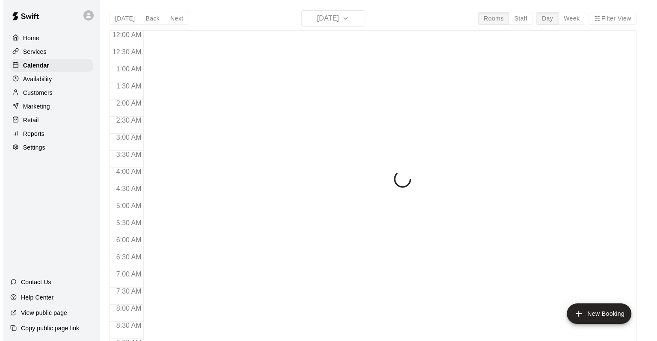
scroll to position [501, 0]
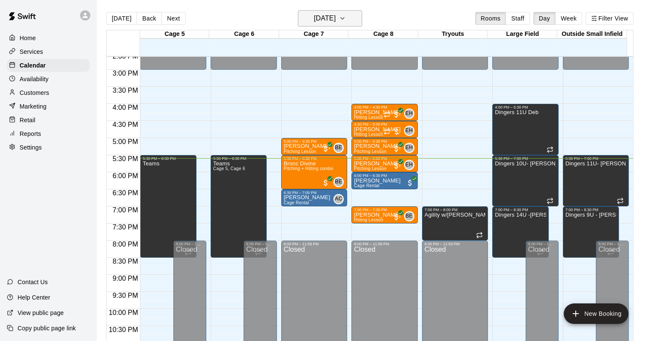
click at [335, 19] on h6 "[DATE]" at bounding box center [325, 18] width 22 height 12
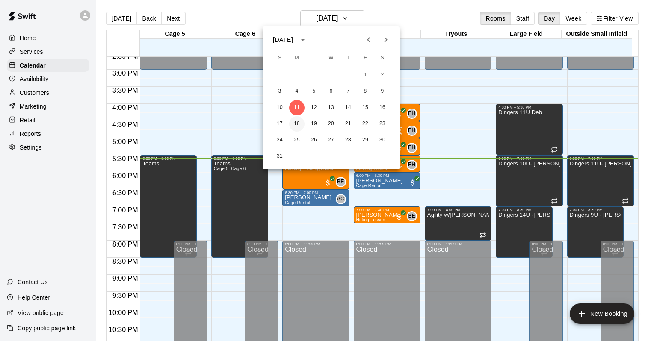
click at [303, 121] on button "18" at bounding box center [296, 123] width 15 height 15
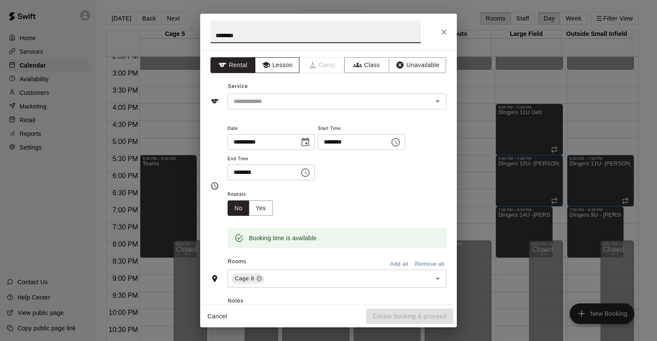
type input "*******"
click at [289, 63] on button "Lesson" at bounding box center [277, 65] width 45 height 16
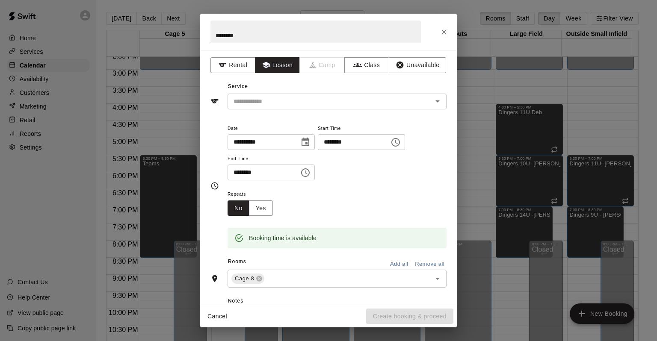
click at [293, 111] on div "**********" at bounding box center [328, 177] width 257 height 255
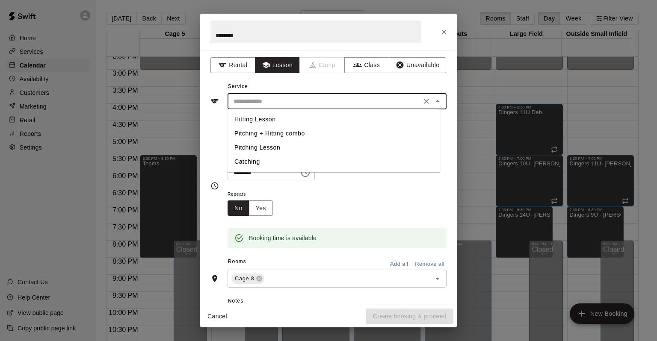
click at [297, 102] on input "text" at bounding box center [324, 101] width 189 height 11
click at [262, 123] on li "Hitting Lesson" at bounding box center [334, 120] width 213 height 14
type input "**********"
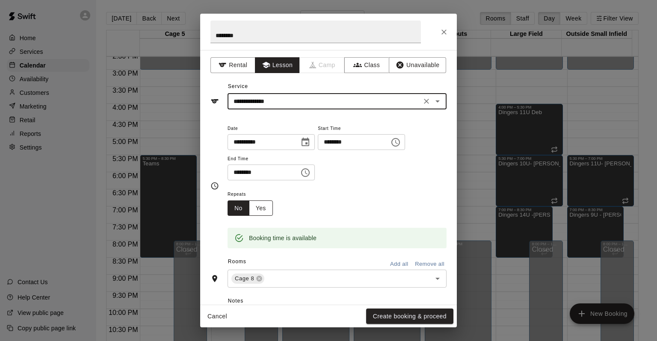
click at [260, 206] on button "Yes" at bounding box center [261, 209] width 24 height 16
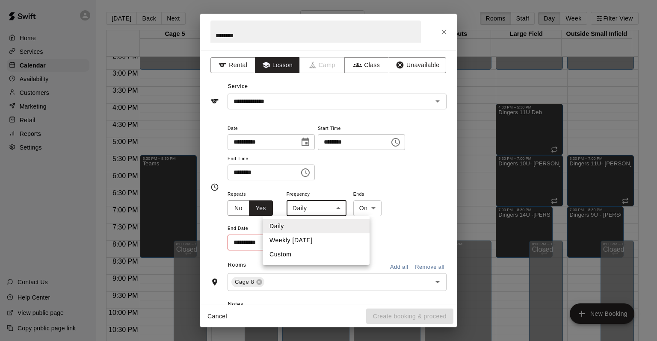
click at [316, 205] on body "Home Services Calendar Availability Customers Marketing Retail Reports Settings…" at bounding box center [328, 177] width 657 height 355
drag, startPoint x: 313, startPoint y: 242, endPoint x: 324, endPoint y: 244, distance: 10.8
click at [313, 242] on li "Weekly [DATE]" at bounding box center [316, 241] width 107 height 14
type input "******"
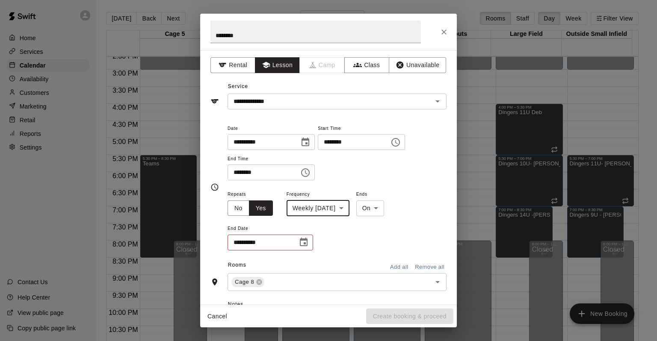
click at [309, 246] on button "Choose date" at bounding box center [303, 242] width 17 height 17
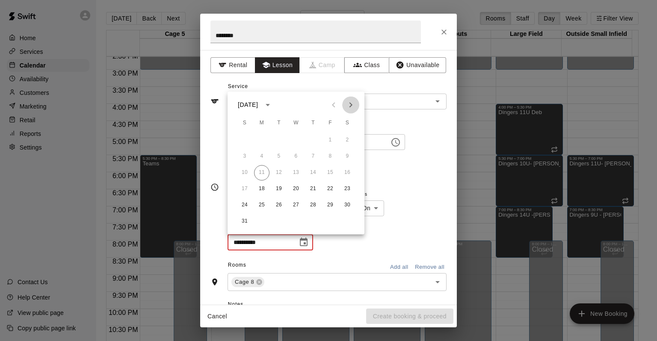
click at [353, 109] on icon "Next month" at bounding box center [351, 105] width 10 height 10
click at [331, 205] on button "31" at bounding box center [330, 205] width 15 height 15
type input "**********"
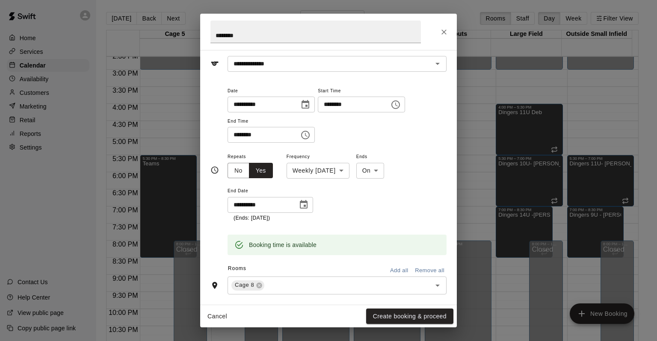
scroll to position [43, 0]
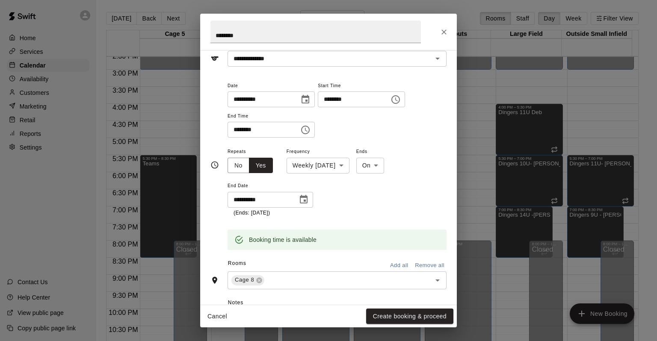
click at [400, 188] on div "**********" at bounding box center [337, 181] width 219 height 71
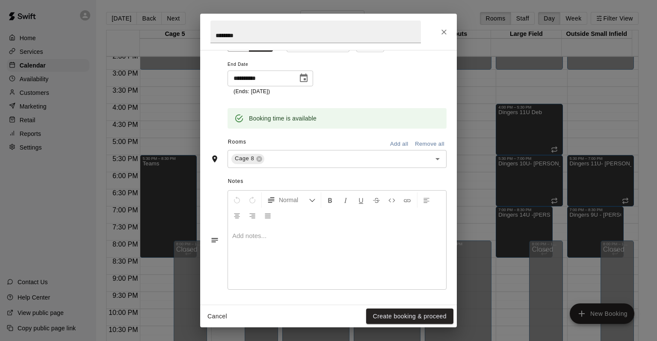
scroll to position [165, 0]
click at [413, 311] on button "Create booking & proceed" at bounding box center [409, 317] width 87 height 16
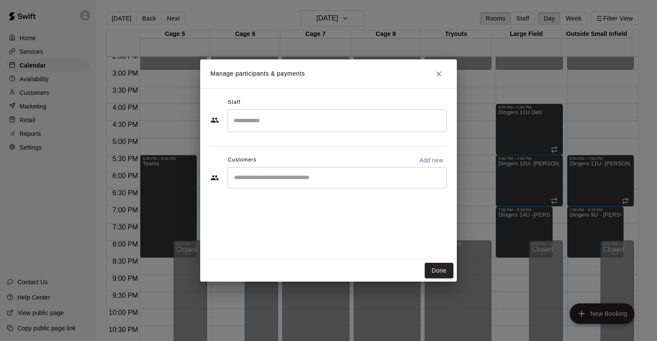
click at [293, 118] on input "Search staff" at bounding box center [337, 120] width 211 height 15
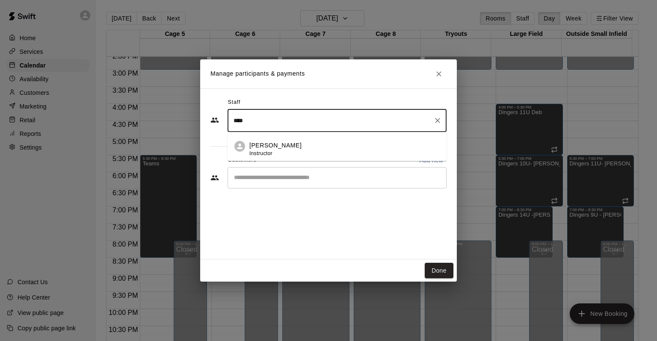
click at [287, 147] on p "[PERSON_NAME]" at bounding box center [275, 145] width 52 height 9
type input "****"
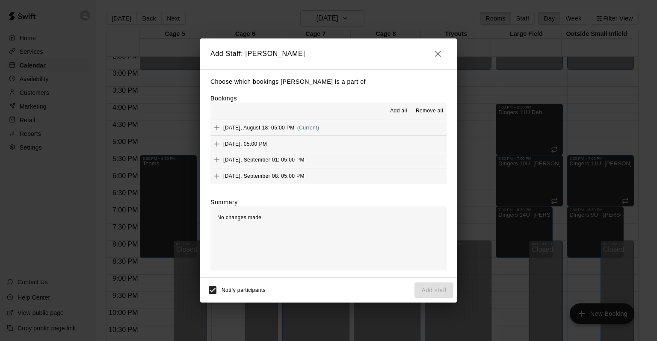
click at [393, 110] on span "Add all" at bounding box center [398, 111] width 17 height 9
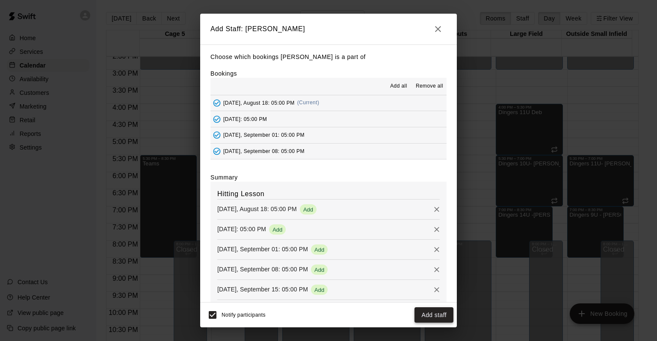
click at [426, 314] on button "Add staff" at bounding box center [434, 316] width 39 height 16
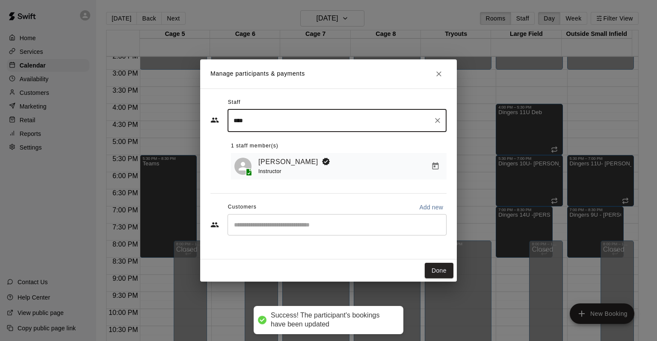
click at [353, 222] on input "Start typing to search customers..." at bounding box center [337, 225] width 211 height 9
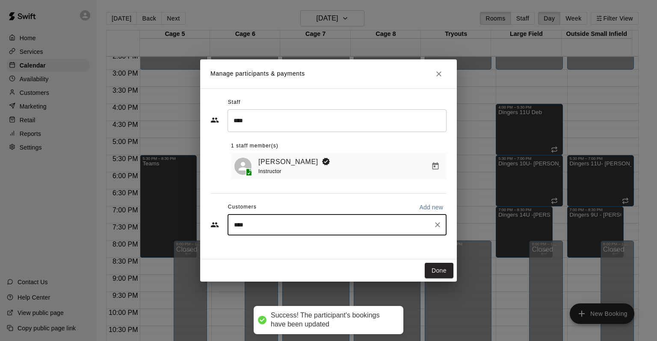
type input "*****"
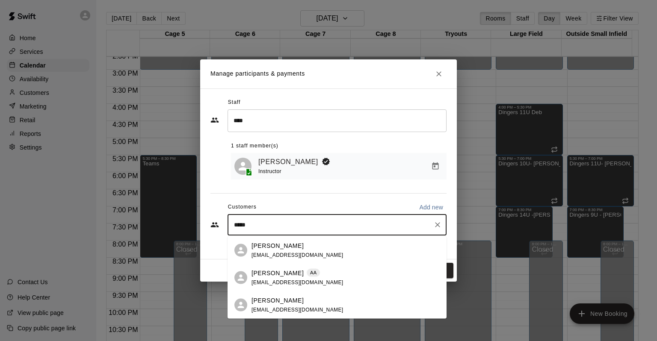
click at [288, 307] on span "[EMAIL_ADDRESS][DOMAIN_NAME]" at bounding box center [298, 310] width 92 height 6
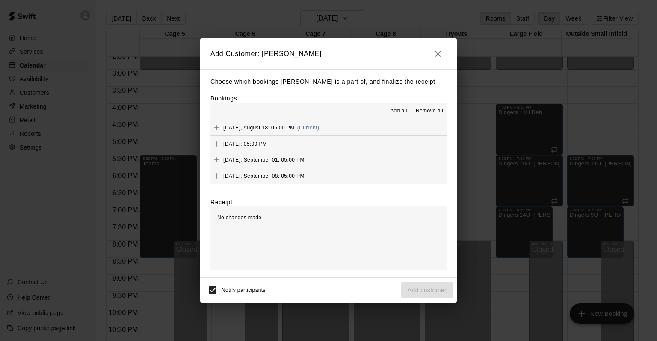
click at [397, 112] on span "Add all" at bounding box center [398, 111] width 17 height 9
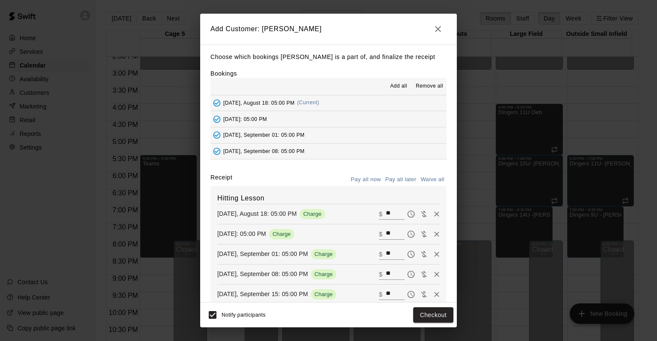
click at [386, 211] on input "**" at bounding box center [395, 214] width 19 height 11
type input "**"
click at [386, 236] on input "**" at bounding box center [395, 234] width 19 height 11
type input "*"
type input "**"
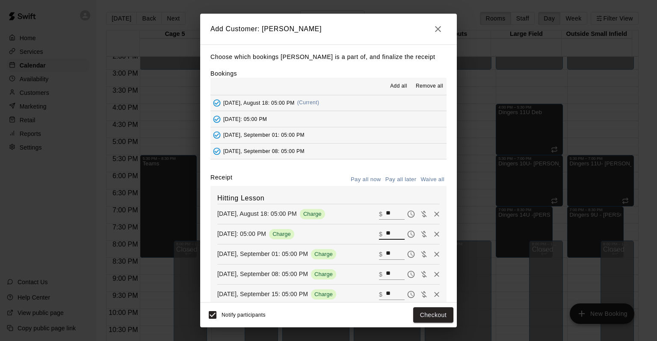
click at [386, 259] on input "**" at bounding box center [395, 254] width 19 height 11
type input "*"
type input "**"
click at [386, 273] on input "**" at bounding box center [395, 274] width 19 height 11
type input "*"
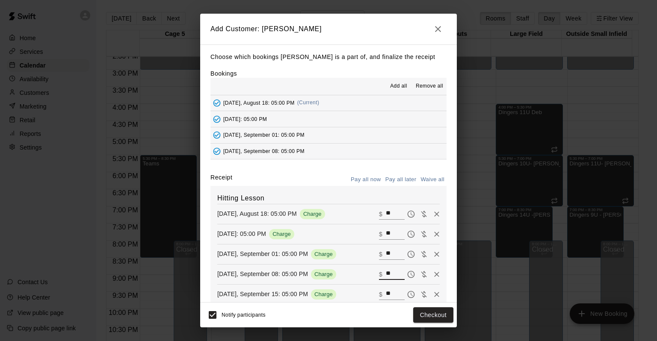
type input "**"
click at [387, 297] on input "**" at bounding box center [395, 294] width 19 height 11
type input "*"
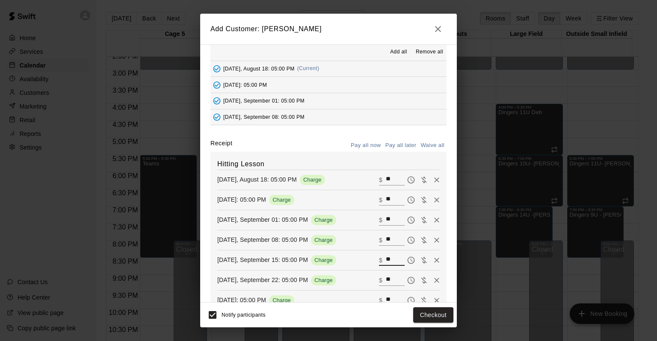
scroll to position [86, 0]
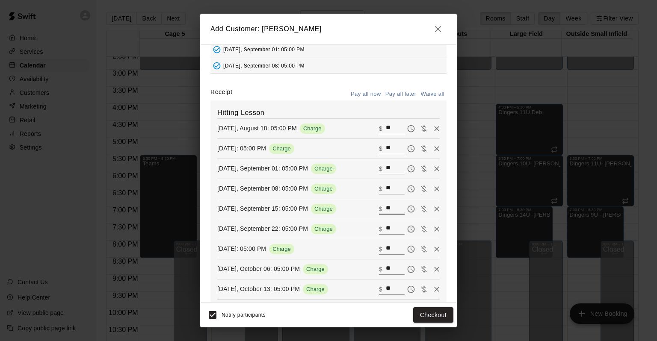
type input "**"
click at [386, 230] on input "**" at bounding box center [395, 229] width 19 height 11
type input "*"
type input "**"
click at [386, 249] on input "**" at bounding box center [395, 249] width 19 height 11
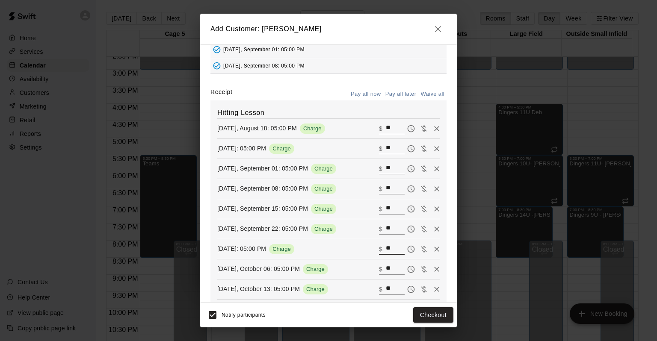
type input "*"
type input "**"
click at [386, 266] on input "**" at bounding box center [395, 269] width 19 height 11
type input "*"
type input "**"
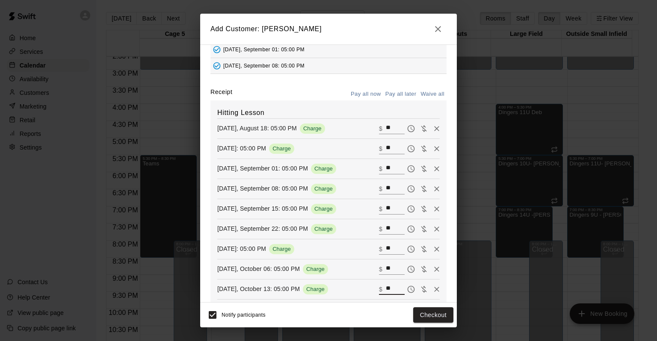
drag, startPoint x: 389, startPoint y: 288, endPoint x: 404, endPoint y: 290, distance: 15.1
click at [390, 288] on input "**" at bounding box center [395, 289] width 19 height 11
type input "*"
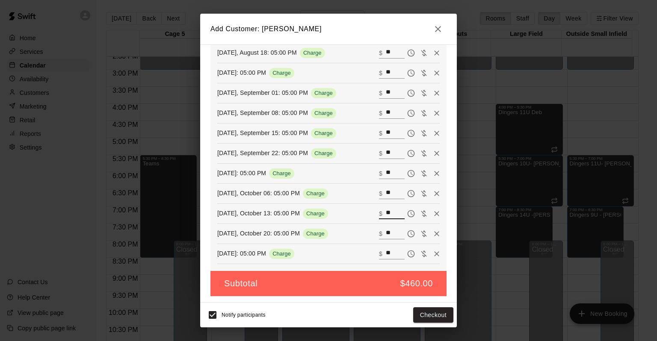
type input "**"
click at [386, 234] on input "**" at bounding box center [395, 234] width 19 height 11
type input "*"
type input "**"
click at [386, 249] on input "**" at bounding box center [395, 254] width 19 height 11
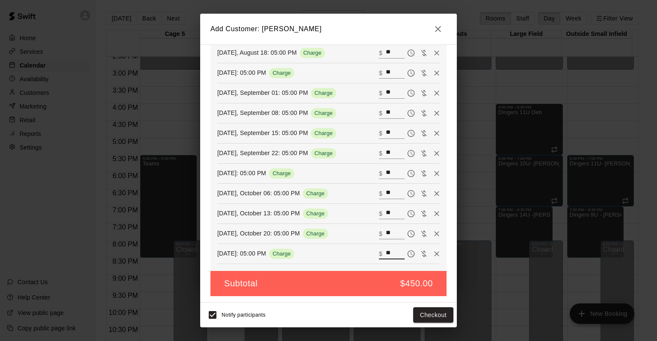
type input "*"
type input "**"
drag, startPoint x: 349, startPoint y: 250, endPoint x: 366, endPoint y: 266, distance: 23.6
click at [348, 250] on div "Monday, October 27: 05:00 PM Charge ​ $ **" at bounding box center [328, 254] width 223 height 13
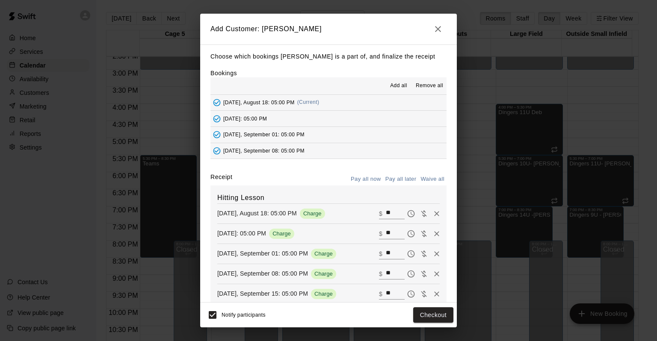
scroll to position [0, 0]
click at [365, 184] on button "Pay all now" at bounding box center [366, 179] width 35 height 13
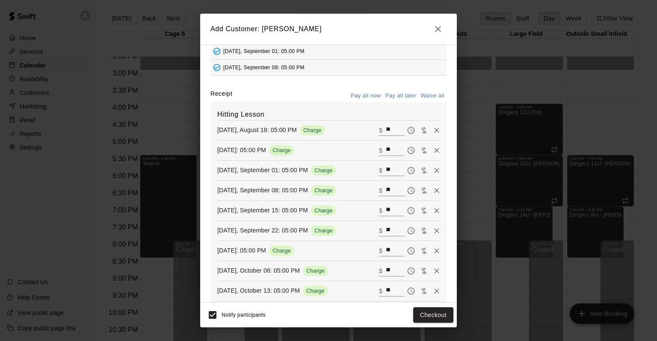
scroll to position [86, 0]
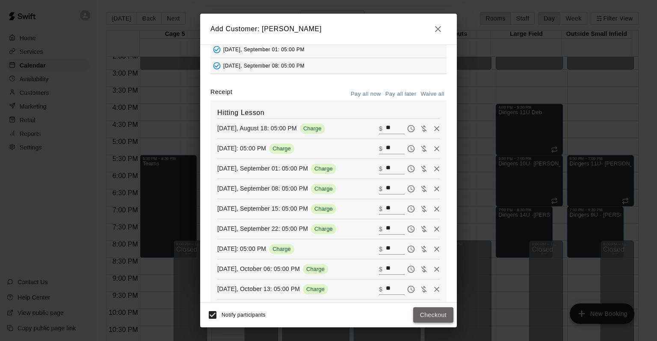
click at [424, 320] on button "Checkout" at bounding box center [433, 316] width 40 height 16
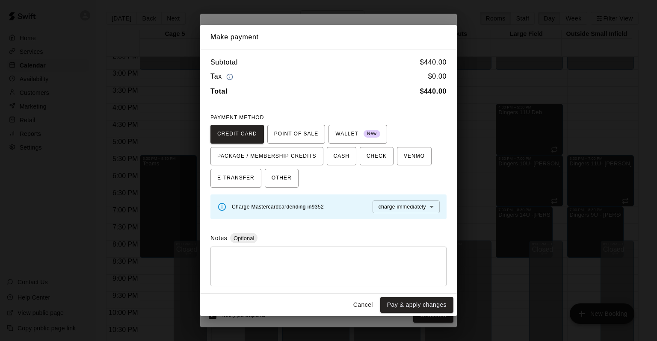
click at [376, 203] on body "Home Services Calendar Availability Customers Marketing Retail Reports Settings…" at bounding box center [328, 177] width 657 height 355
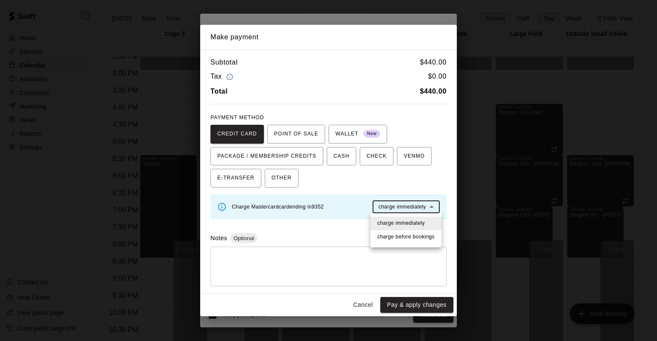
click at [390, 238] on span "charge before booking s" at bounding box center [405, 237] width 57 height 9
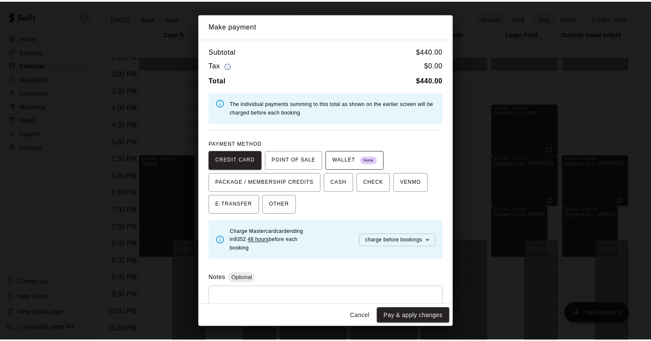
scroll to position [27, 0]
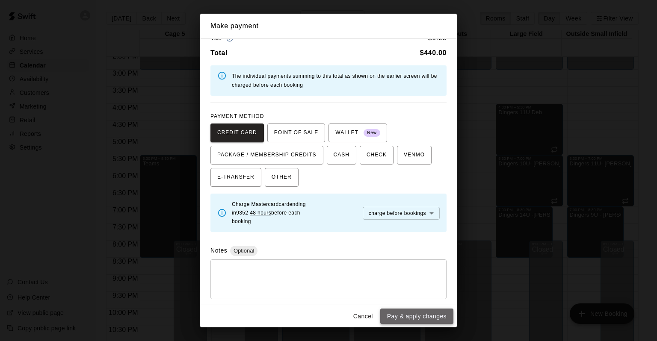
click at [424, 316] on button "Pay & apply changes" at bounding box center [416, 317] width 73 height 16
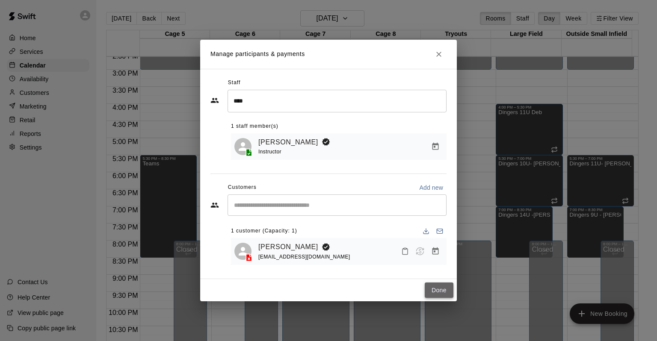
click at [433, 295] on button "Done" at bounding box center [439, 291] width 29 height 16
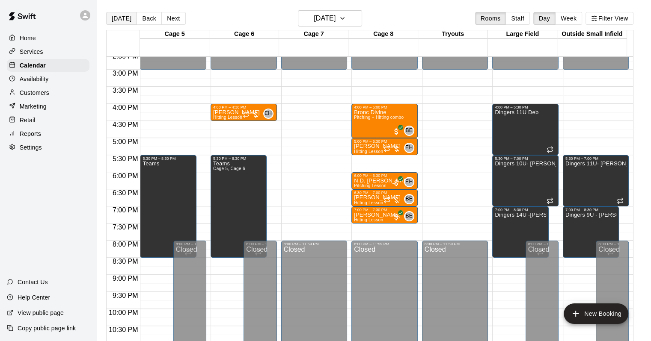
click at [110, 13] on button "[DATE]" at bounding box center [121, 18] width 31 height 13
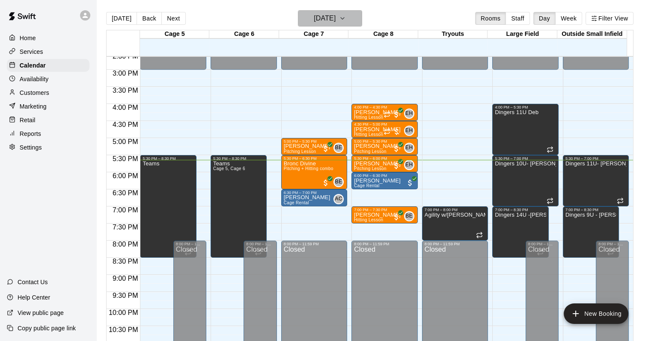
click at [327, 24] on h6 "[DATE]" at bounding box center [325, 18] width 22 height 12
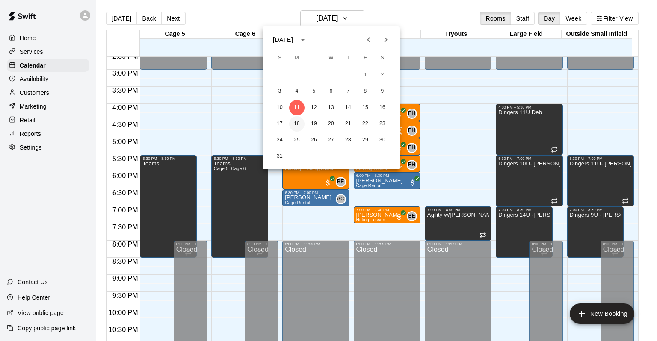
click at [297, 125] on button "18" at bounding box center [296, 123] width 15 height 15
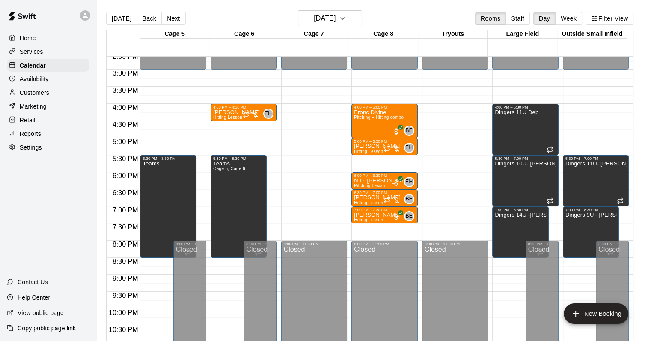
click at [45, 92] on p "Customers" at bounding box center [35, 93] width 30 height 9
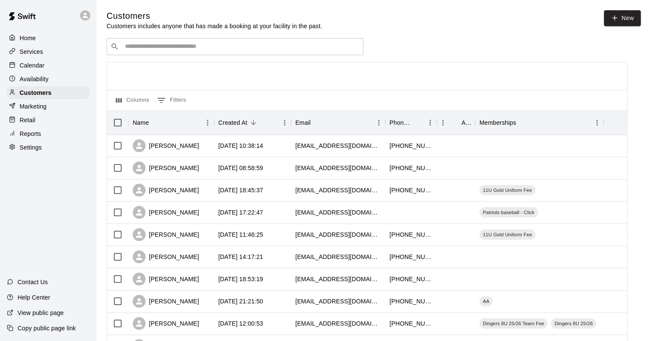
click at [213, 49] on input "Search customers by name or email" at bounding box center [240, 46] width 237 height 9
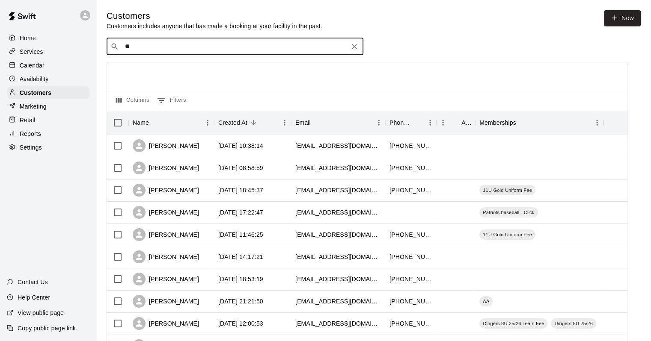
type input "***"
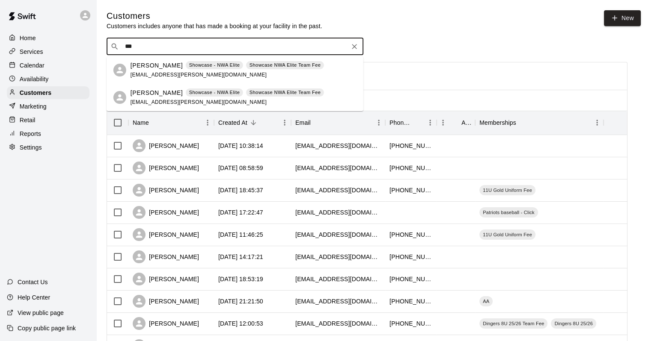
drag, startPoint x: 176, startPoint y: 57, endPoint x: 176, endPoint y: 63, distance: 6.0
click at [176, 63] on div "Yurgis Bacallao Showcase - NWA Elite Showcase NWA Elite Team Fee" at bounding box center [227, 65] width 193 height 9
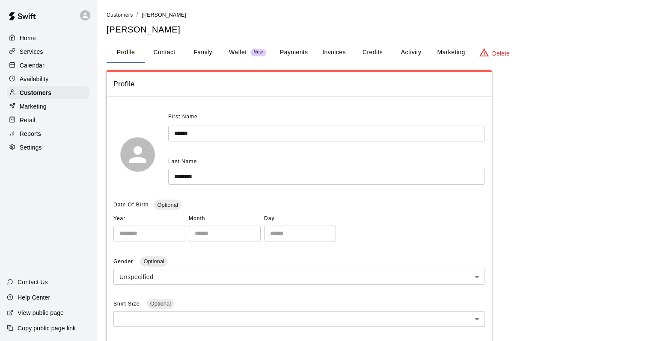
click at [169, 49] on button "Contact" at bounding box center [164, 52] width 39 height 21
select select "**"
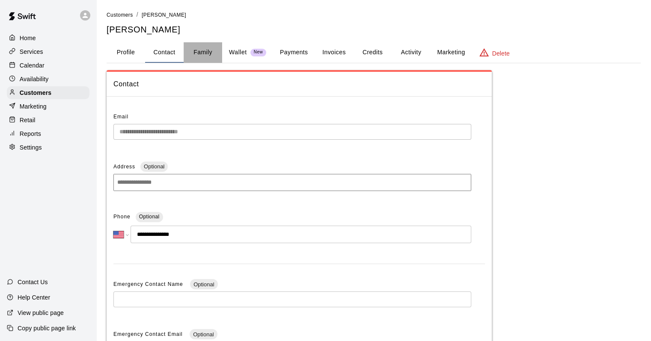
click at [204, 54] on button "Family" at bounding box center [203, 52] width 39 height 21
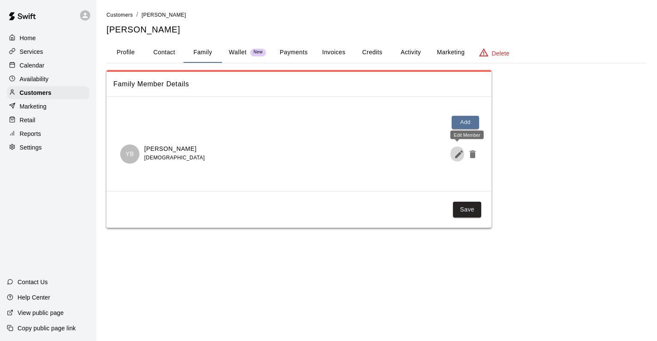
click at [457, 158] on icon "Edit Member" at bounding box center [459, 154] width 10 height 10
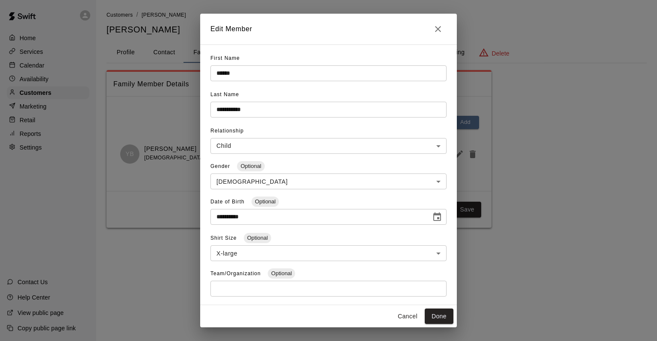
click at [399, 317] on button "Cancel" at bounding box center [407, 317] width 27 height 16
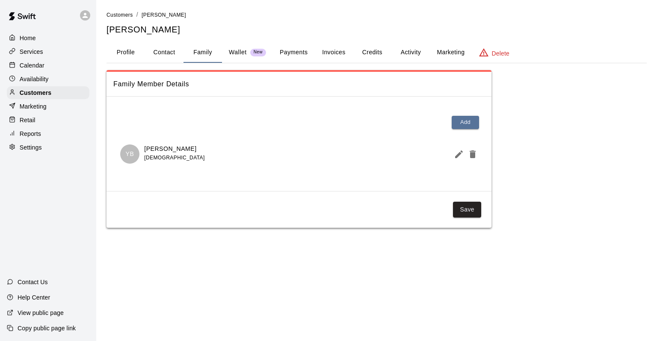
click at [167, 56] on button "Contact" at bounding box center [164, 52] width 39 height 21
select select "**"
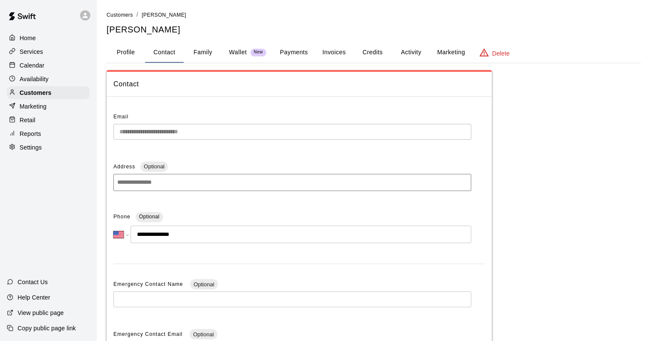
click at [124, 52] on button "Profile" at bounding box center [126, 52] width 39 height 21
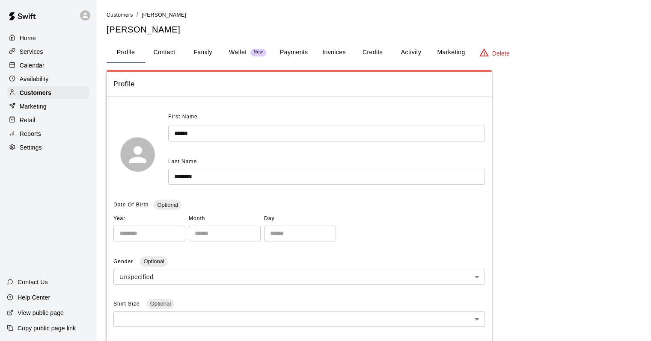
click at [172, 52] on button "Contact" at bounding box center [164, 52] width 39 height 21
select select "**"
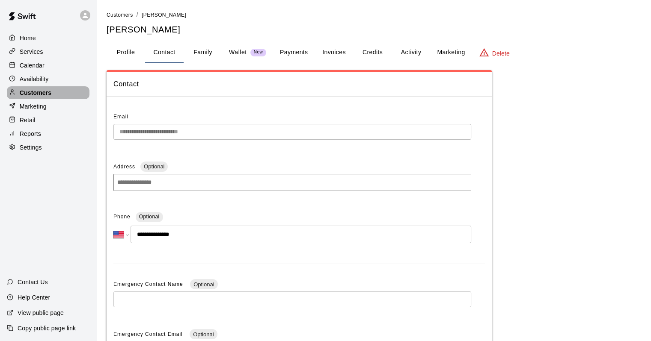
click at [37, 94] on p "Customers" at bounding box center [36, 93] width 32 height 9
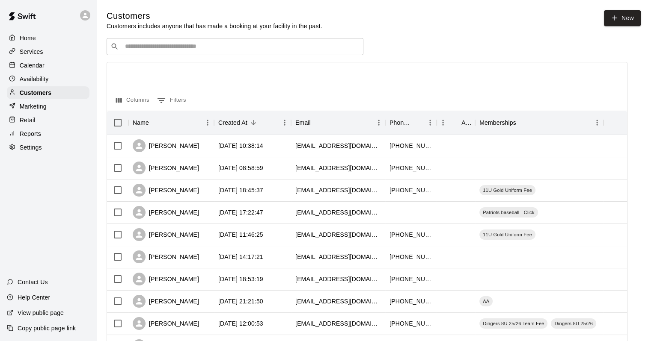
click at [262, 39] on div "​ ​" at bounding box center [235, 46] width 257 height 17
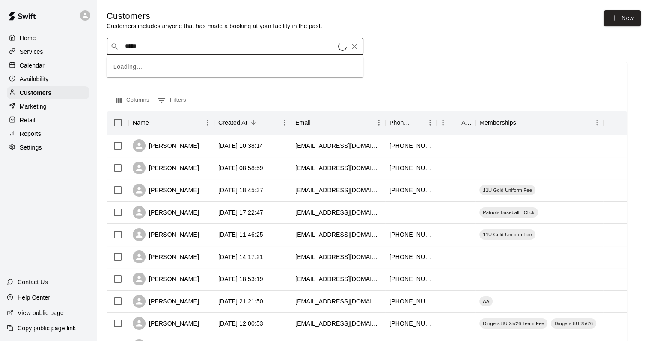
type input "******"
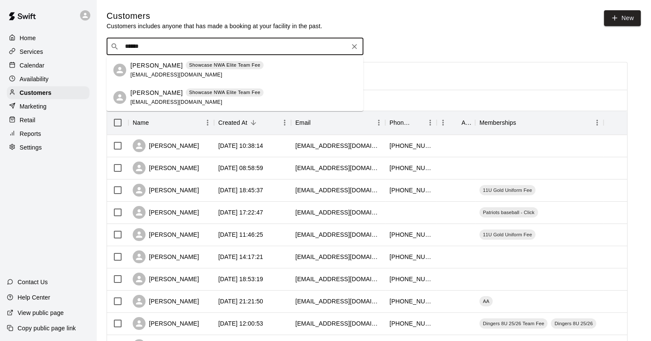
click at [152, 97] on p "Parker Sparks" at bounding box center [157, 93] width 52 height 9
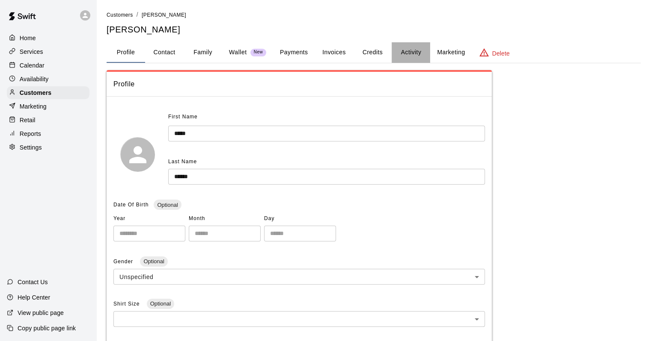
click at [416, 50] on button "Activity" at bounding box center [411, 52] width 39 height 21
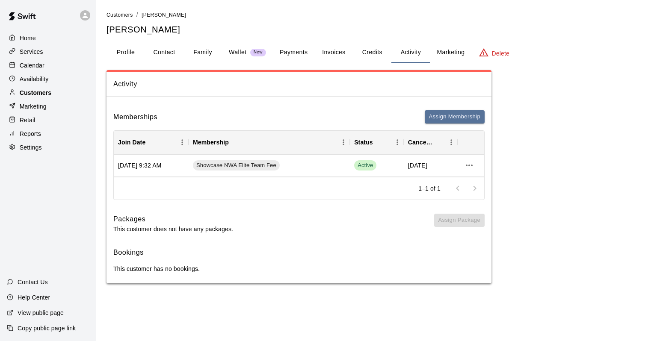
click at [35, 97] on p "Customers" at bounding box center [36, 93] width 32 height 9
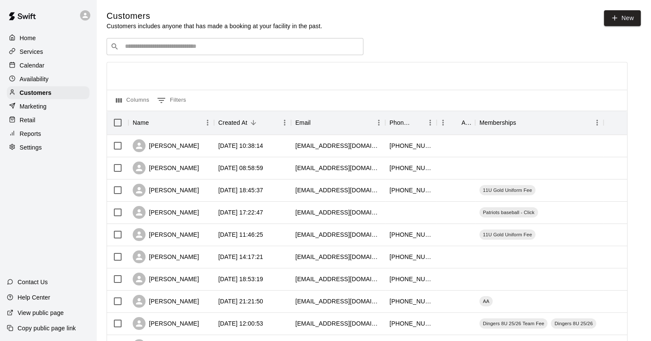
click at [42, 68] on p "Calendar" at bounding box center [32, 65] width 25 height 9
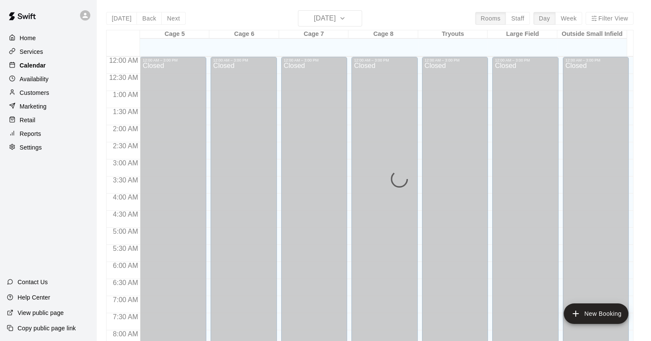
scroll to position [501, 0]
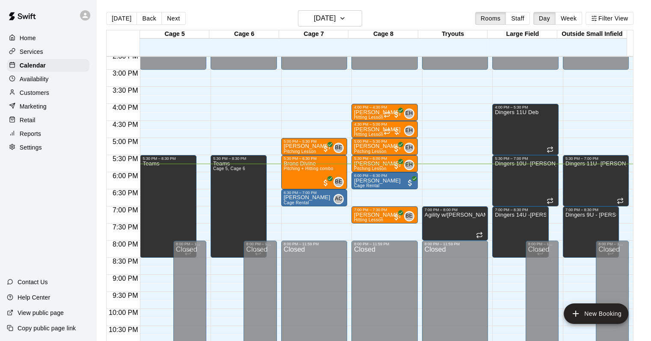
click at [24, 95] on p "Customers" at bounding box center [35, 93] width 30 height 9
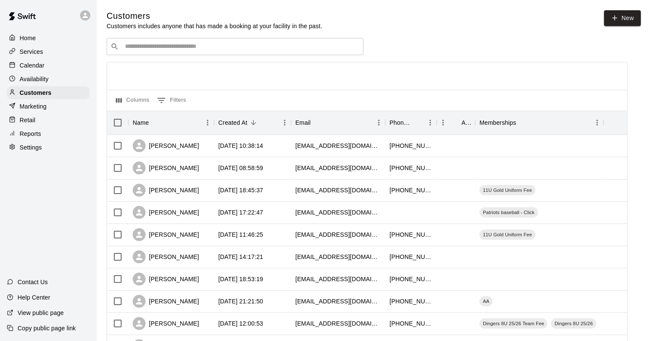
drag, startPoint x: 188, startPoint y: 49, endPoint x: 197, endPoint y: 44, distance: 10.3
click at [189, 47] on input "Search customers by name or email" at bounding box center [240, 46] width 237 height 9
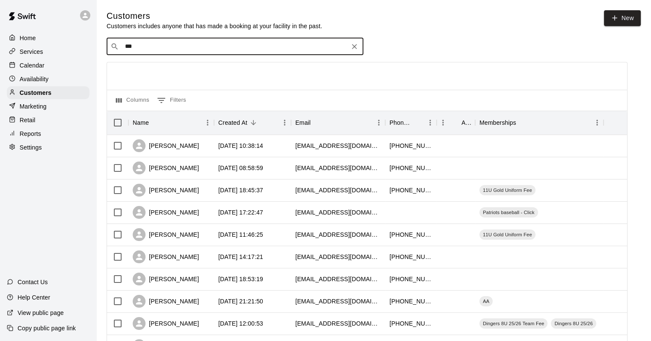
type input "****"
click at [163, 64] on p "Josiah Williams" at bounding box center [157, 65] width 52 height 9
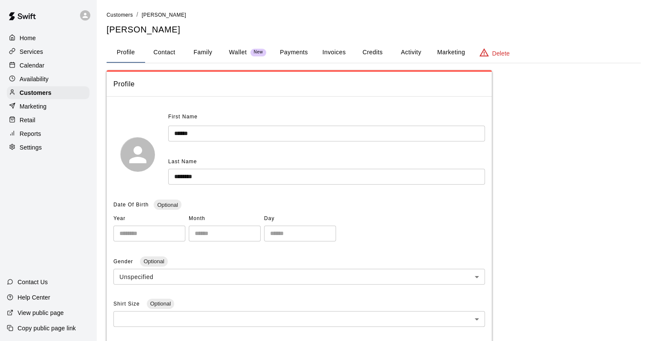
click at [208, 50] on button "Family" at bounding box center [203, 52] width 39 height 21
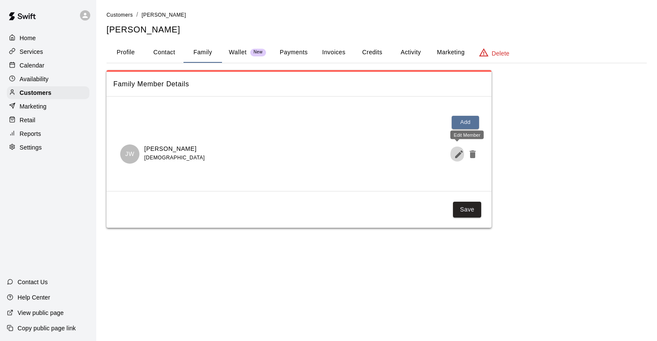
click at [456, 152] on icon "Edit Member" at bounding box center [459, 154] width 10 height 10
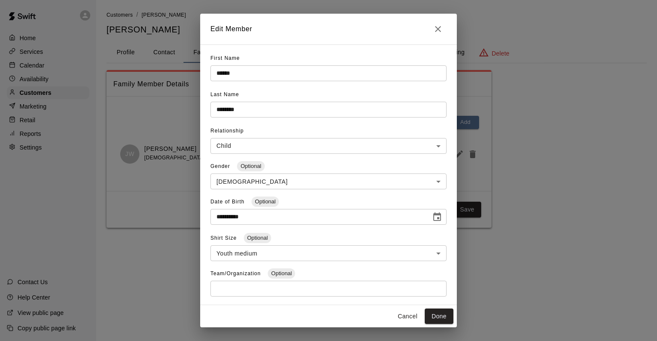
click at [405, 315] on button "Cancel" at bounding box center [407, 317] width 27 height 16
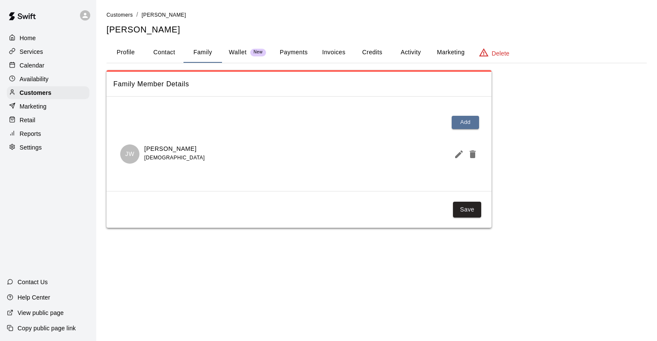
click at [159, 60] on button "Contact" at bounding box center [164, 52] width 39 height 21
select select "**"
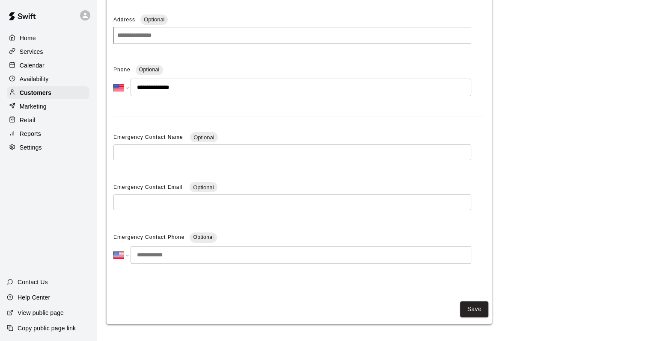
scroll to position [148, 0]
click at [467, 309] on button "Save" at bounding box center [474, 310] width 28 height 16
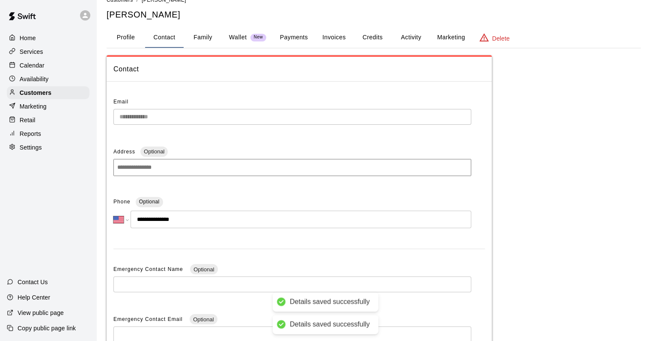
scroll to position [0, 0]
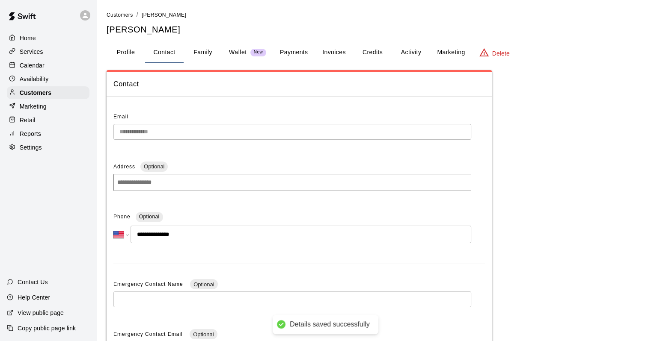
drag, startPoint x: 36, startPoint y: 70, endPoint x: 75, endPoint y: 88, distance: 42.7
click at [36, 70] on p "Calendar" at bounding box center [32, 65] width 25 height 9
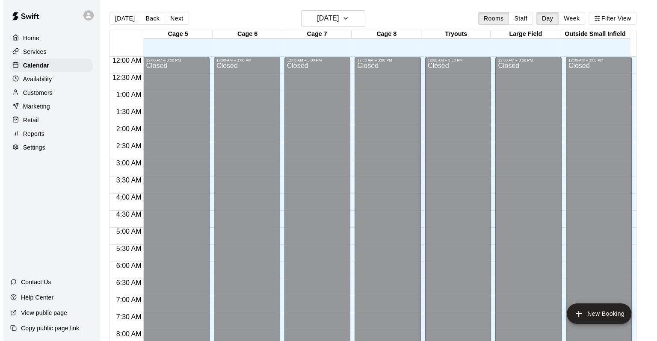
scroll to position [501, 0]
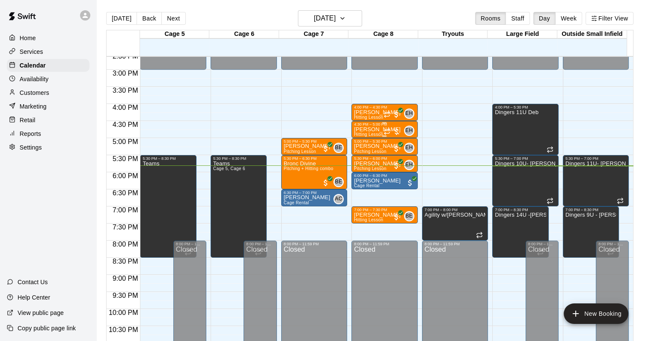
click at [394, 134] on div at bounding box center [391, 132] width 17 height 9
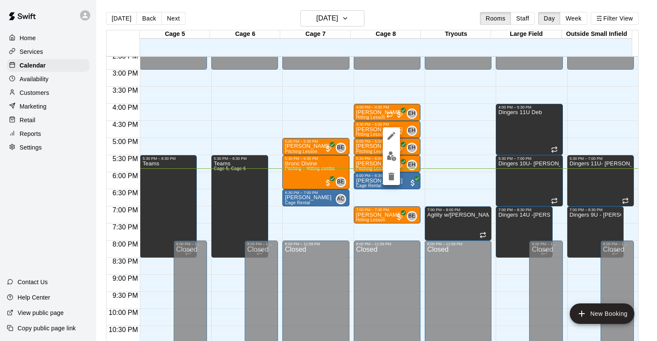
click at [295, 100] on div at bounding box center [328, 170] width 657 height 341
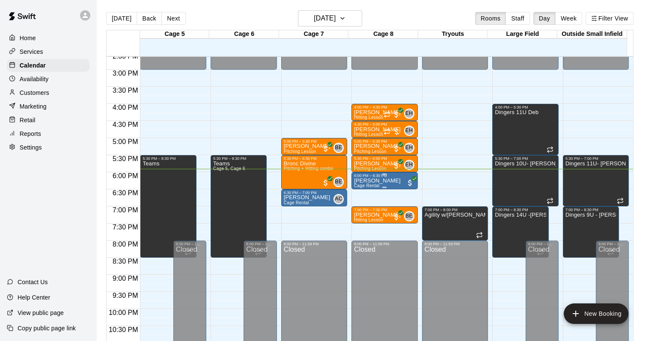
click at [407, 181] on span "All customers have paid" at bounding box center [410, 183] width 9 height 9
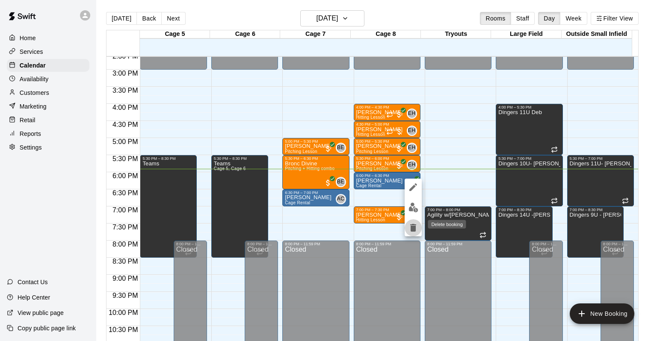
click at [417, 225] on icon "delete" at bounding box center [413, 228] width 10 height 10
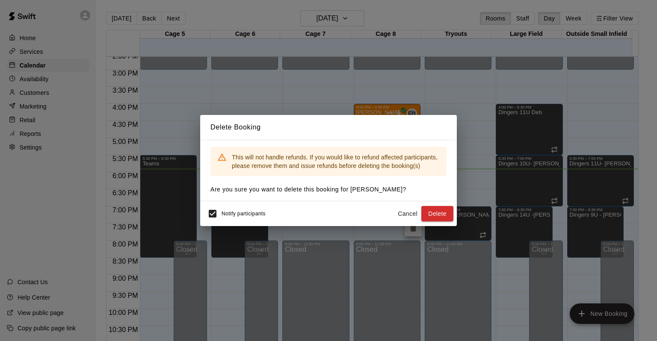
click at [404, 217] on button "Cancel" at bounding box center [407, 214] width 27 height 16
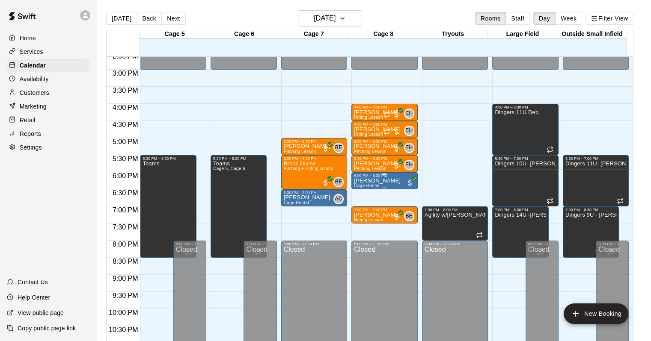
click at [377, 181] on p "Gordon White" at bounding box center [377, 181] width 47 height 0
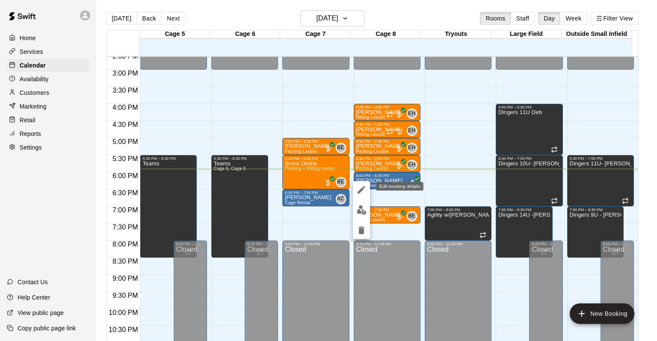
click at [361, 193] on icon "edit" at bounding box center [361, 190] width 10 height 10
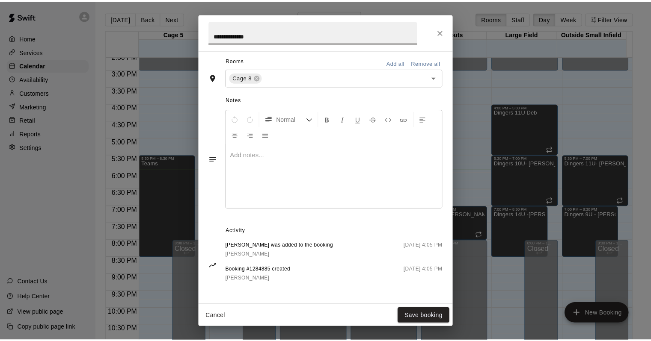
scroll to position [0, 0]
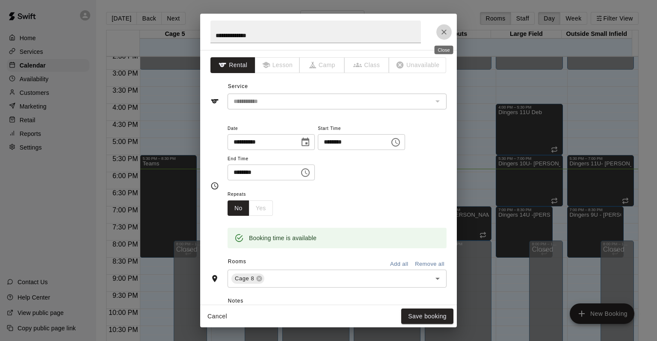
click at [440, 33] on icon "Close" at bounding box center [444, 32] width 9 height 9
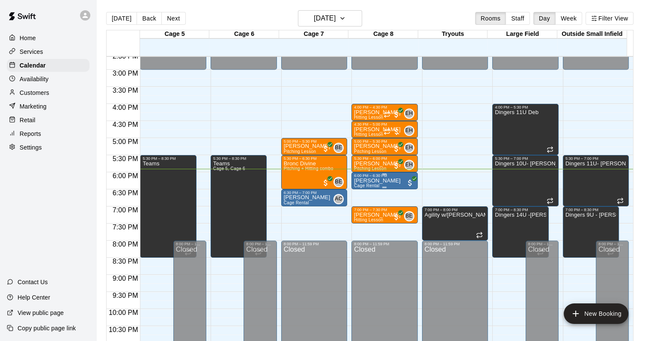
click at [385, 176] on div "6:00 PM – 6:30 PM" at bounding box center [384, 176] width 61 height 4
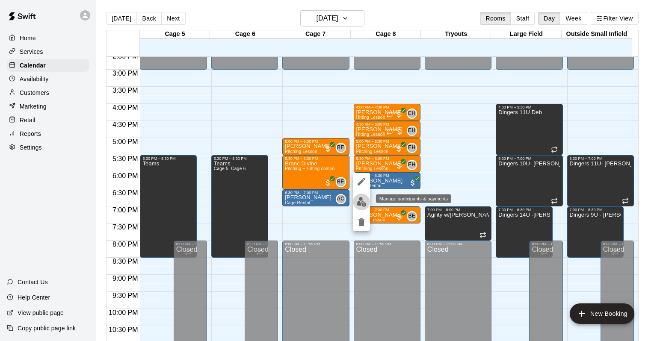
click at [360, 204] on img "edit" at bounding box center [362, 202] width 10 height 10
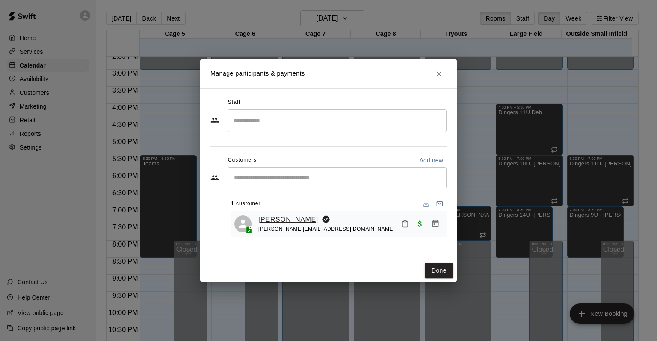
click at [293, 221] on link "Gordon White" at bounding box center [288, 219] width 60 height 11
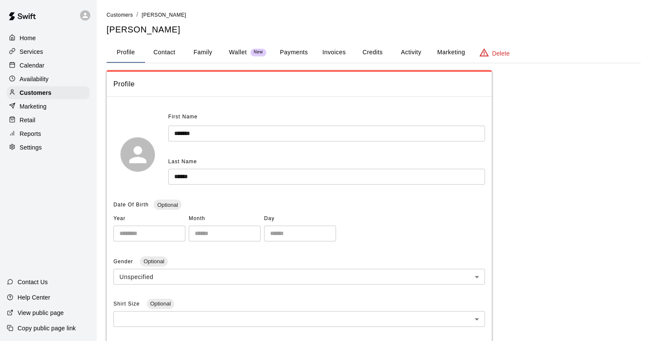
click at [406, 54] on button "Activity" at bounding box center [411, 52] width 39 height 21
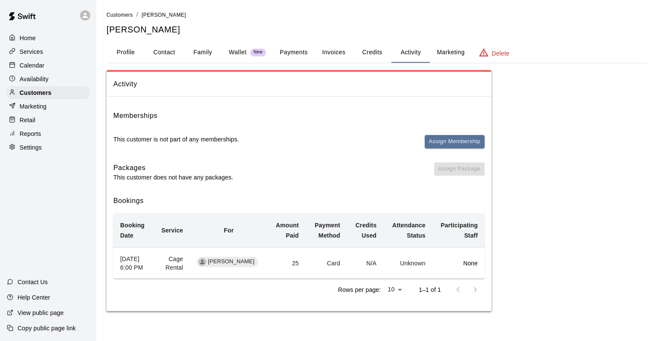
click at [295, 56] on button "Payments" at bounding box center [294, 52] width 42 height 21
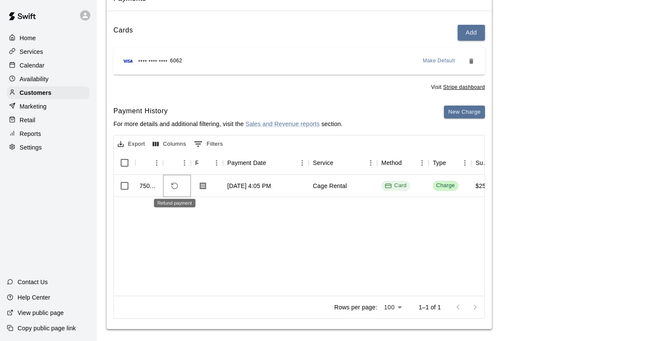
click at [172, 187] on icon "Refund payment" at bounding box center [175, 186] width 6 height 6
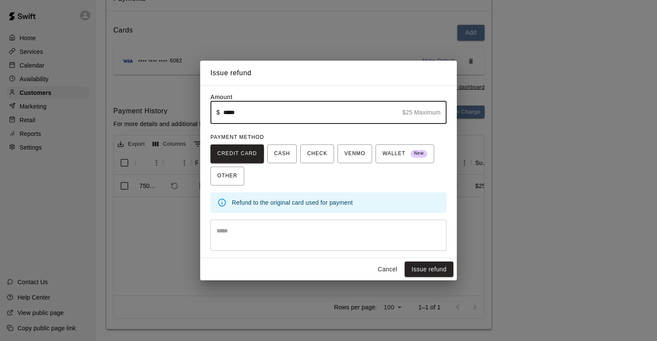
click at [227, 245] on div "* ​" at bounding box center [329, 235] width 236 height 31
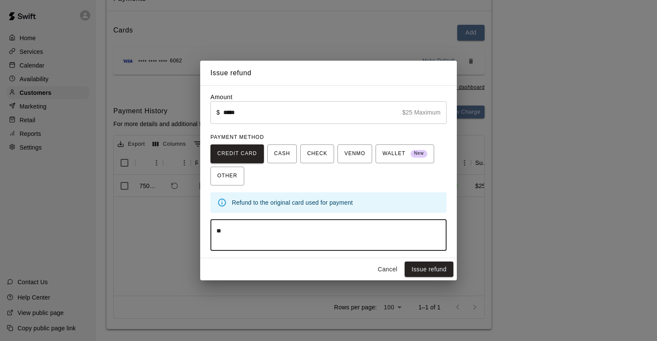
type textarea "*"
type textarea "**********"
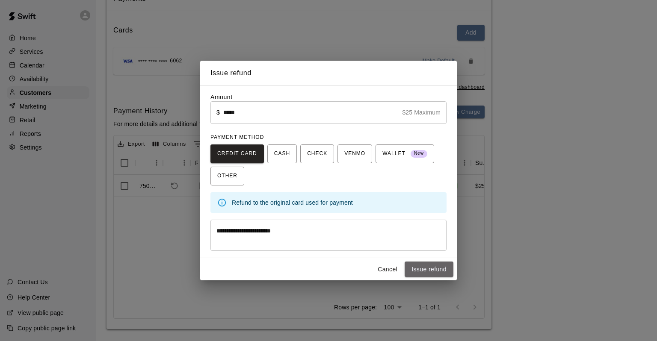
drag, startPoint x: 414, startPoint y: 267, endPoint x: 408, endPoint y: 274, distance: 9.5
click at [413, 267] on button "Issue refund" at bounding box center [429, 270] width 49 height 16
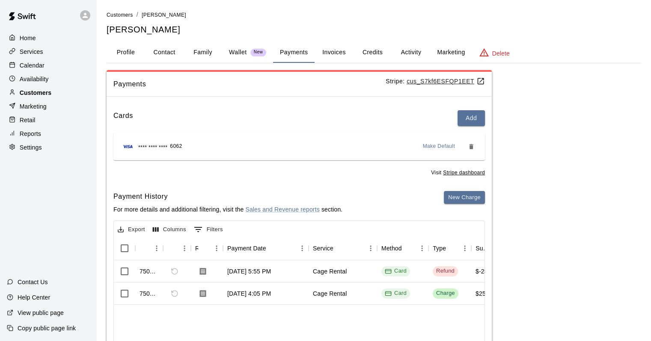
click at [52, 98] on div "Customers" at bounding box center [48, 92] width 83 height 13
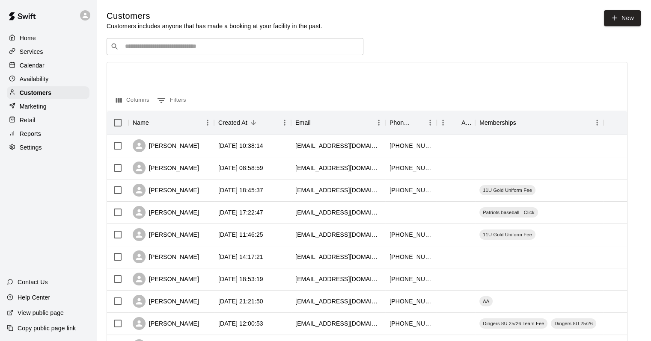
click at [31, 65] on p "Calendar" at bounding box center [32, 65] width 25 height 9
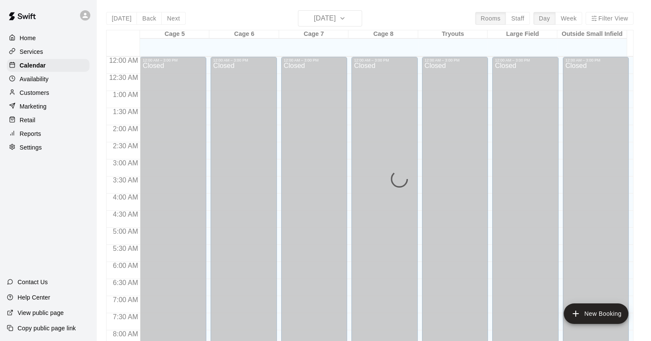
scroll to position [501, 0]
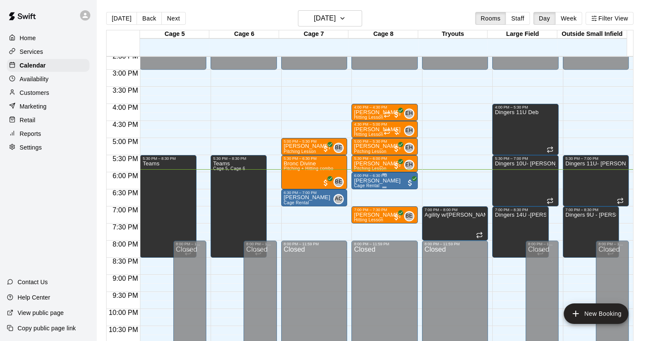
click at [382, 175] on div "6:00 PM – 6:30 PM" at bounding box center [384, 176] width 61 height 4
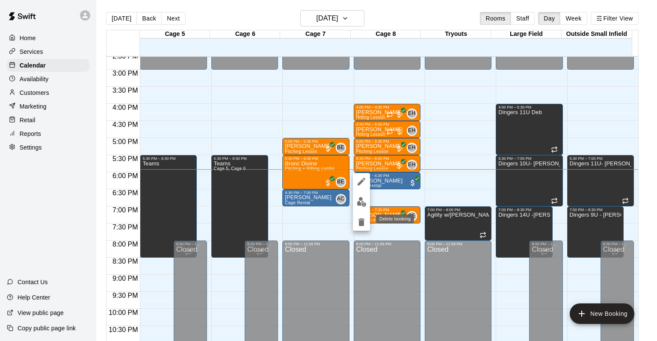
click at [361, 220] on icon "delete" at bounding box center [362, 223] width 6 height 8
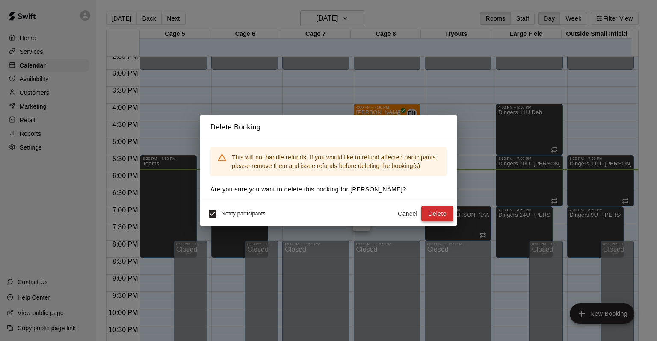
click at [433, 217] on button "Delete" at bounding box center [437, 214] width 32 height 16
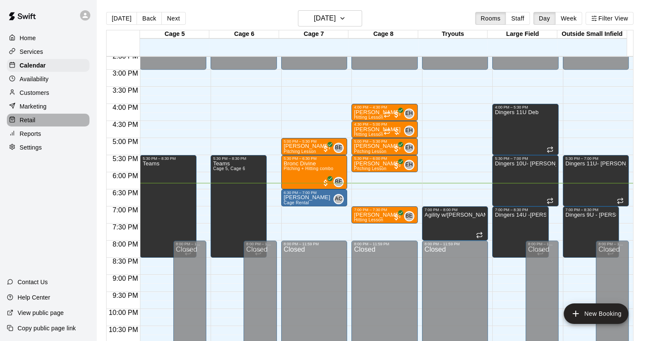
click at [31, 125] on p "Retail" at bounding box center [28, 120] width 16 height 9
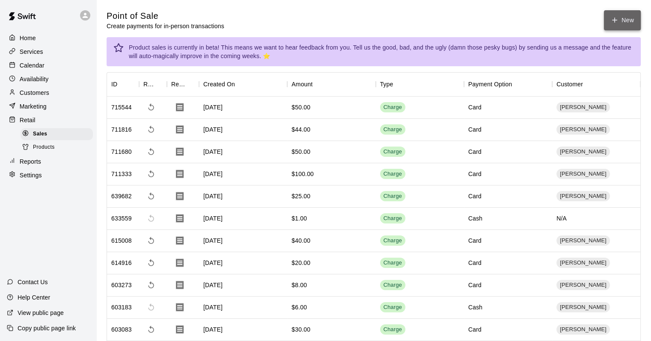
click at [614, 23] on icon "button" at bounding box center [615, 20] width 8 height 8
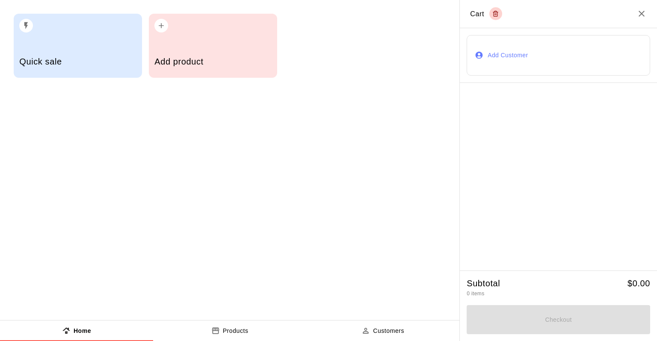
click at [235, 51] on div "Add product" at bounding box center [212, 62] width 117 height 30
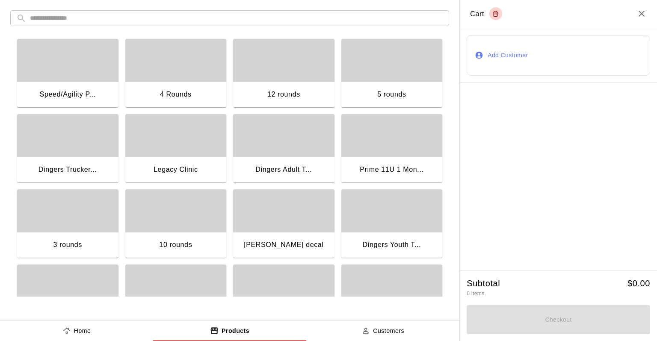
click at [387, 234] on div "Dingers Youth T..." at bounding box center [391, 245] width 101 height 27
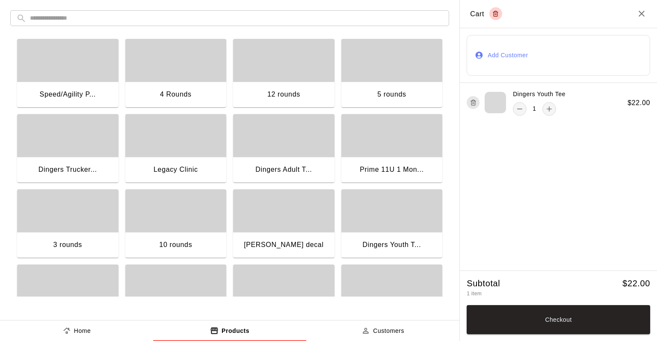
click at [507, 45] on button "Add Customer" at bounding box center [559, 55] width 184 height 41
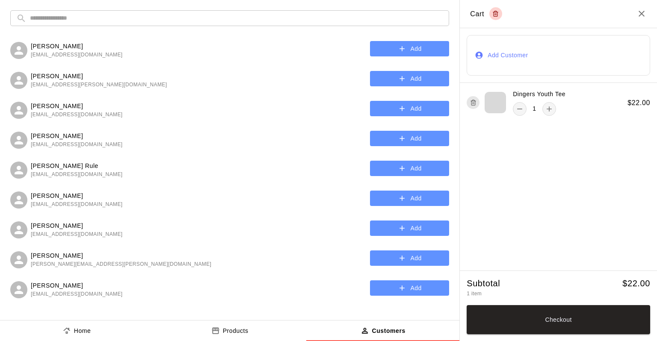
click at [83, 21] on input "text" at bounding box center [236, 18] width 413 height 16
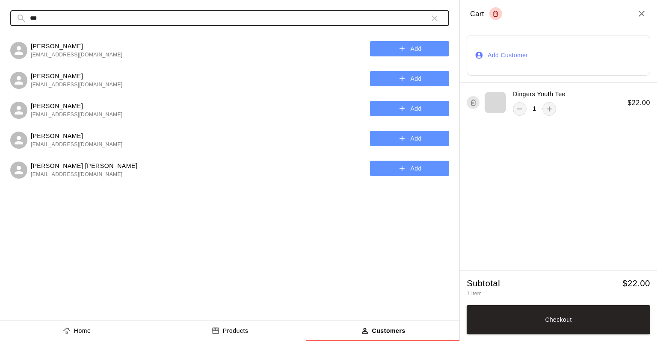
type input "***"
click at [377, 134] on button "Add" at bounding box center [409, 139] width 79 height 16
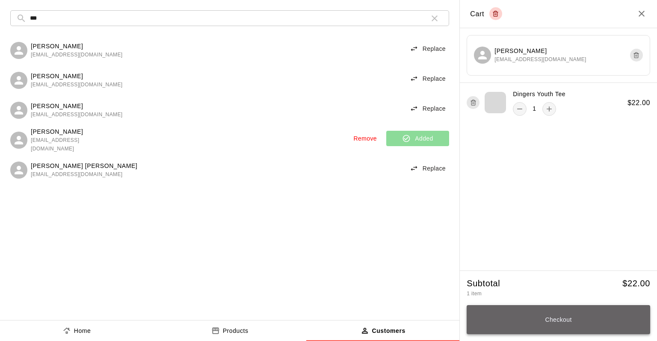
click at [550, 319] on button "Checkout" at bounding box center [559, 320] width 184 height 29
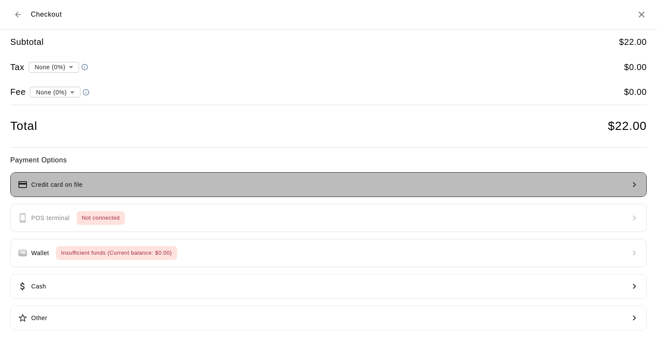
click at [490, 181] on button "Credit card on file" at bounding box center [328, 184] width 637 height 25
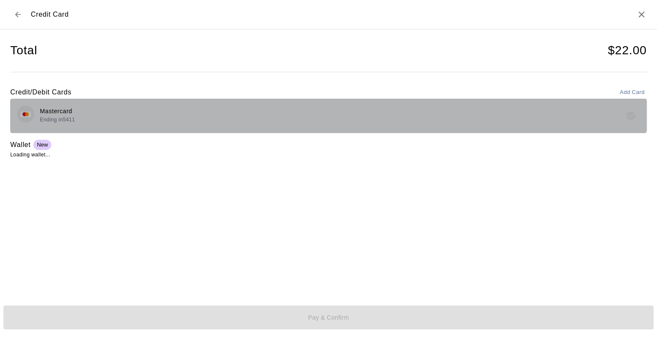
click at [188, 116] on div "Mastercard Ending in 5411" at bounding box center [328, 116] width 623 height 20
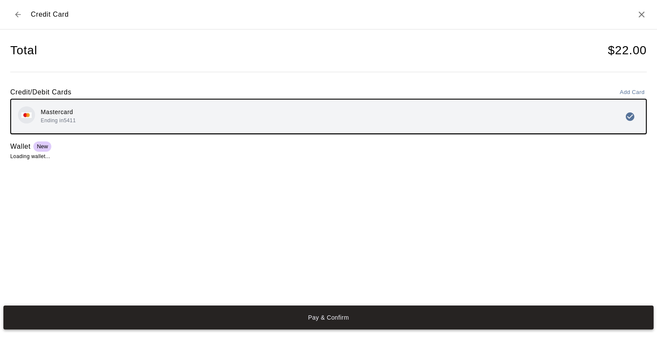
click at [436, 313] on button "Pay & Confirm" at bounding box center [328, 318] width 650 height 24
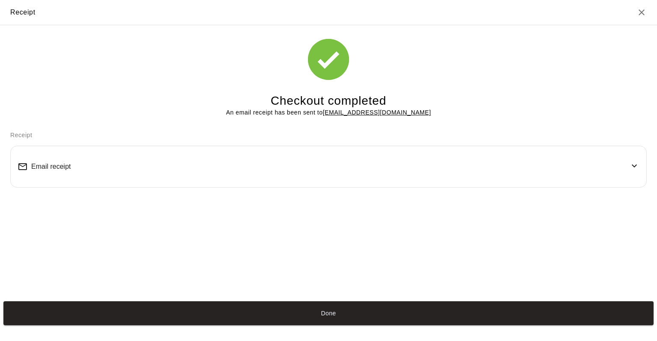
click at [125, 173] on div "Email receipt" at bounding box center [329, 166] width 622 height 27
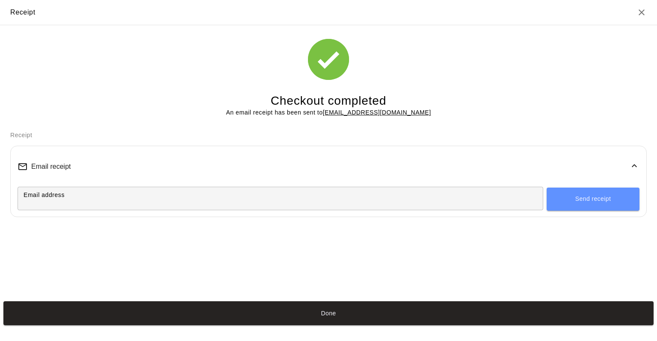
click at [632, 169] on icon at bounding box center [634, 166] width 10 height 10
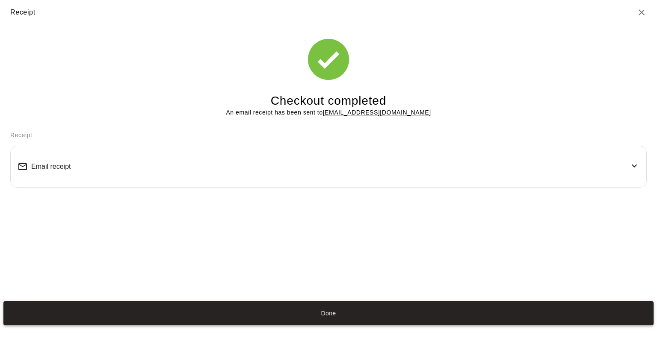
click at [365, 313] on button "Done" at bounding box center [328, 314] width 650 height 24
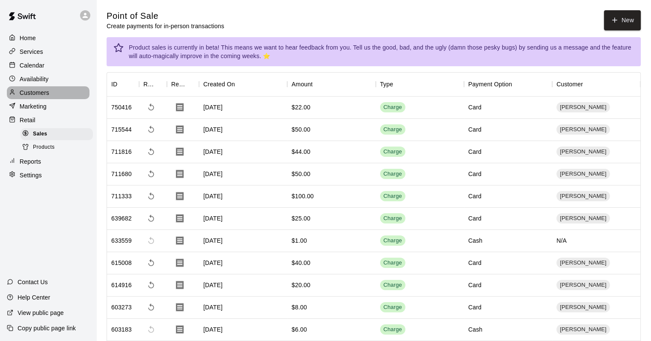
click at [35, 92] on p "Customers" at bounding box center [35, 93] width 30 height 9
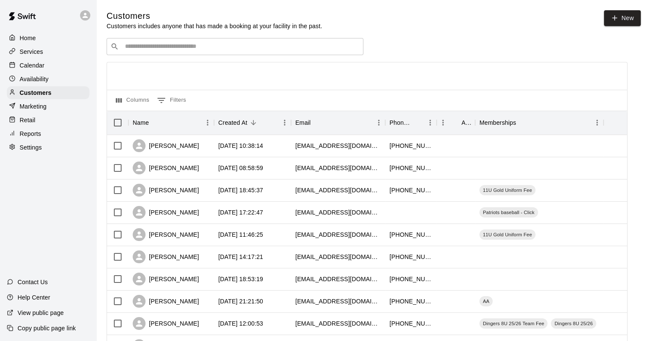
click at [196, 51] on input "Search customers by name or email" at bounding box center [240, 46] width 237 height 9
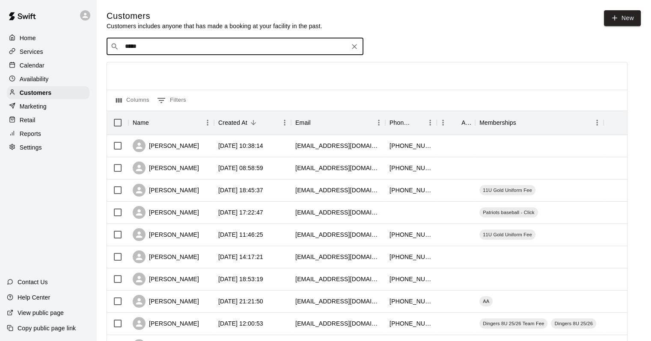
type input "******"
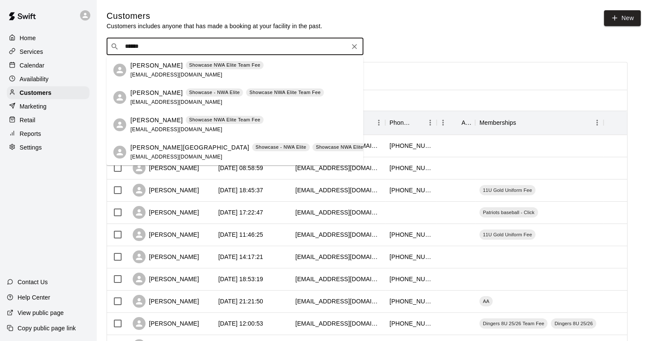
click at [167, 69] on p "Samantha Madrid" at bounding box center [157, 65] width 52 height 9
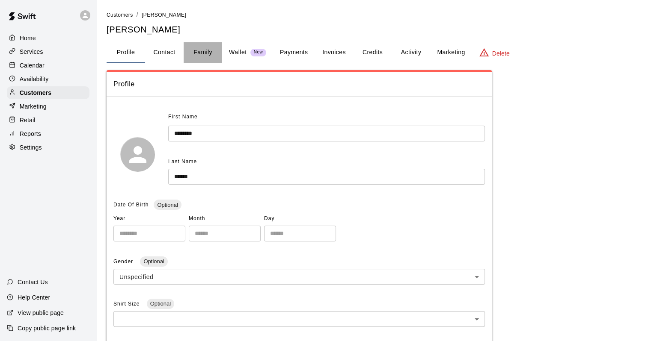
click at [203, 45] on button "Family" at bounding box center [203, 52] width 39 height 21
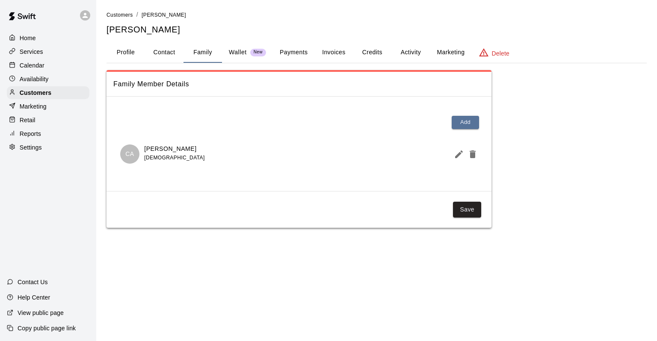
click at [407, 56] on button "Activity" at bounding box center [411, 52] width 39 height 21
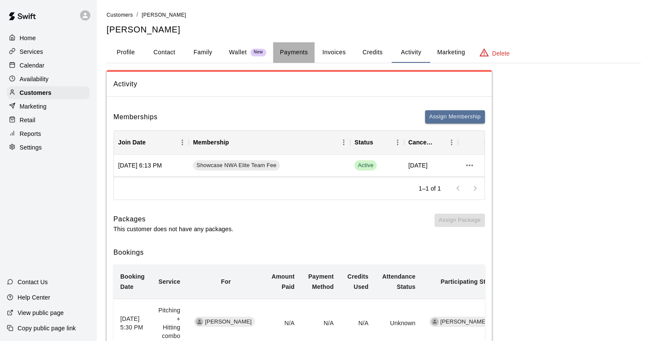
click at [305, 51] on button "Payments" at bounding box center [294, 52] width 42 height 21
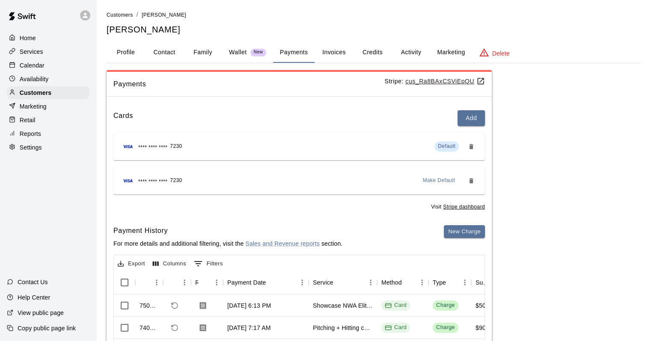
click at [209, 54] on button "Family" at bounding box center [203, 52] width 39 height 21
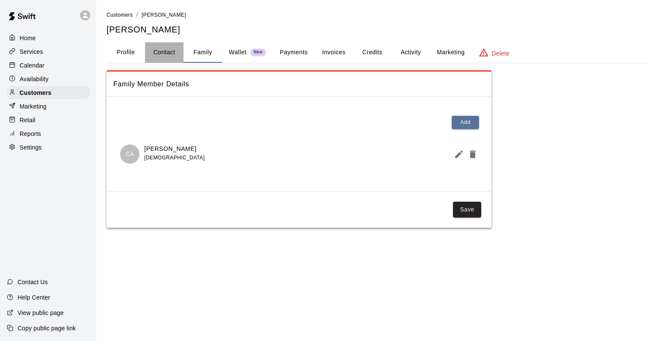
drag, startPoint x: 172, startPoint y: 48, endPoint x: 166, endPoint y: 64, distance: 16.7
click at [170, 49] on button "Contact" at bounding box center [164, 52] width 39 height 21
select select "**"
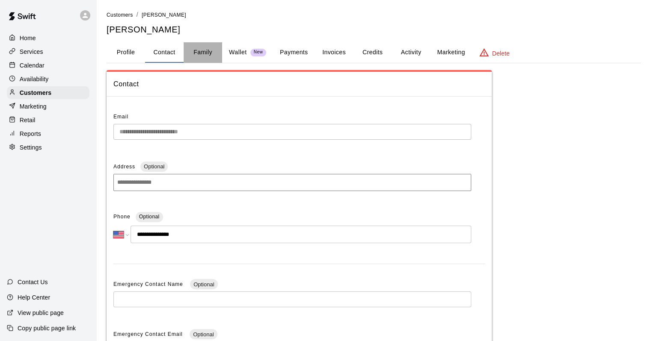
click at [195, 46] on button "Family" at bounding box center [203, 52] width 39 height 21
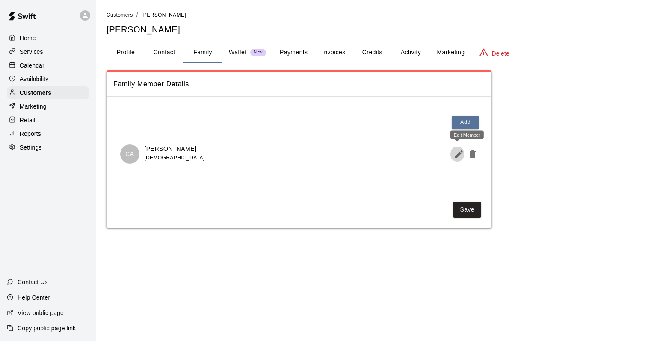
click at [457, 156] on icon "Edit Member" at bounding box center [459, 155] width 8 height 8
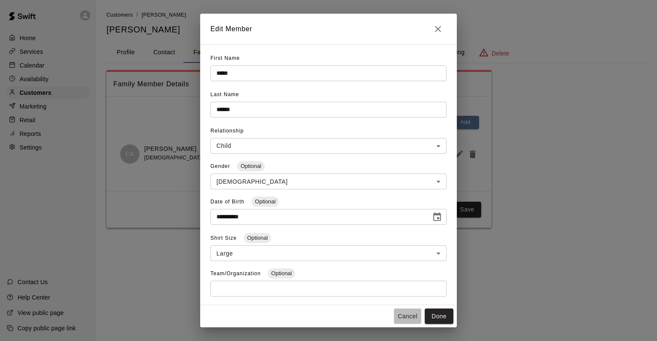
click at [418, 318] on button "Cancel" at bounding box center [407, 317] width 27 height 16
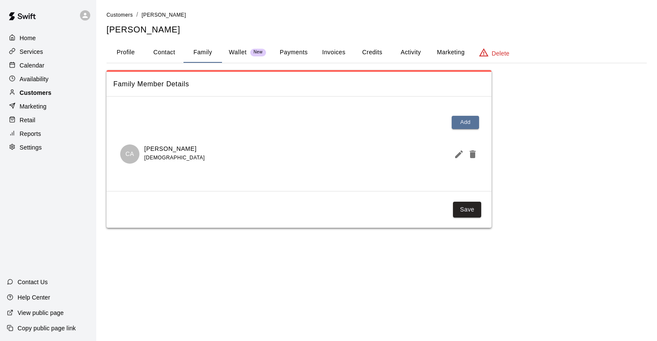
click at [46, 97] on p "Customers" at bounding box center [36, 93] width 32 height 9
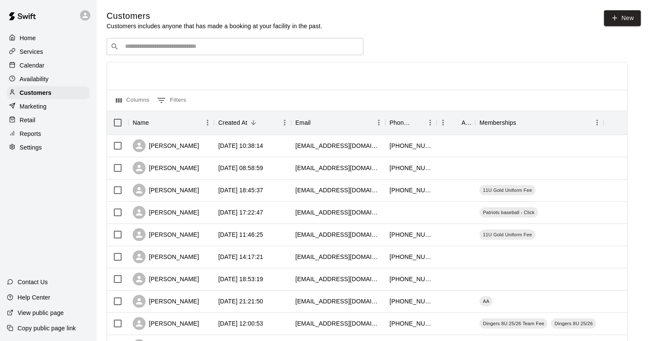
click at [189, 42] on div "​ ​" at bounding box center [235, 46] width 257 height 17
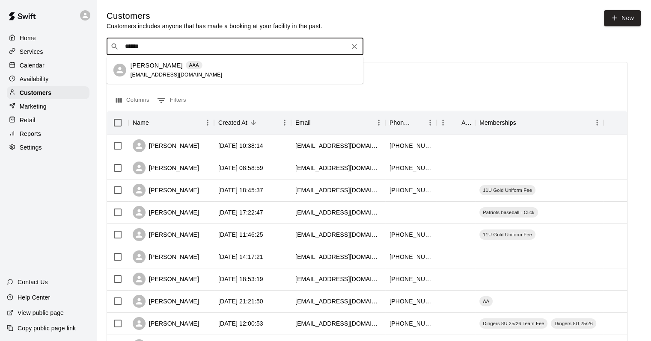
type input "******"
drag, startPoint x: 142, startPoint y: 68, endPoint x: 133, endPoint y: 73, distance: 10.9
click at [141, 68] on p "Holden Martin" at bounding box center [157, 65] width 52 height 9
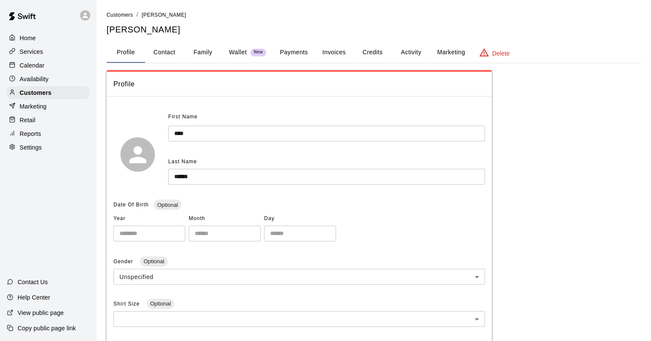
click at [417, 53] on button "Activity" at bounding box center [411, 52] width 39 height 21
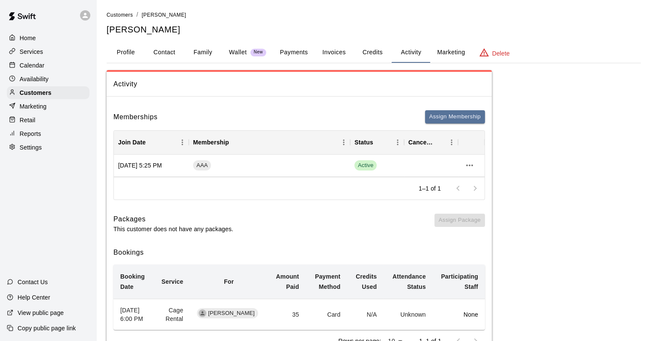
click at [291, 54] on button "Payments" at bounding box center [294, 52] width 42 height 21
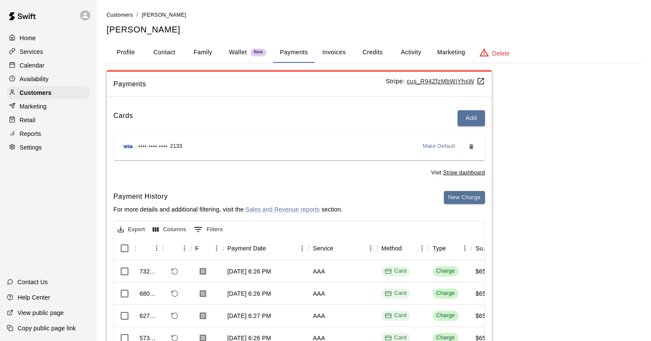
click at [169, 53] on button "Contact" at bounding box center [164, 52] width 39 height 21
select select "**"
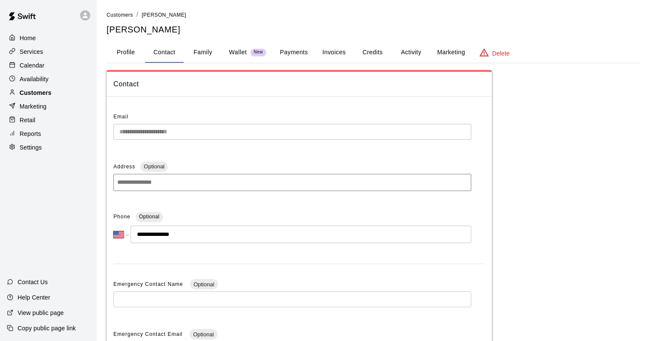
click at [34, 97] on p "Customers" at bounding box center [36, 93] width 32 height 9
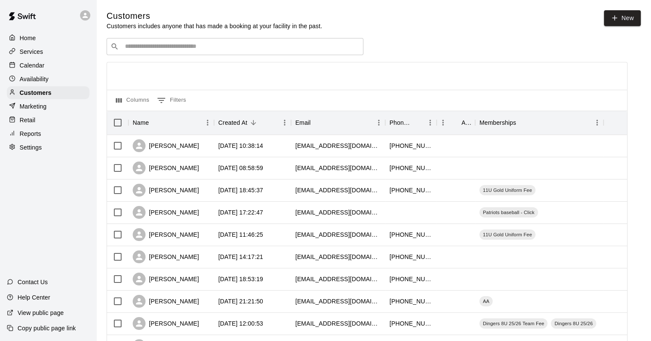
click at [133, 50] on input "Search customers by name or email" at bounding box center [240, 46] width 237 height 9
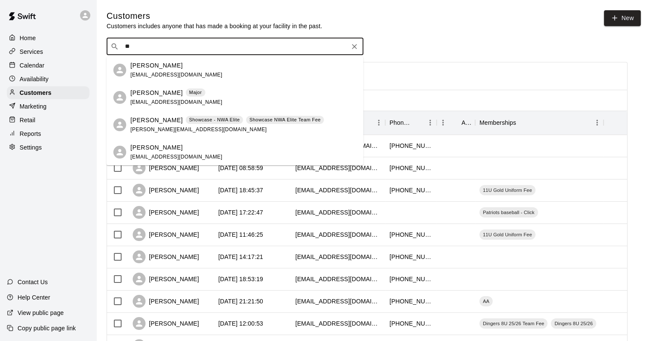
type input "*"
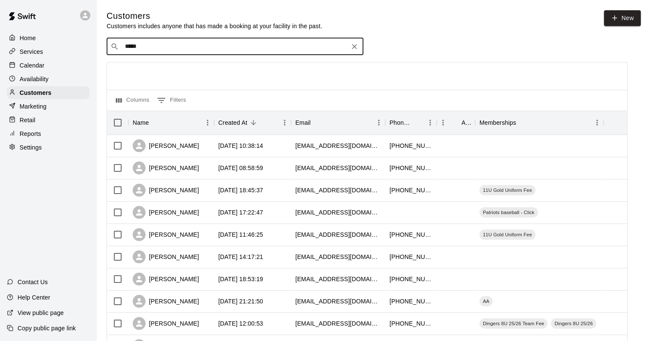
type input "******"
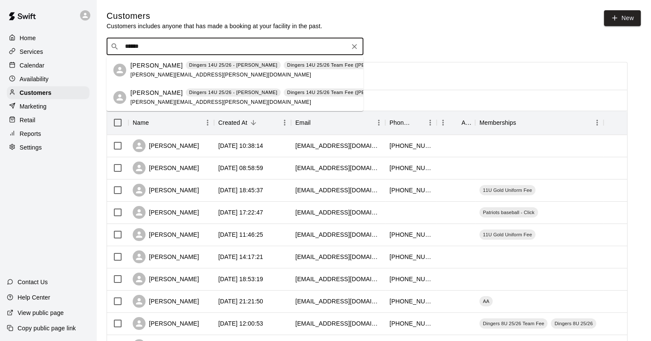
click at [162, 93] on p "Greyson Enslow" at bounding box center [157, 93] width 52 height 9
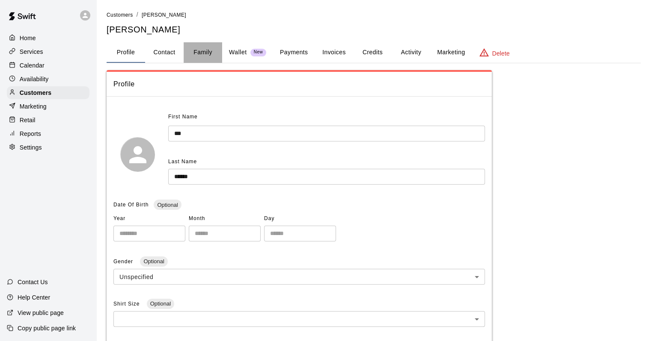
click at [207, 51] on button "Family" at bounding box center [203, 52] width 39 height 21
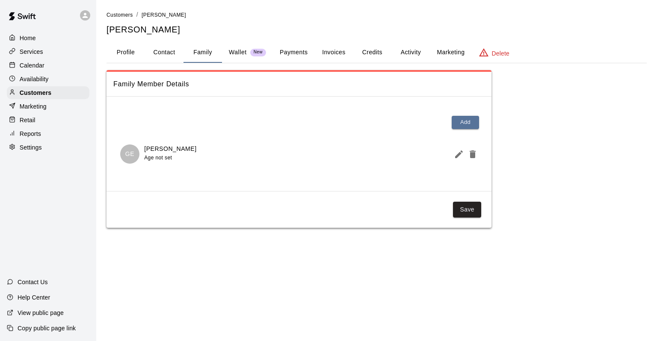
click at [455, 158] on icon "Edit Member" at bounding box center [459, 154] width 10 height 10
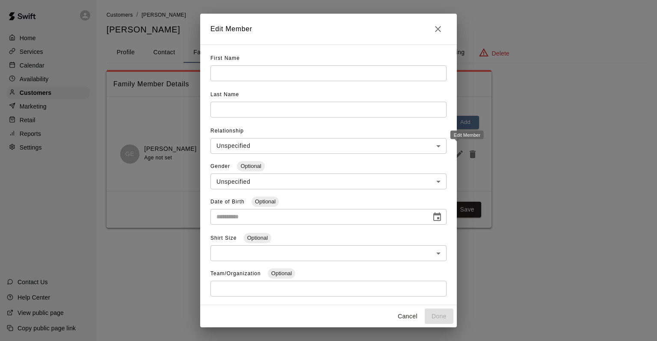
type input "*******"
type input "******"
type input "*****"
click at [289, 211] on input "**********" at bounding box center [318, 217] width 215 height 16
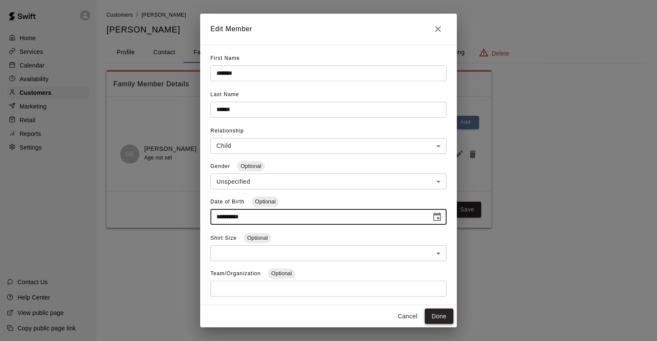
type input "**********"
click at [434, 319] on button "Done" at bounding box center [439, 317] width 29 height 16
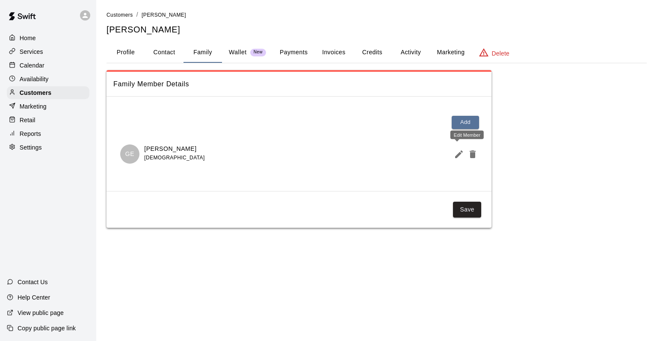
click at [457, 154] on icon "Edit Member" at bounding box center [459, 155] width 8 height 8
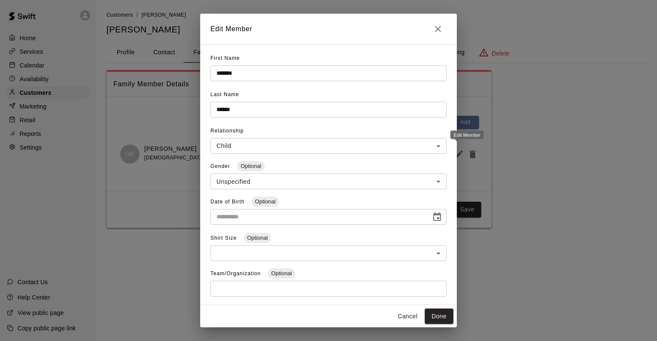
type input "**********"
click at [437, 318] on button "Done" at bounding box center [439, 317] width 29 height 16
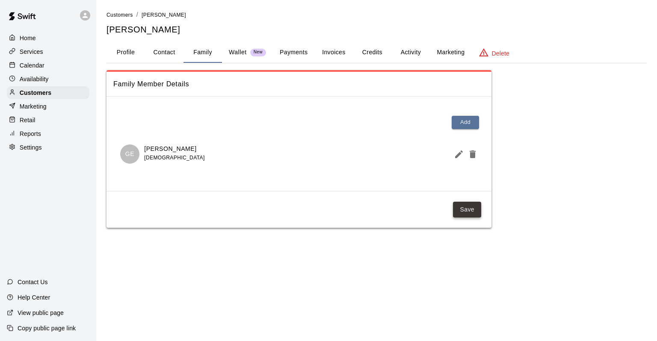
click at [462, 211] on button "Save" at bounding box center [467, 210] width 28 height 16
click at [164, 48] on button "Contact" at bounding box center [164, 52] width 39 height 21
select select "**"
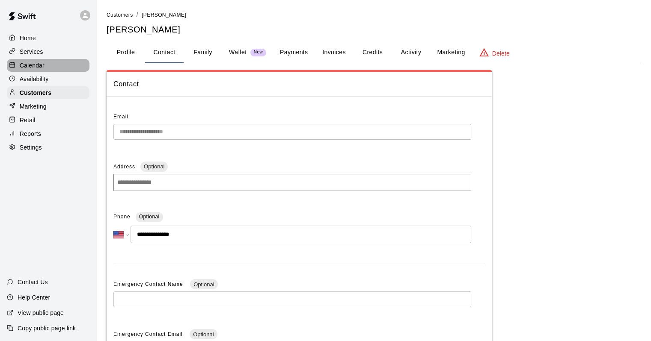
click at [40, 66] on p "Calendar" at bounding box center [32, 65] width 25 height 9
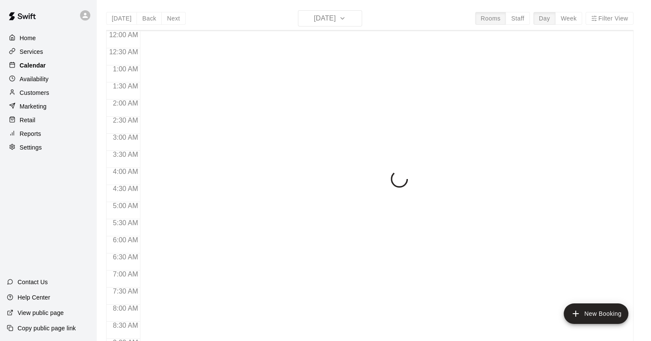
scroll to position [501, 0]
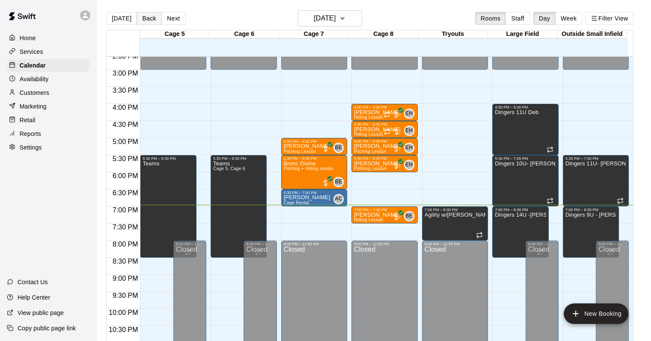
click at [147, 15] on button "Back" at bounding box center [149, 18] width 25 height 13
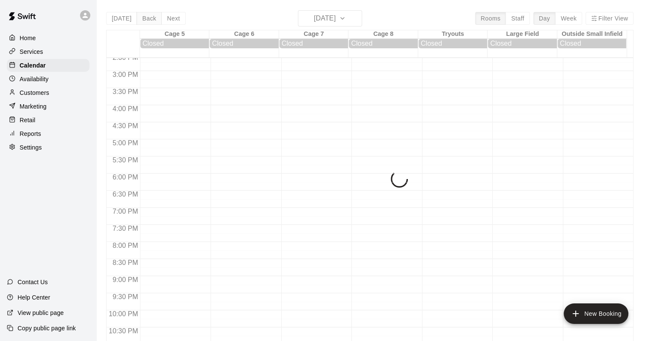
click at [147, 15] on div "Today Back Next Sunday Aug 10 Rooms Staff Day Week Filter View Cage 5 10 Sun Cl…" at bounding box center [369, 180] width 527 height 341
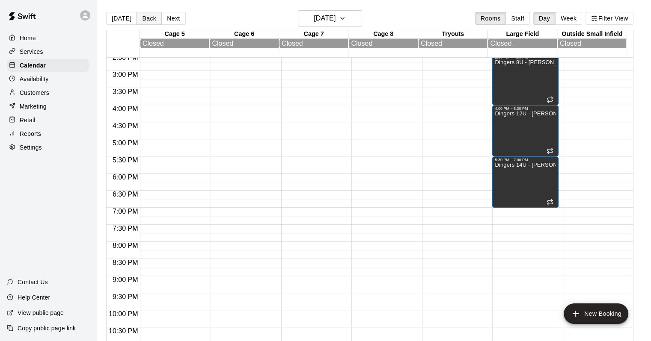
click at [147, 15] on button "Back" at bounding box center [149, 18] width 25 height 13
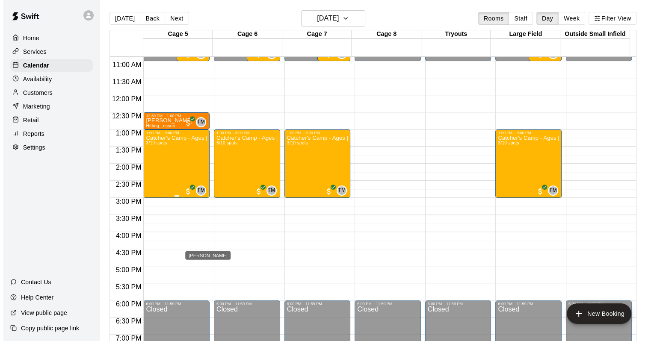
scroll to position [287, 0]
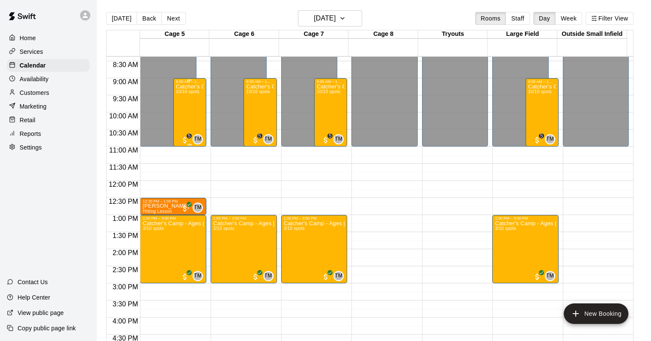
click at [186, 130] on div "Catcher's Camp - Ages 9-12 10/10 spots" at bounding box center [190, 254] width 28 height 341
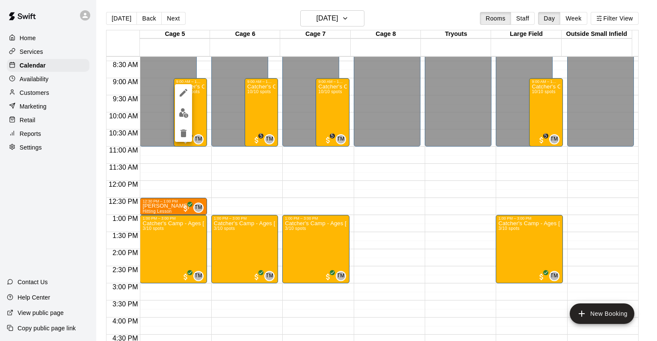
click at [187, 139] on button "delete" at bounding box center [183, 133] width 17 height 17
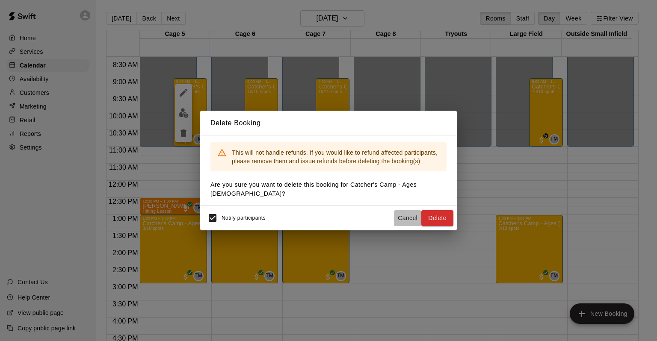
drag, startPoint x: 399, startPoint y: 211, endPoint x: 387, endPoint y: 209, distance: 12.3
click at [398, 211] on button "Cancel" at bounding box center [407, 219] width 27 height 16
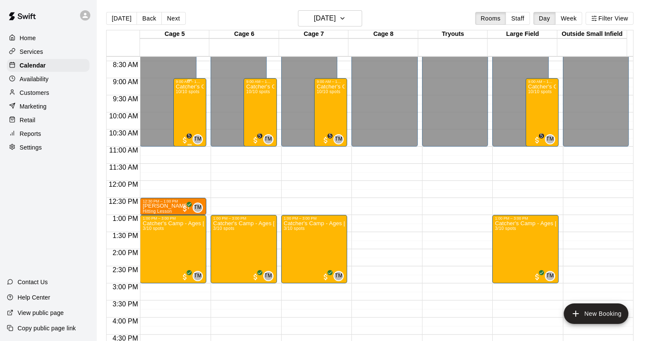
click at [184, 136] on span "5" at bounding box center [185, 140] width 9 height 9
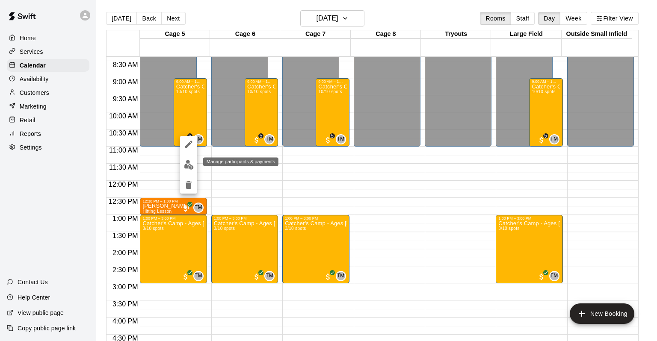
click at [188, 163] on img "edit" at bounding box center [189, 165] width 10 height 10
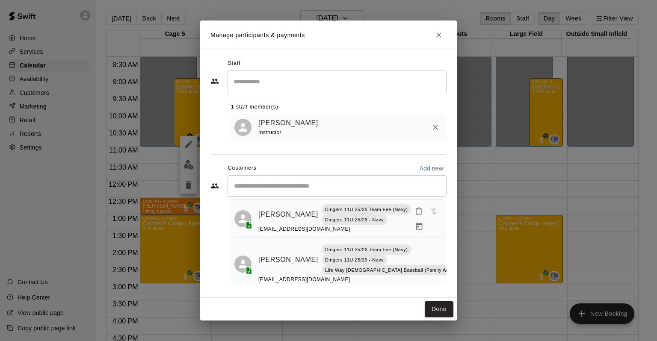
scroll to position [43, 0]
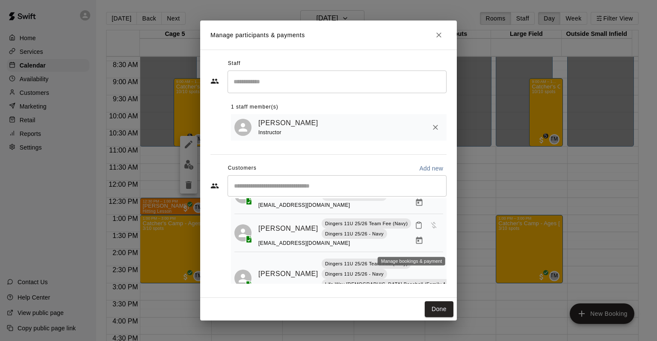
click at [416, 244] on icon "Manage bookings & payment" at bounding box center [419, 240] width 6 height 7
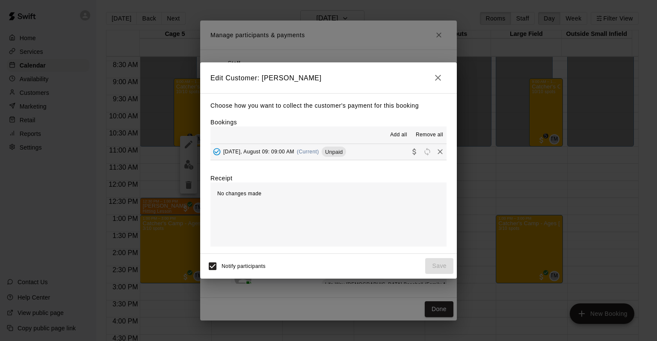
click at [437, 80] on icon "button" at bounding box center [438, 78] width 10 height 10
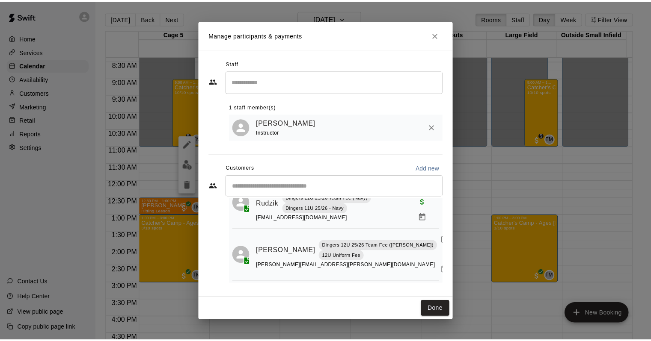
scroll to position [214, 0]
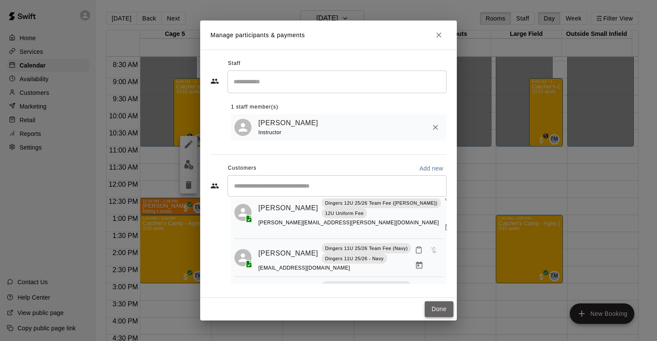
click at [447, 304] on button "Done" at bounding box center [439, 310] width 29 height 16
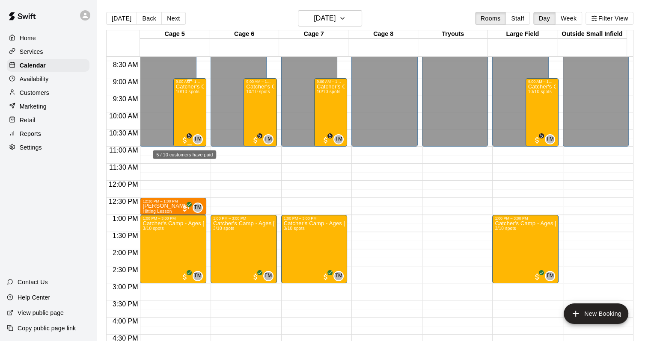
click at [185, 137] on span "5" at bounding box center [185, 140] width 9 height 9
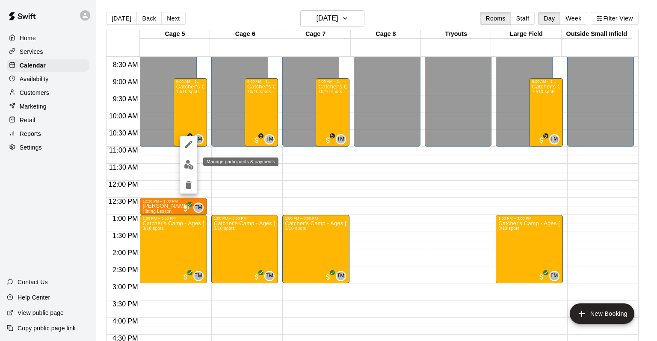
click at [181, 163] on button "edit" at bounding box center [188, 165] width 17 height 17
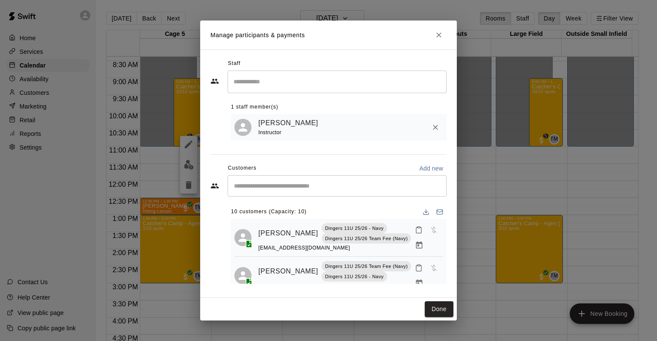
click at [442, 46] on h2 "Manage participants & payments" at bounding box center [328, 35] width 257 height 29
click at [433, 35] on button "Close" at bounding box center [438, 34] width 15 height 15
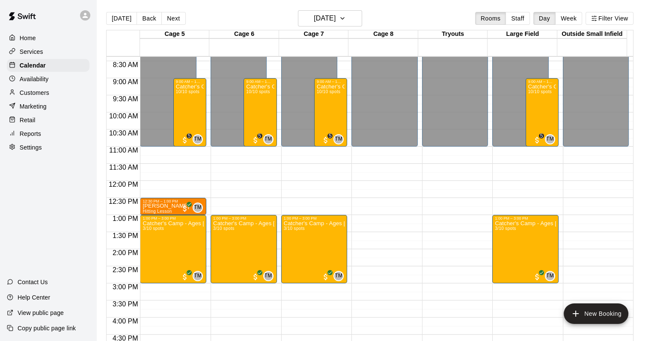
click at [31, 51] on p "Services" at bounding box center [32, 51] width 24 height 9
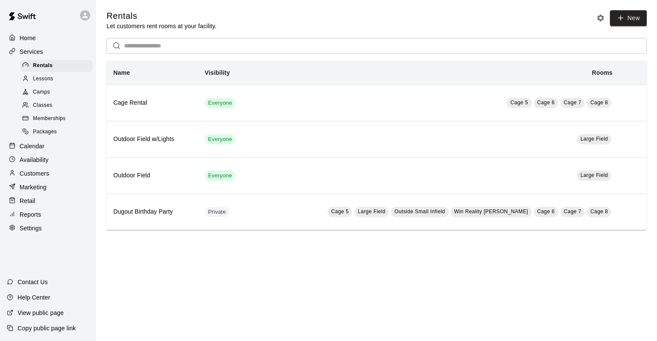
click at [65, 123] on span "Memberships" at bounding box center [49, 119] width 33 height 9
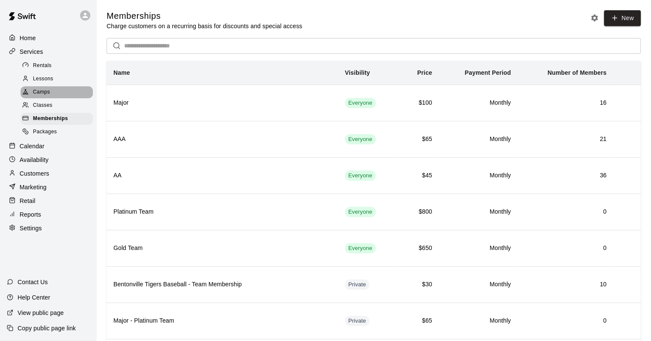
click at [48, 94] on span "Camps" at bounding box center [41, 92] width 17 height 9
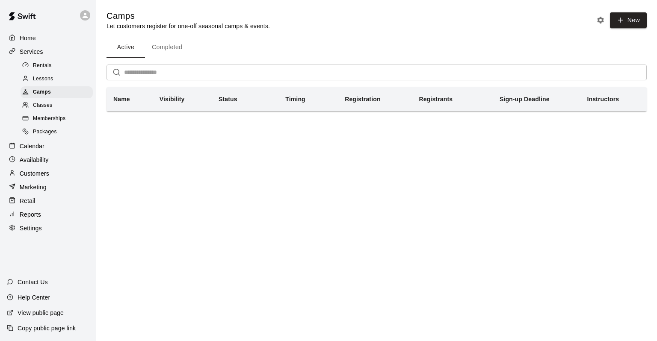
click at [43, 110] on span "Classes" at bounding box center [42, 105] width 19 height 9
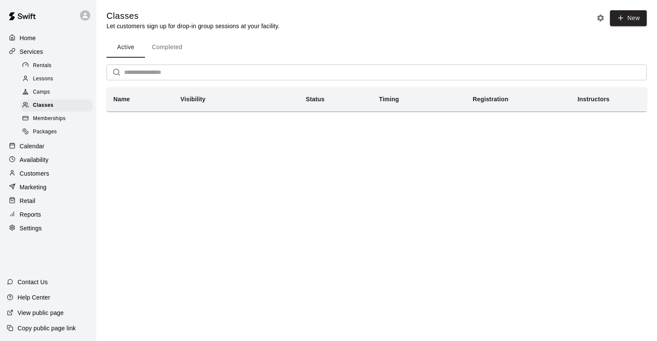
click at [47, 93] on span "Camps" at bounding box center [41, 92] width 17 height 9
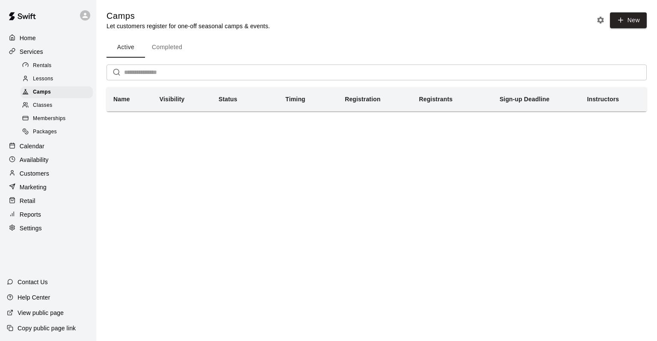
click at [171, 47] on button "Completed" at bounding box center [167, 47] width 44 height 21
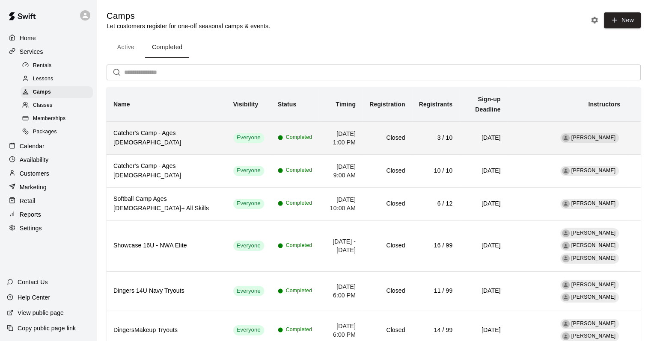
click at [158, 129] on h6 "Catcher's Camp - Ages 9-14" at bounding box center [166, 138] width 106 height 19
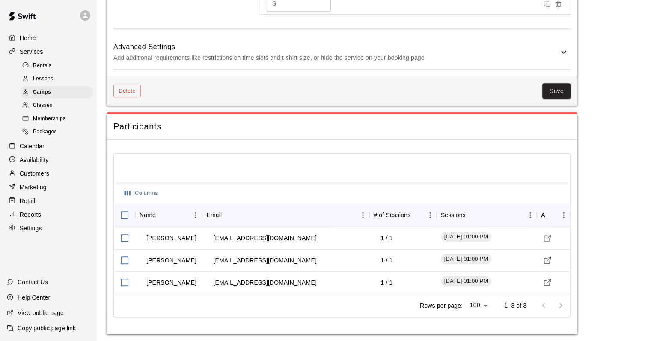
scroll to position [713, 0]
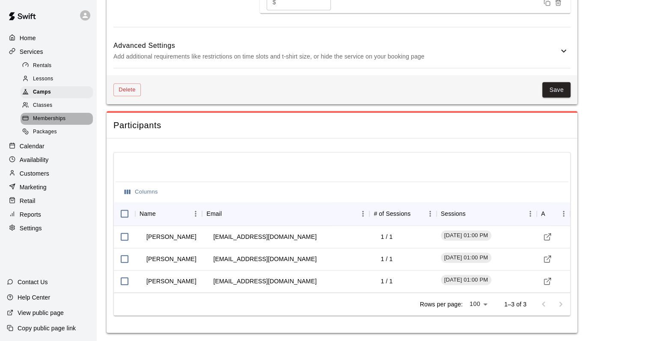
click at [51, 123] on span "Memberships" at bounding box center [49, 119] width 33 height 9
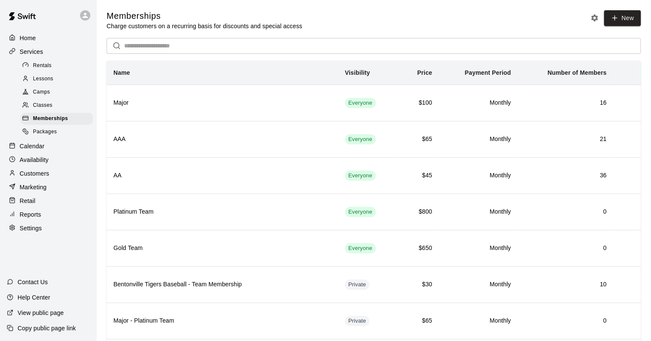
click at [37, 93] on span "Camps" at bounding box center [41, 92] width 17 height 9
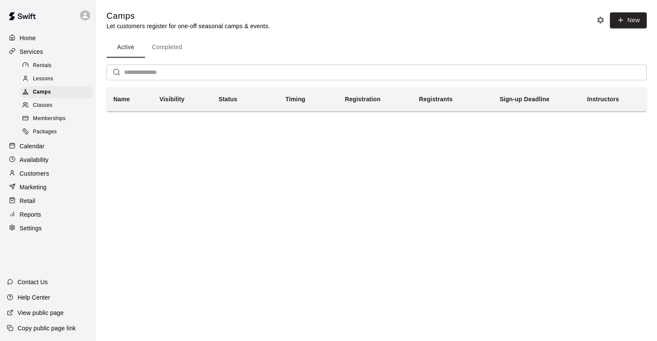
click at [170, 52] on button "Completed" at bounding box center [167, 47] width 44 height 21
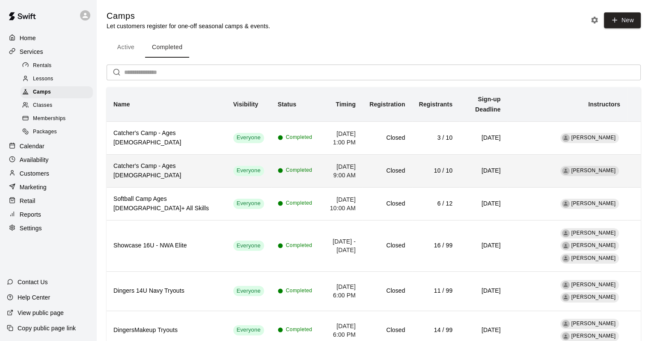
click at [362, 168] on td "Closed" at bounding box center [386, 170] width 49 height 33
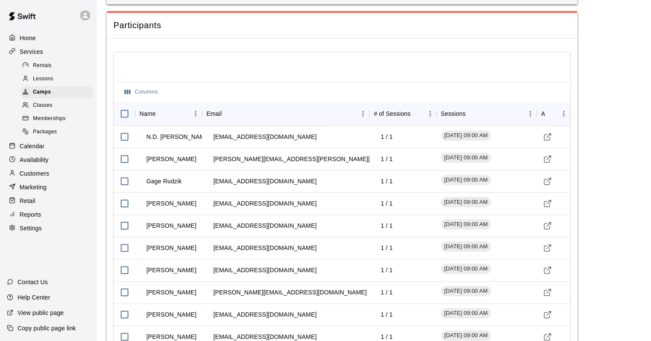
scroll to position [856, 0]
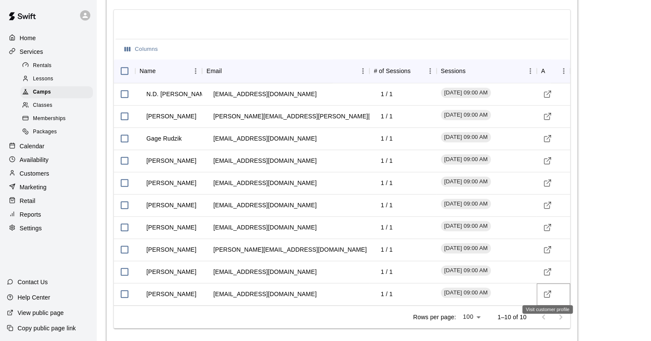
click at [550, 295] on icon "Visit customer profile" at bounding box center [547, 294] width 9 height 9
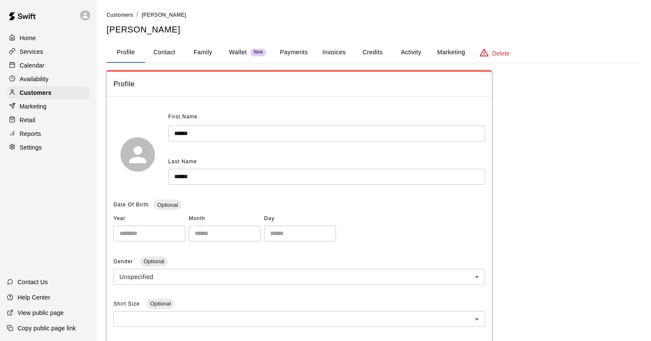
click at [407, 53] on button "Activity" at bounding box center [411, 52] width 39 height 21
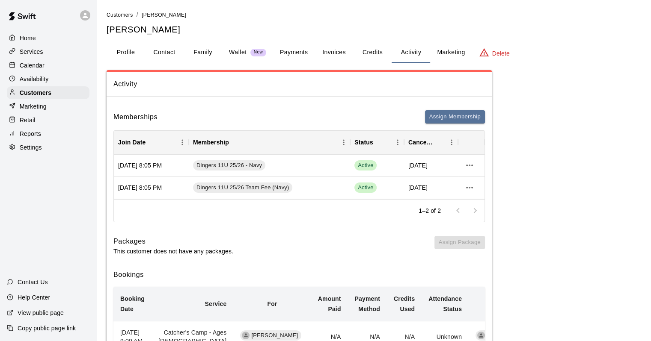
click at [25, 64] on p "Calendar" at bounding box center [32, 65] width 25 height 9
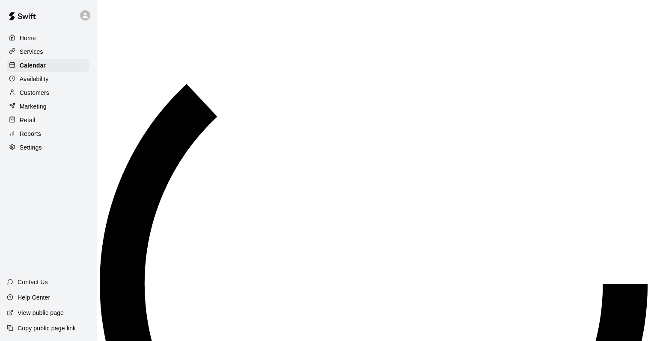
scroll to position [501, 0]
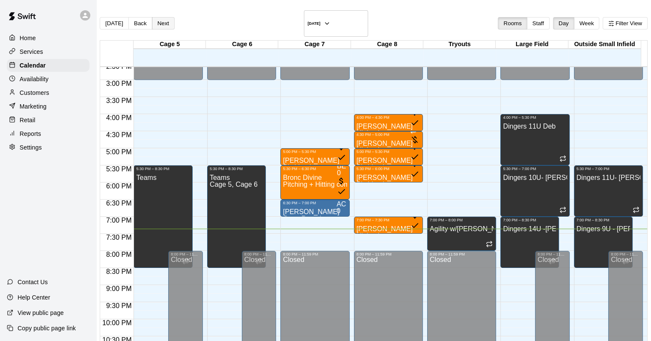
click at [175, 18] on button "Next" at bounding box center [163, 23] width 23 height 12
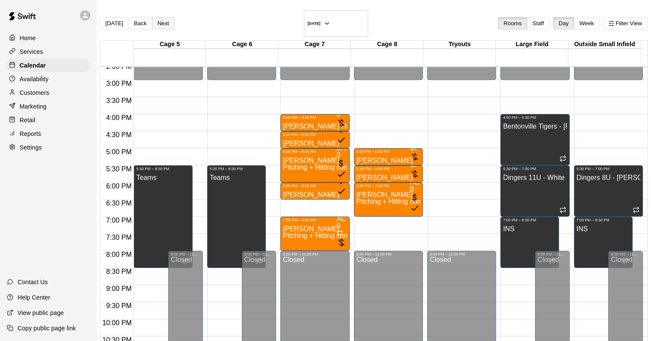
click at [175, 18] on button "Next" at bounding box center [163, 23] width 23 height 12
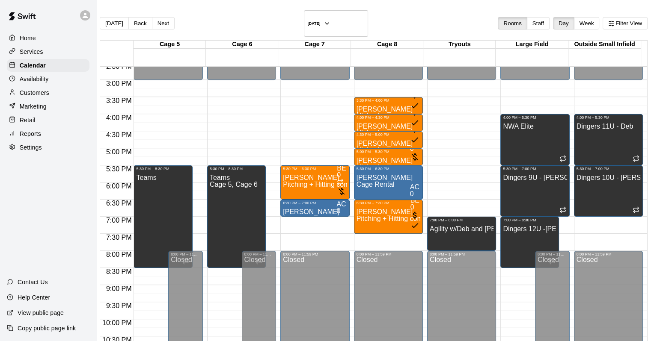
click at [48, 96] on p "Customers" at bounding box center [35, 93] width 30 height 9
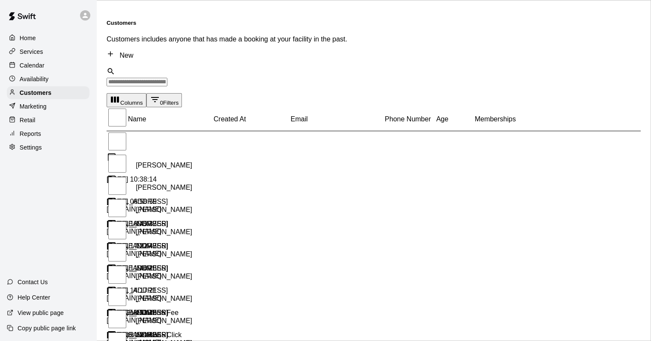
click at [133, 52] on link "New" at bounding box center [120, 55] width 27 height 7
select select "**"
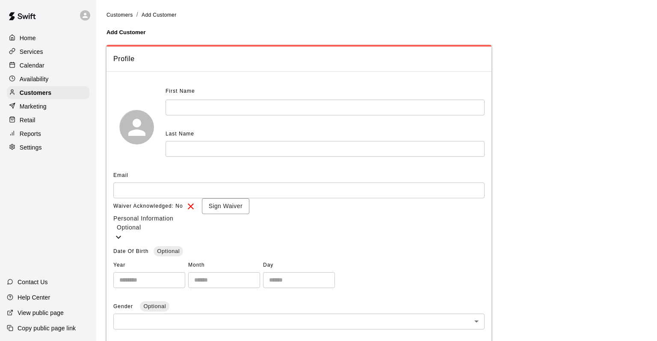
click at [196, 113] on input "text" at bounding box center [325, 108] width 319 height 16
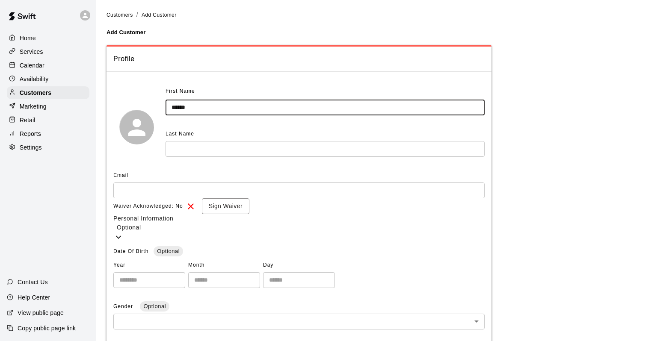
type input "*****"
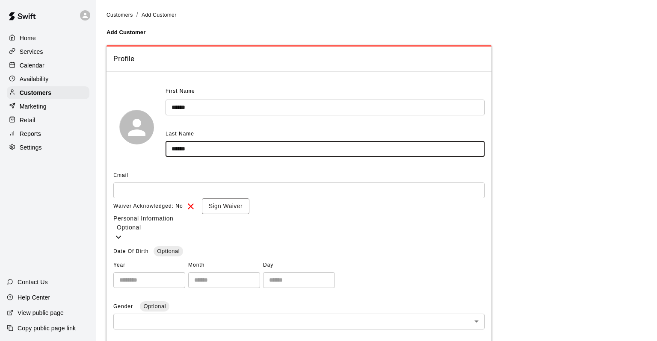
type input "******"
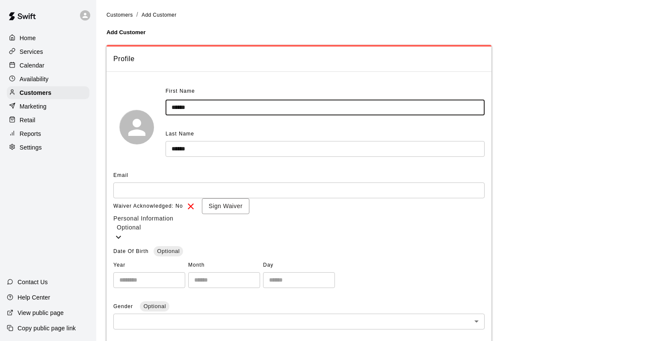
type input "******"
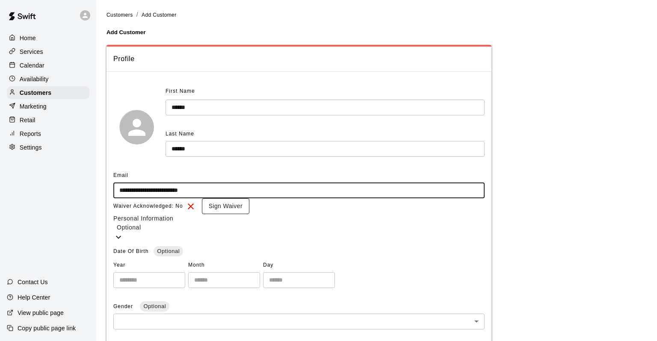
type input "**********"
click at [230, 214] on button "Sign Waiver" at bounding box center [225, 207] width 47 height 16
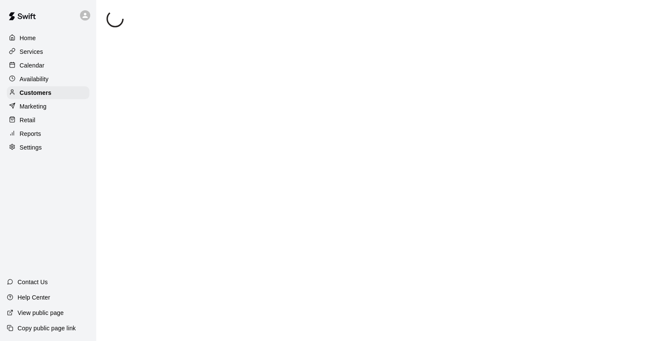
select select "**"
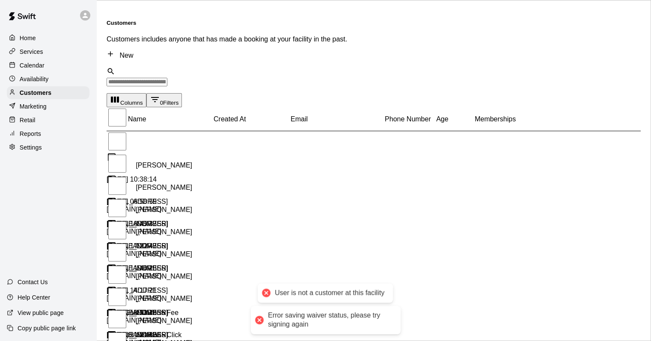
click at [317, 322] on div "Error saving waiver status, please try signing again" at bounding box center [330, 321] width 124 height 18
click at [134, 78] on input "Search customers by name or email" at bounding box center [137, 82] width 61 height 9
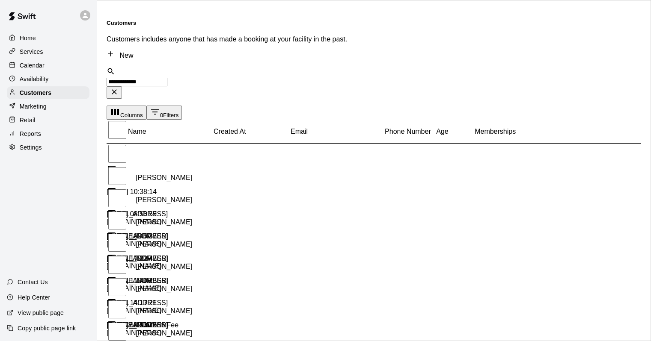
type input "**********"
click at [133, 52] on link "New" at bounding box center [120, 55] width 27 height 7
select select "**"
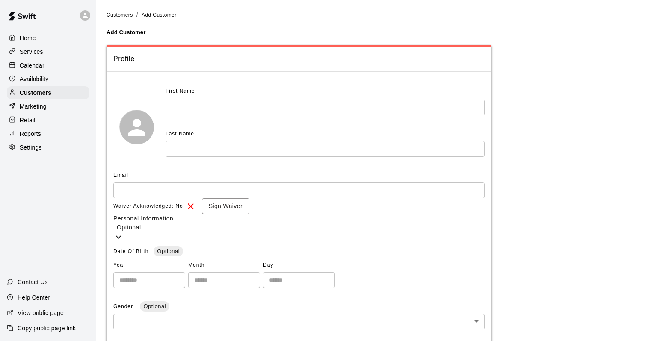
click at [289, 109] on input "text" at bounding box center [325, 108] width 319 height 16
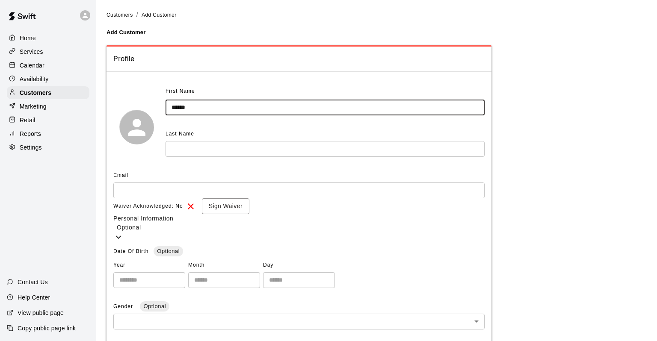
type input "******"
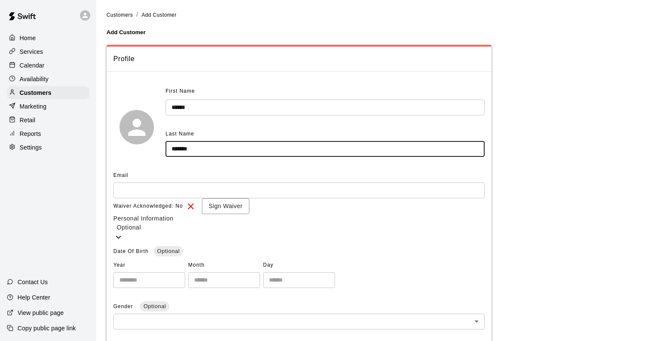
type input "*******"
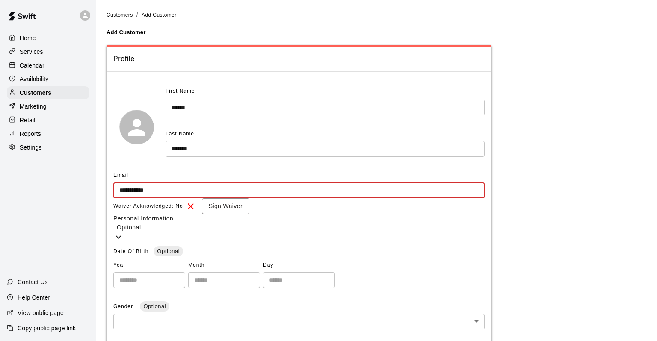
type input "**********"
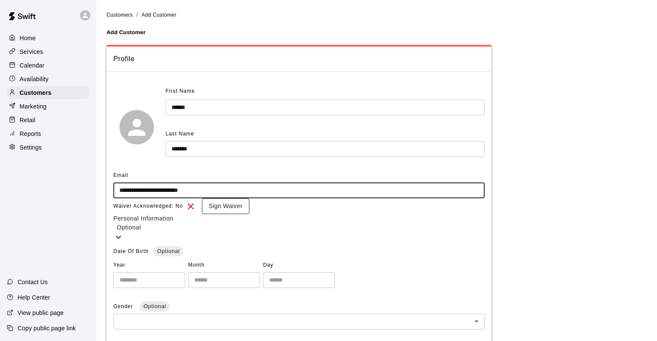
click at [223, 214] on button "Sign Waiver" at bounding box center [225, 207] width 47 height 16
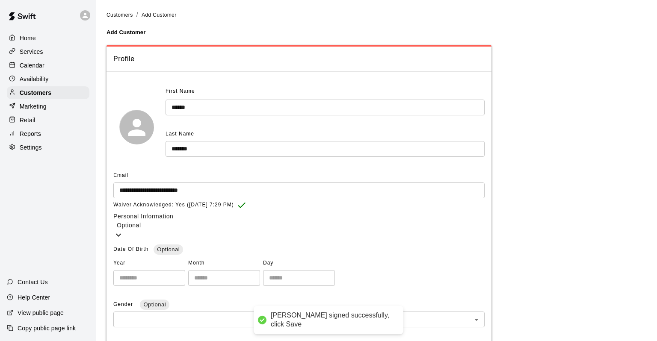
click at [124, 240] on icon at bounding box center [118, 235] width 10 height 10
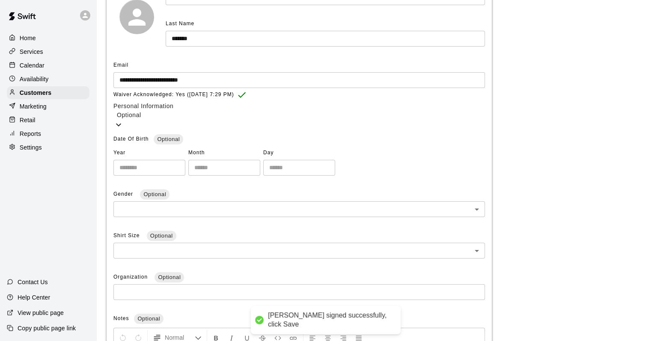
scroll to position [128, 0]
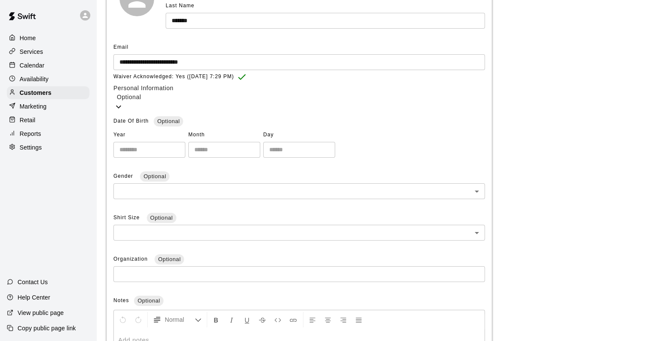
click at [124, 112] on icon at bounding box center [118, 107] width 10 height 10
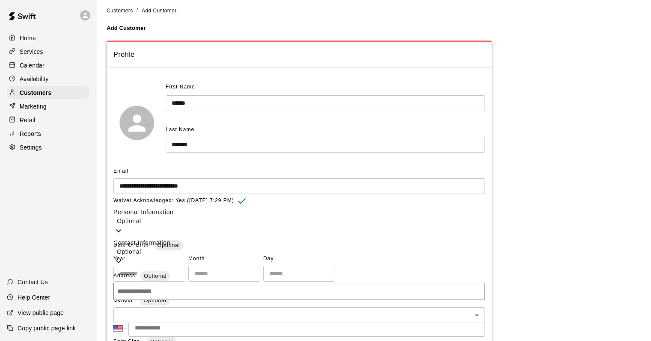
scroll to position [0, 0]
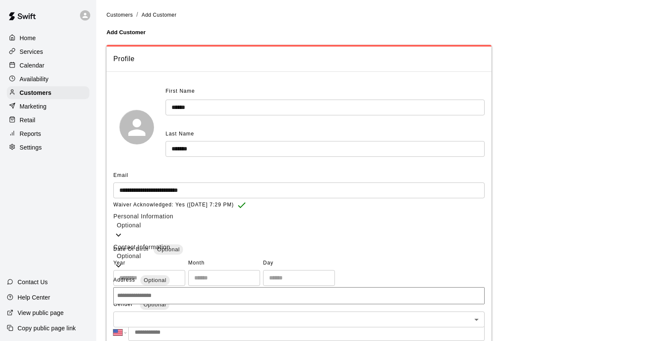
click at [393, 261] on div "Contact Information Optional" at bounding box center [298, 252] width 371 height 18
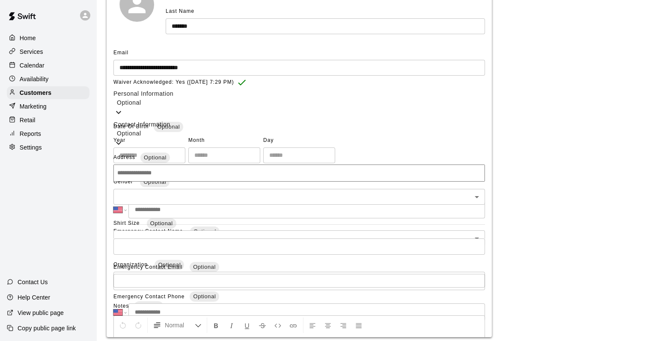
scroll to position [128, 0]
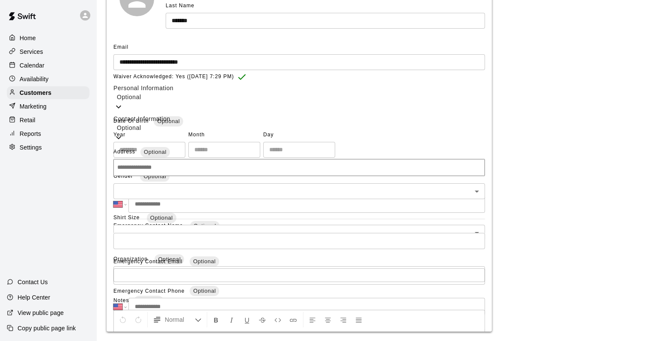
click at [192, 213] on input "tel" at bounding box center [306, 205] width 356 height 18
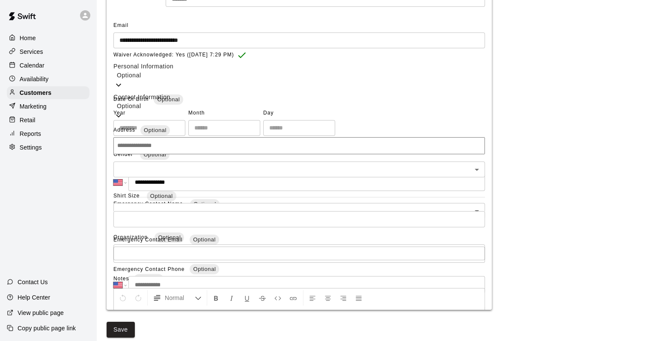
scroll to position [260, 0]
type input "**********"
click at [135, 323] on button "Save" at bounding box center [121, 330] width 28 height 16
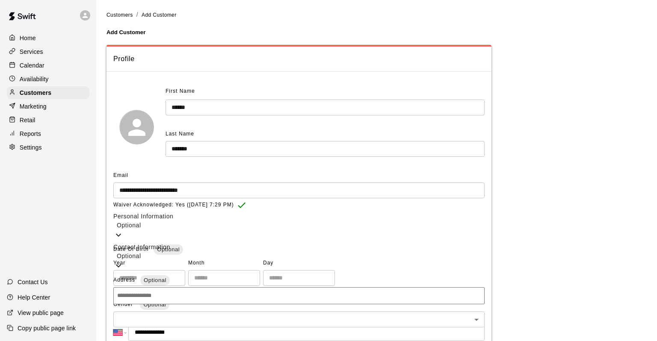
select select "**"
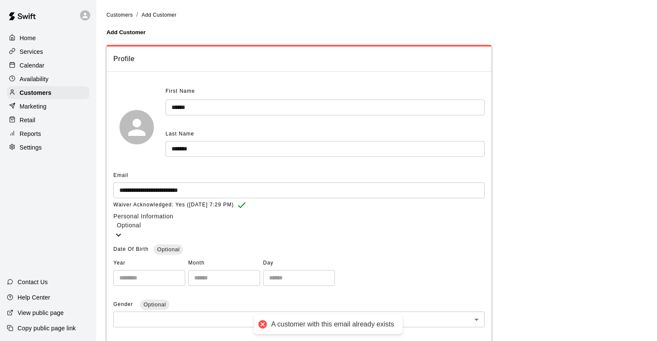
select select "**"
click at [53, 92] on div "Customers" at bounding box center [48, 92] width 83 height 13
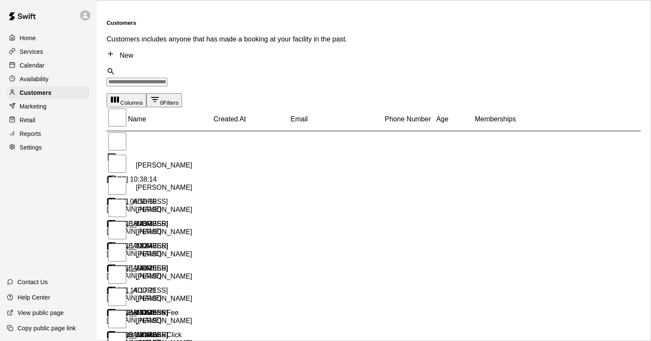
click at [163, 67] on div "​ ​" at bounding box center [374, 76] width 534 height 19
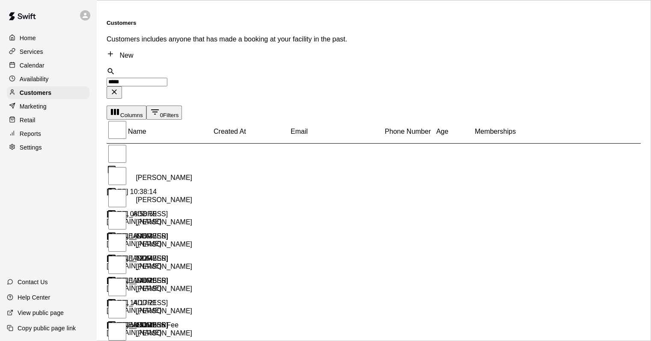
type input "******"
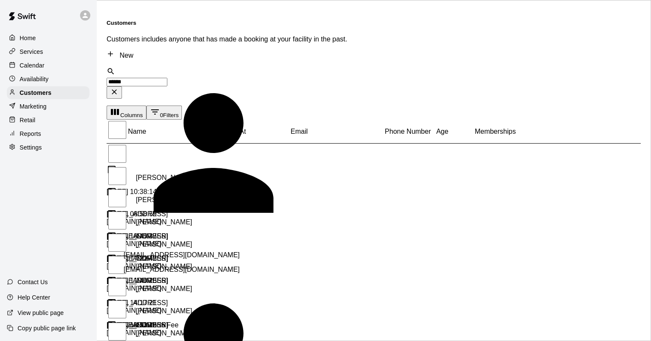
click at [148, 252] on p "[EMAIL_ADDRESS][DOMAIN_NAME]" at bounding box center [182, 256] width 116 height 8
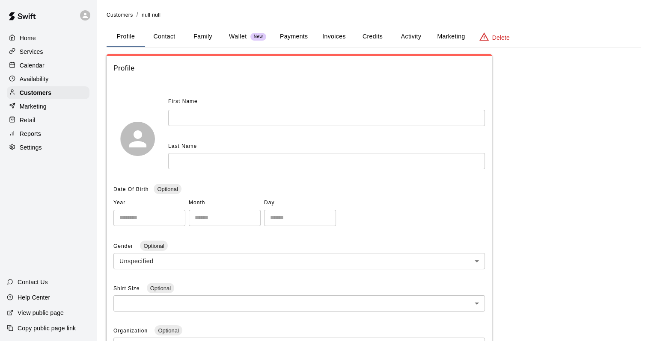
click at [161, 33] on button "Contact" at bounding box center [164, 37] width 39 height 21
select select "**"
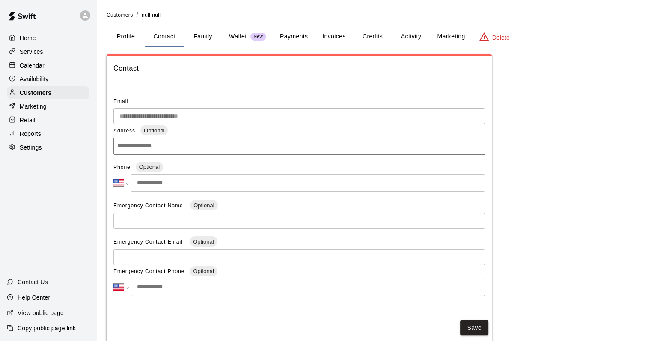
click at [136, 37] on button "Profile" at bounding box center [126, 37] width 39 height 21
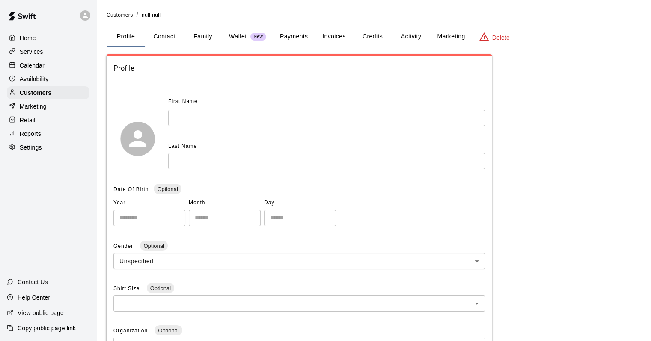
click at [497, 35] on p "Delete" at bounding box center [501, 37] width 18 height 9
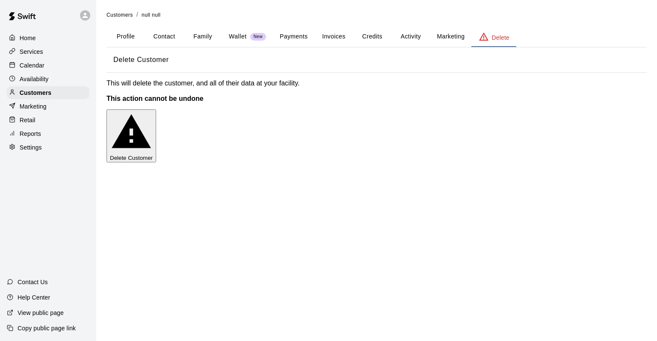
click at [156, 127] on button "Delete Customer" at bounding box center [132, 136] width 50 height 53
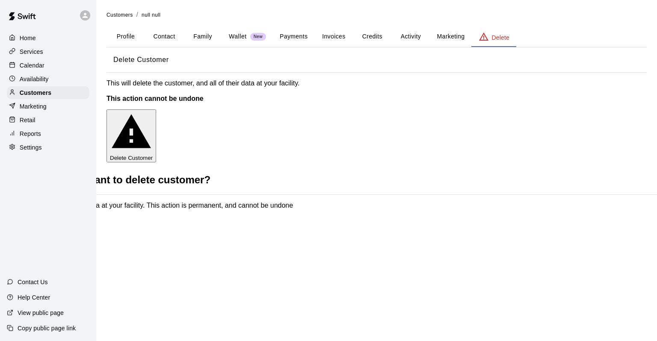
click at [48, 217] on button "Delete" at bounding box center [37, 221] width 24 height 9
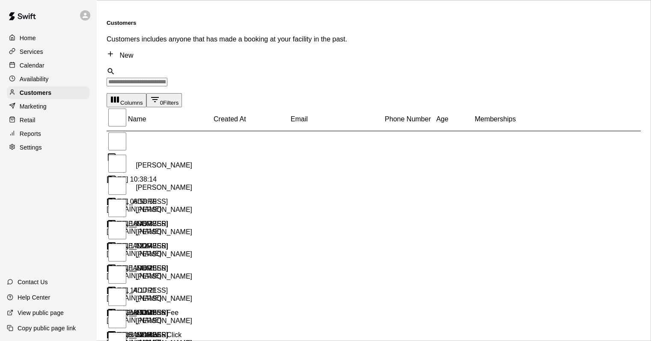
click at [140, 78] on input "Search customers by name or email" at bounding box center [137, 82] width 61 height 9
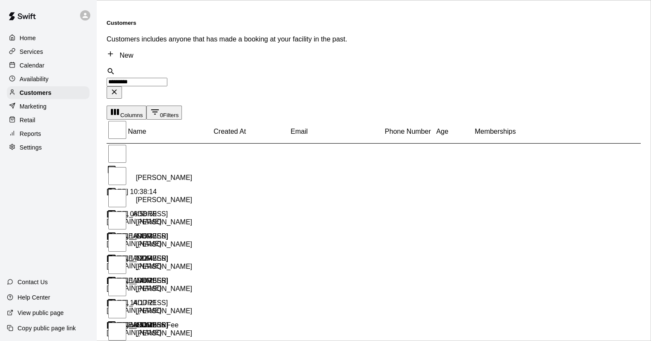
type input "*********"
click at [114, 50] on icon at bounding box center [111, 54] width 8 height 8
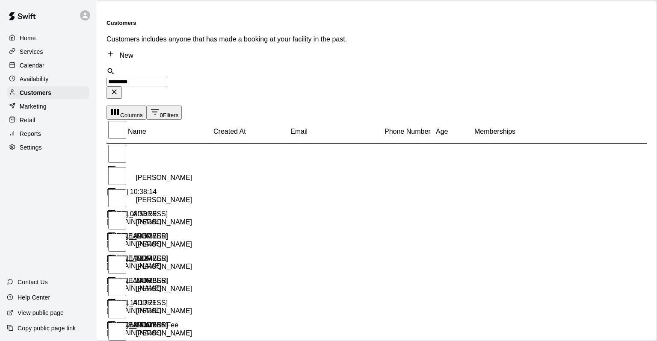
select select "**"
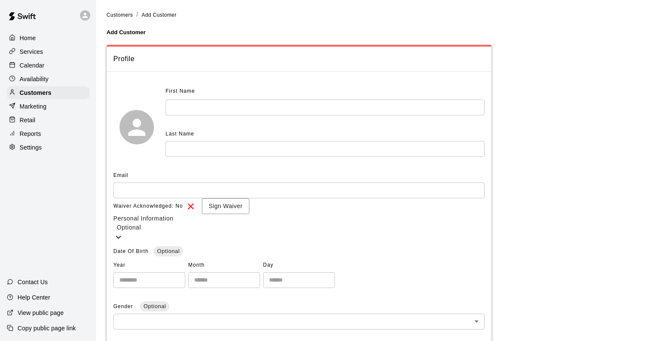
click at [238, 104] on input "text" at bounding box center [325, 108] width 319 height 16
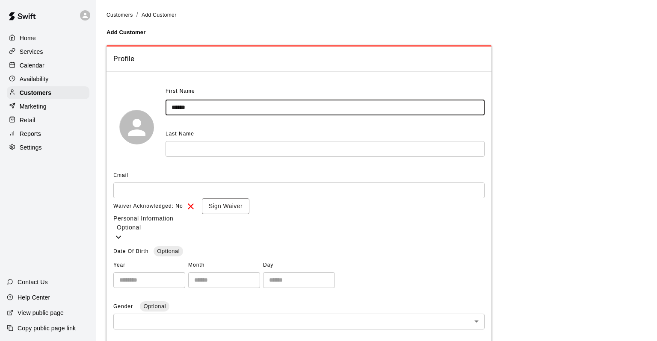
type input "******"
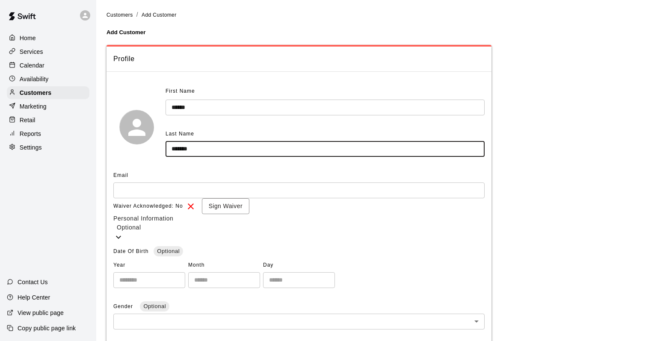
type input "*******"
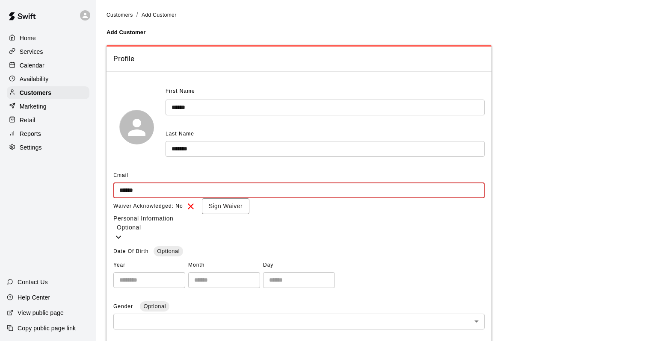
type input "**********"
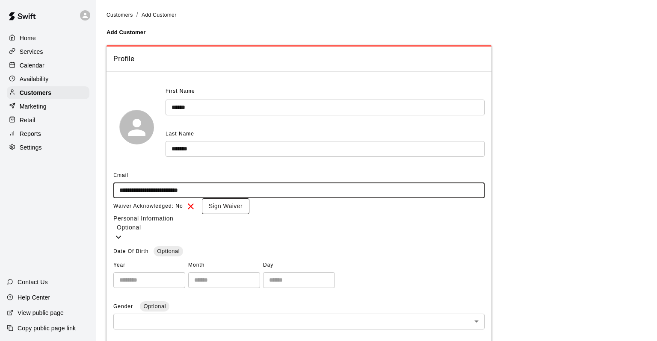
click at [240, 214] on button "Sign Waiver" at bounding box center [225, 207] width 47 height 16
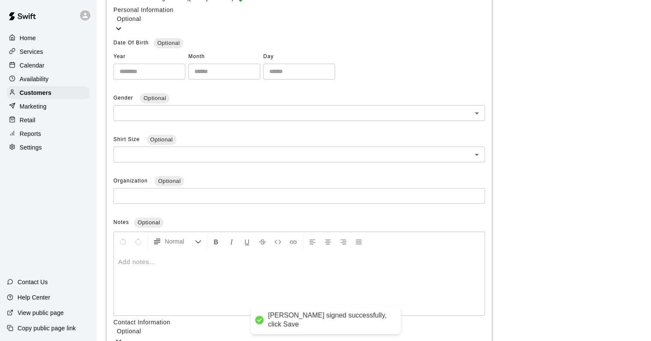
scroll to position [260, 0]
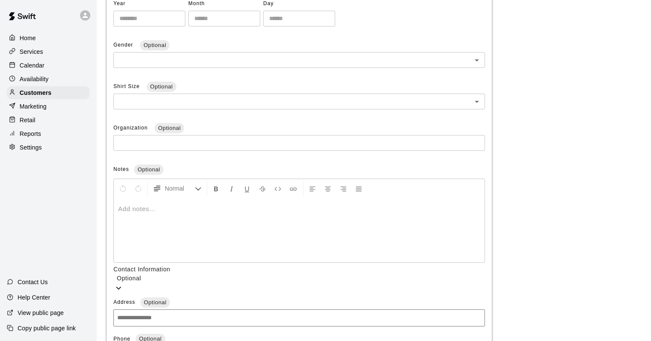
type input "**********"
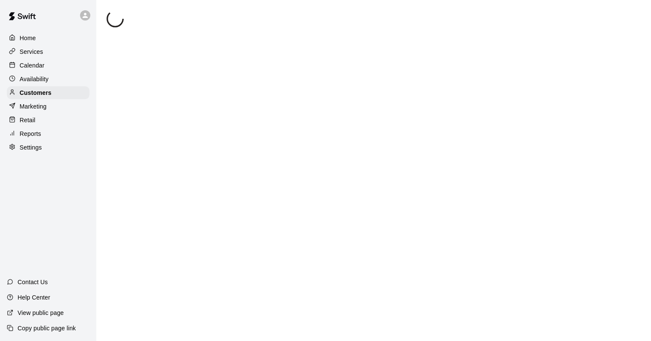
scroll to position [0, 0]
select select "**"
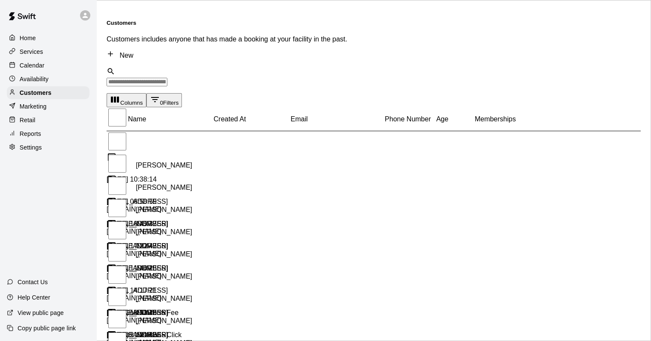
click at [167, 78] on input "Search customers by name or email" at bounding box center [137, 82] width 61 height 9
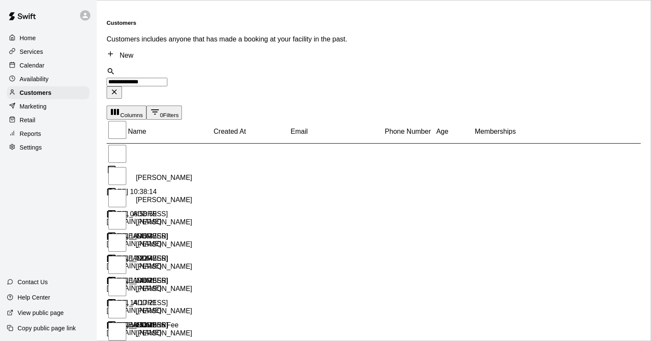
click at [167, 78] on input "**********" at bounding box center [137, 82] width 61 height 9
drag, startPoint x: 515, startPoint y: 66, endPoint x: 457, endPoint y: 46, distance: 61.6
drag, startPoint x: 272, startPoint y: 49, endPoint x: 0, endPoint y: 6, distance: 275.1
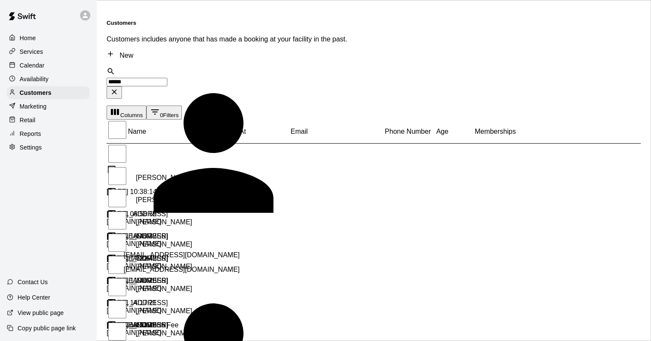
type input "*******"
click at [137, 252] on p "[EMAIL_ADDRESS][DOMAIN_NAME]" at bounding box center [182, 256] width 116 height 8
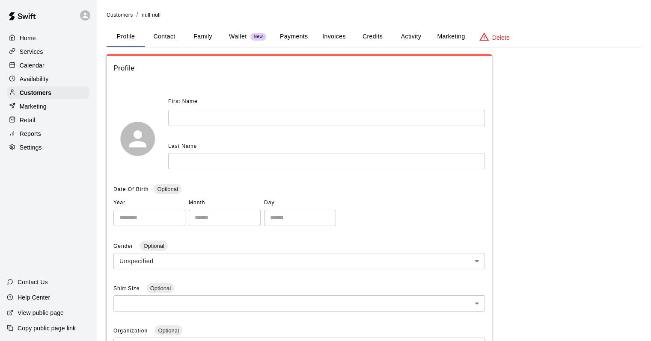
click at [416, 39] on button "Activity" at bounding box center [411, 37] width 39 height 21
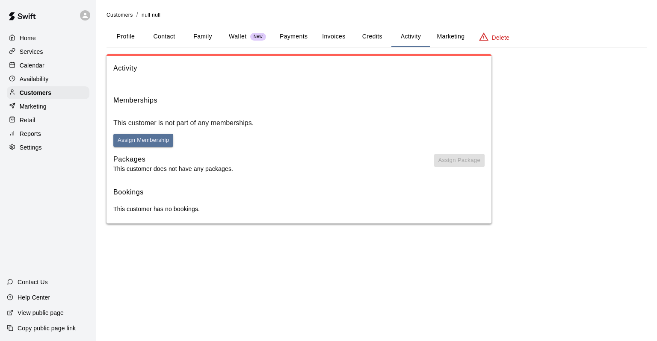
click at [41, 65] on p "Calendar" at bounding box center [32, 65] width 25 height 9
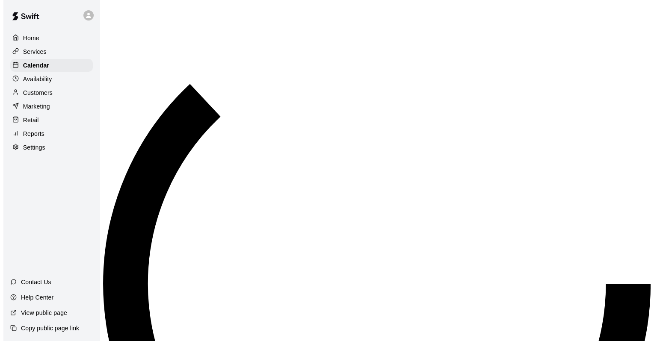
scroll to position [501, 0]
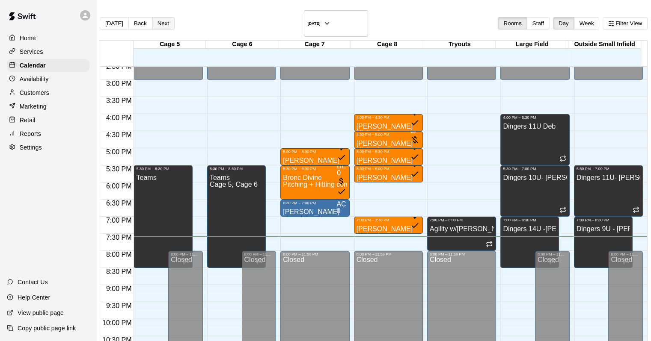
click at [175, 18] on button "Next" at bounding box center [163, 23] width 23 height 12
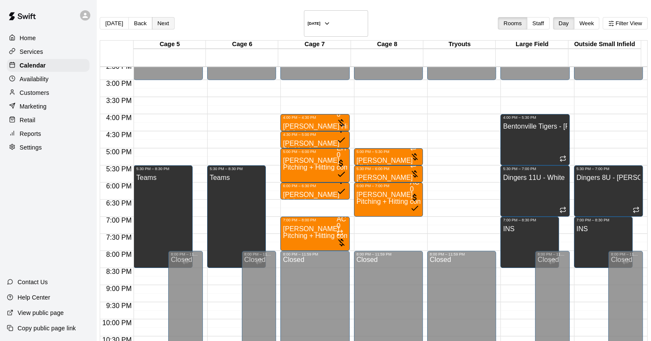
click at [168, 20] on button "Next" at bounding box center [163, 23] width 23 height 12
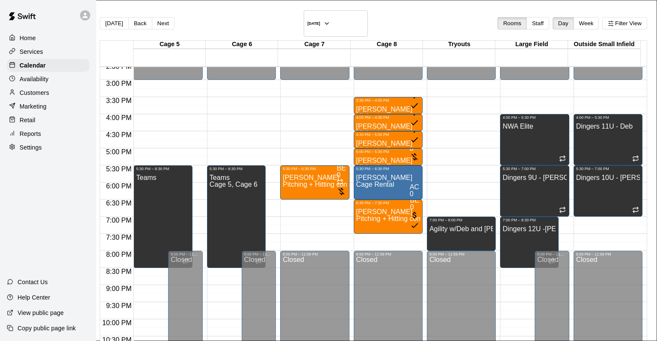
click at [240, 110] on li "Hitting Lesson" at bounding box center [143, 106] width 196 height 8
click at [240, 125] on li "Pitching Lesson" at bounding box center [143, 122] width 196 height 8
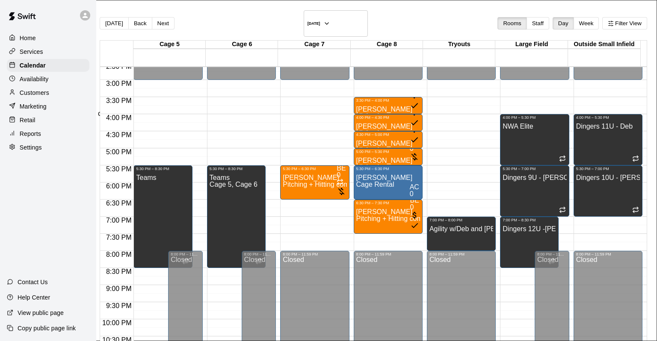
type input "**********"
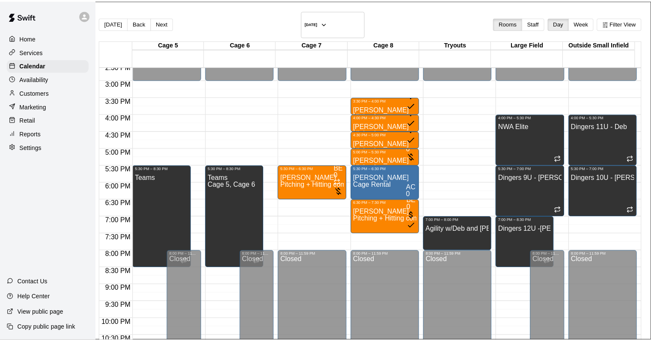
scroll to position [120, 0]
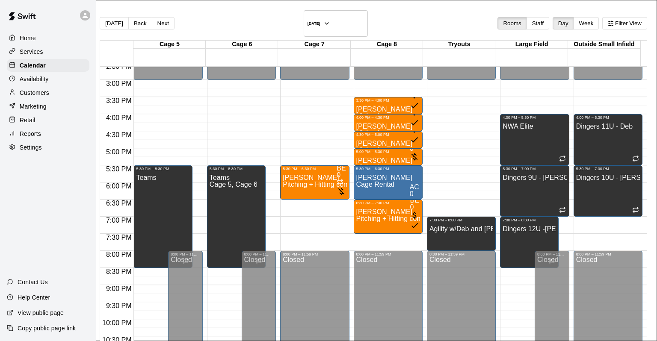
click at [236, 68] on p "[PERSON_NAME]" at bounding box center [135, 65] width 202 height 8
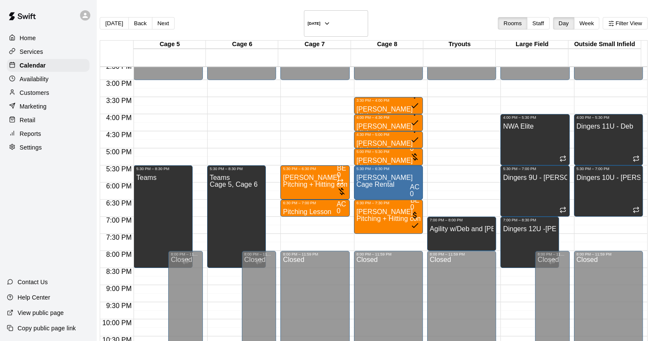
click at [45, 99] on div "Customers" at bounding box center [48, 92] width 83 height 13
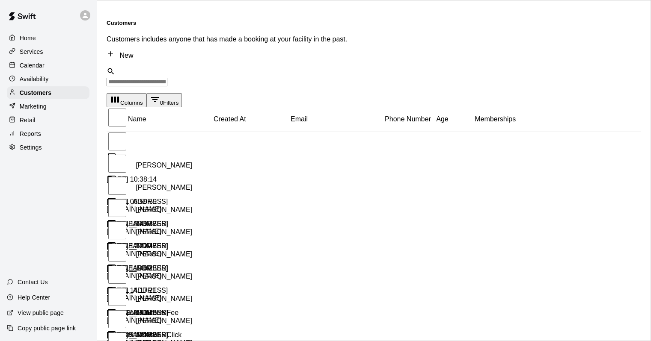
click at [147, 78] on input "Search customers by name or email" at bounding box center [137, 82] width 61 height 9
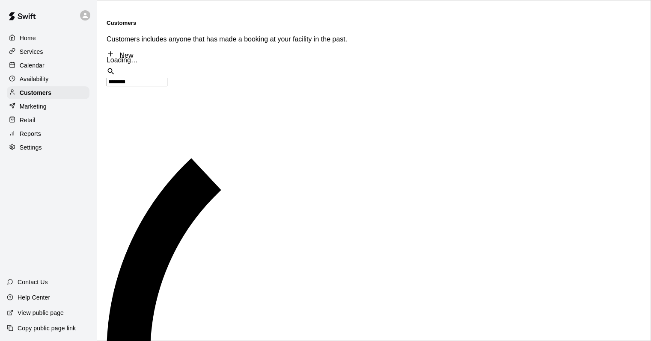
type input "*********"
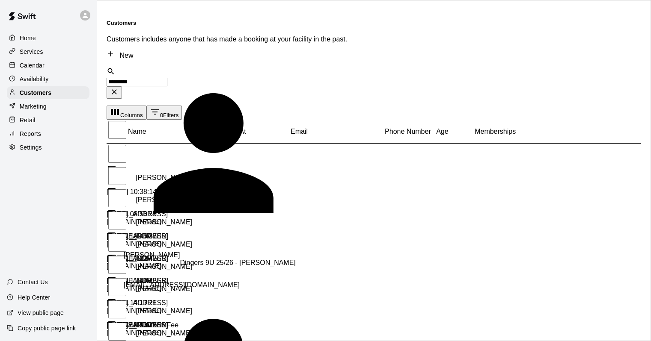
click at [160, 252] on p "[PERSON_NAME]" at bounding box center [152, 263] width 56 height 23
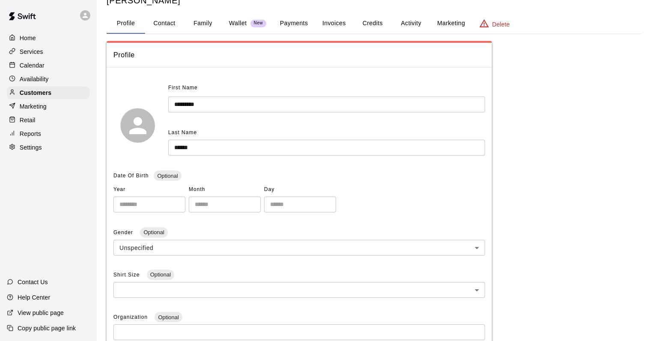
scroll to position [214, 0]
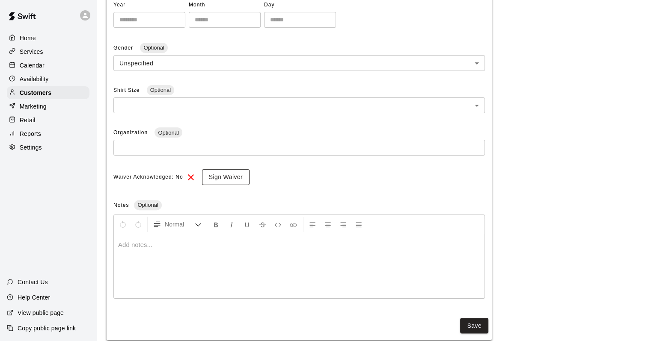
click at [229, 175] on button "Sign Waiver" at bounding box center [225, 177] width 47 height 16
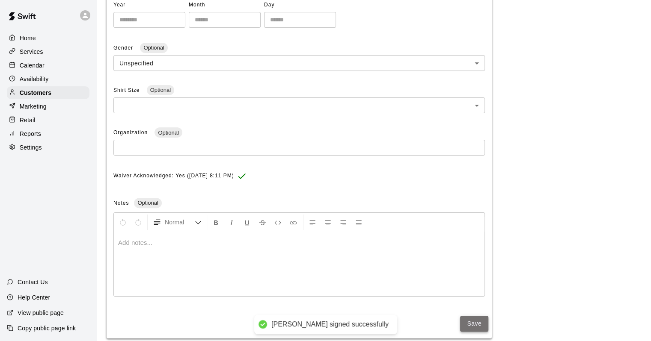
click at [467, 319] on button "Save" at bounding box center [474, 324] width 28 height 16
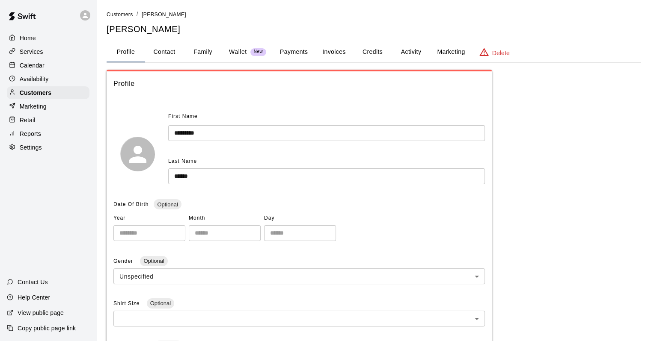
scroll to position [0, 0]
click at [213, 56] on button "Family" at bounding box center [203, 52] width 39 height 21
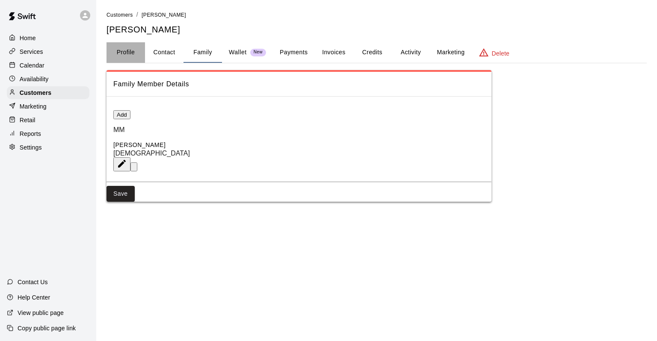
click at [130, 53] on button "Profile" at bounding box center [126, 52] width 39 height 21
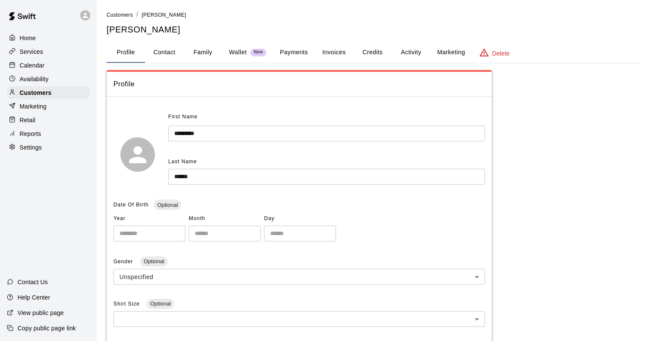
click at [168, 54] on button "Contact" at bounding box center [164, 52] width 39 height 21
select select "**"
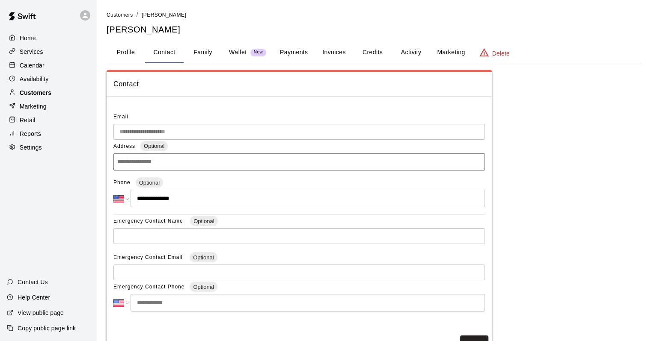
click at [43, 95] on p "Customers" at bounding box center [36, 93] width 32 height 9
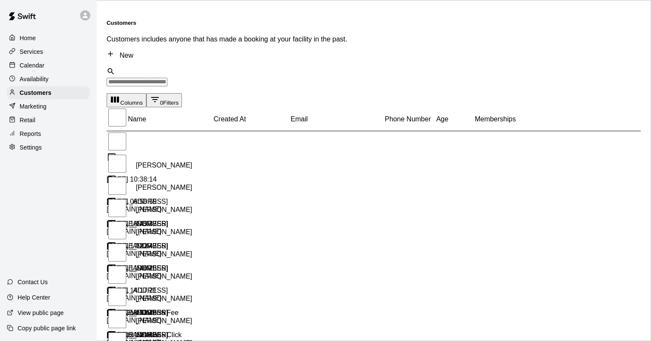
click at [155, 78] on input "Search customers by name or email" at bounding box center [137, 82] width 61 height 9
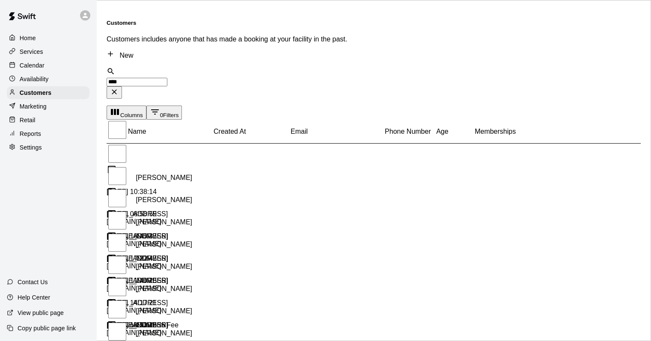
type input "*****"
drag, startPoint x: 150, startPoint y: 51, endPoint x: 112, endPoint y: 54, distance: 38.2
click at [112, 67] on div "​ ***** ​" at bounding box center [374, 83] width 534 height 32
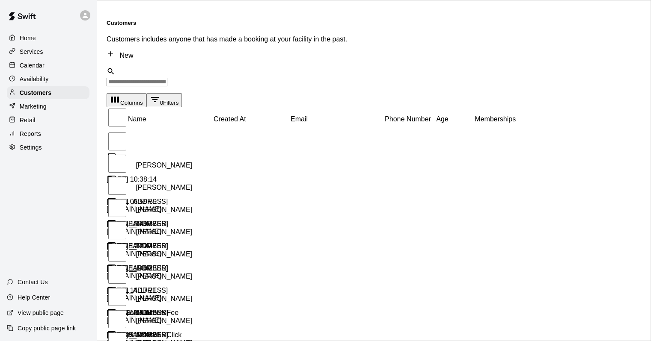
click at [111, 67] on icon "Search customers by name or email" at bounding box center [111, 71] width 9 height 9
click at [62, 95] on div "Customers" at bounding box center [48, 92] width 83 height 13
click at [56, 75] on div "Availability" at bounding box center [48, 79] width 83 height 13
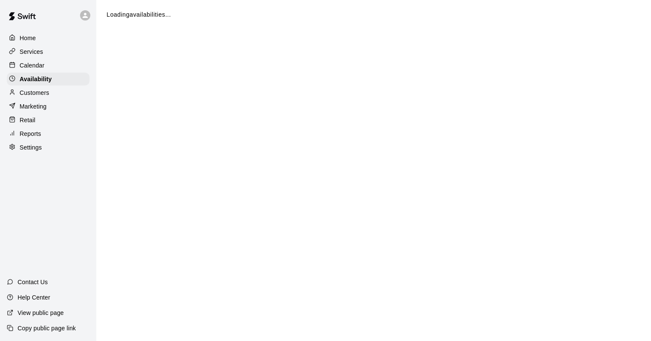
click at [53, 66] on div "Calendar" at bounding box center [48, 65] width 83 height 13
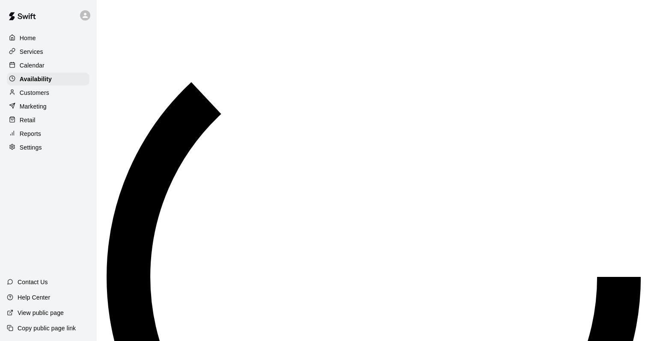
scroll to position [526, 0]
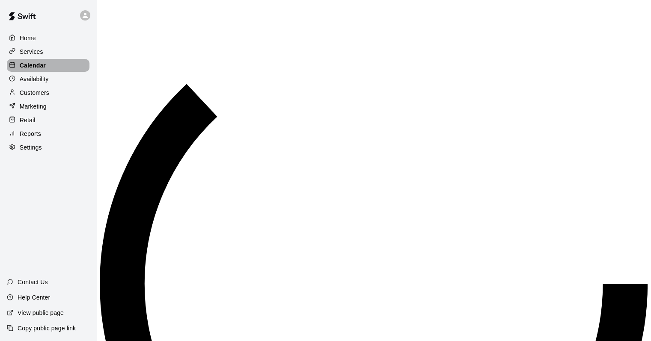
click at [36, 63] on p "Calendar" at bounding box center [33, 65] width 26 height 9
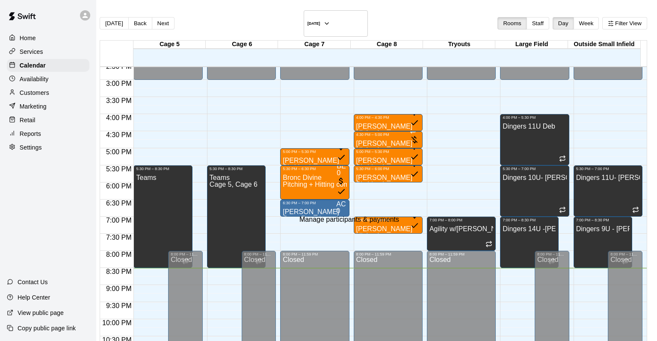
type input "******"
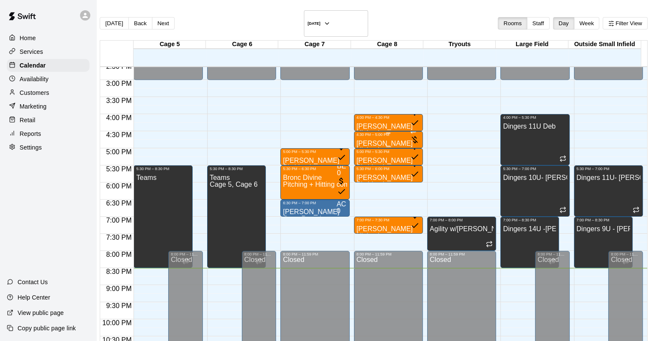
click at [410, 133] on div at bounding box center [414, 136] width 9 height 19
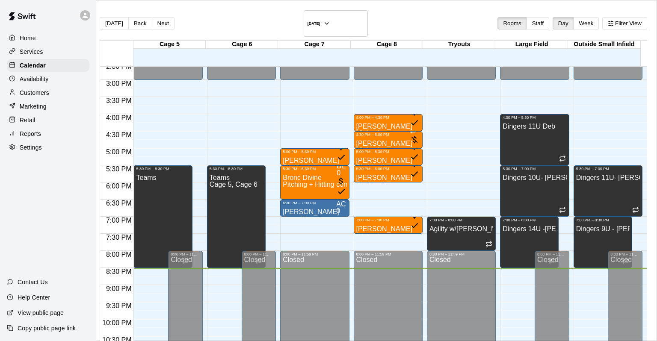
type input "**"
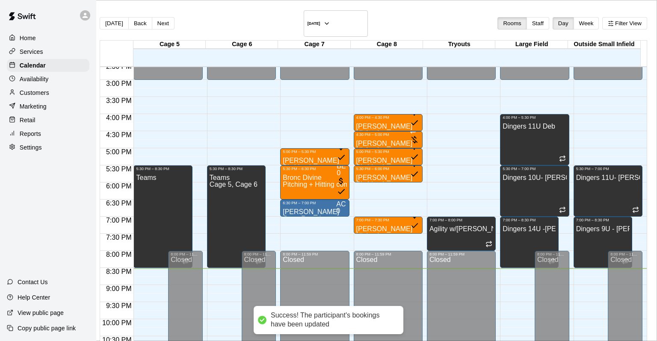
drag, startPoint x: 417, startPoint y: 280, endPoint x: 441, endPoint y: 302, distance: 32.1
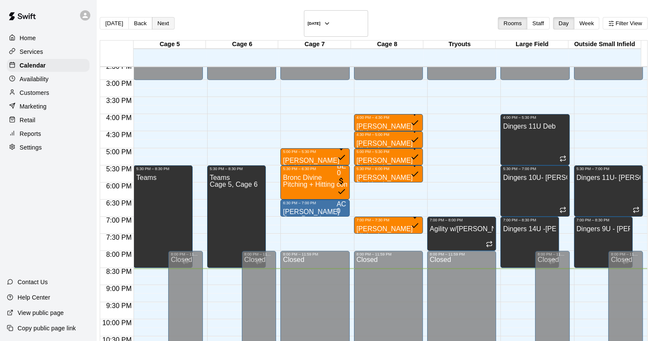
click at [169, 17] on button "Next" at bounding box center [163, 23] width 23 height 12
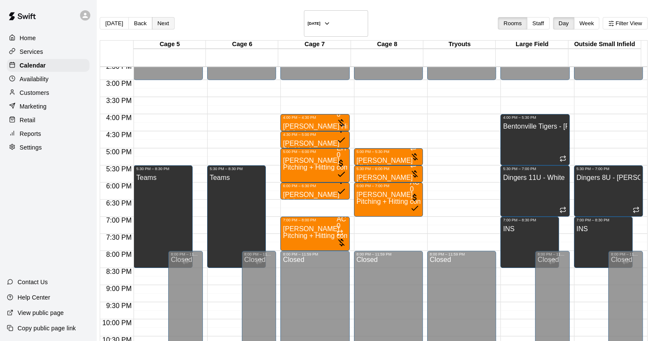
click at [175, 20] on button "Next" at bounding box center [163, 23] width 23 height 12
